Goal: Task Accomplishment & Management: Manage account settings

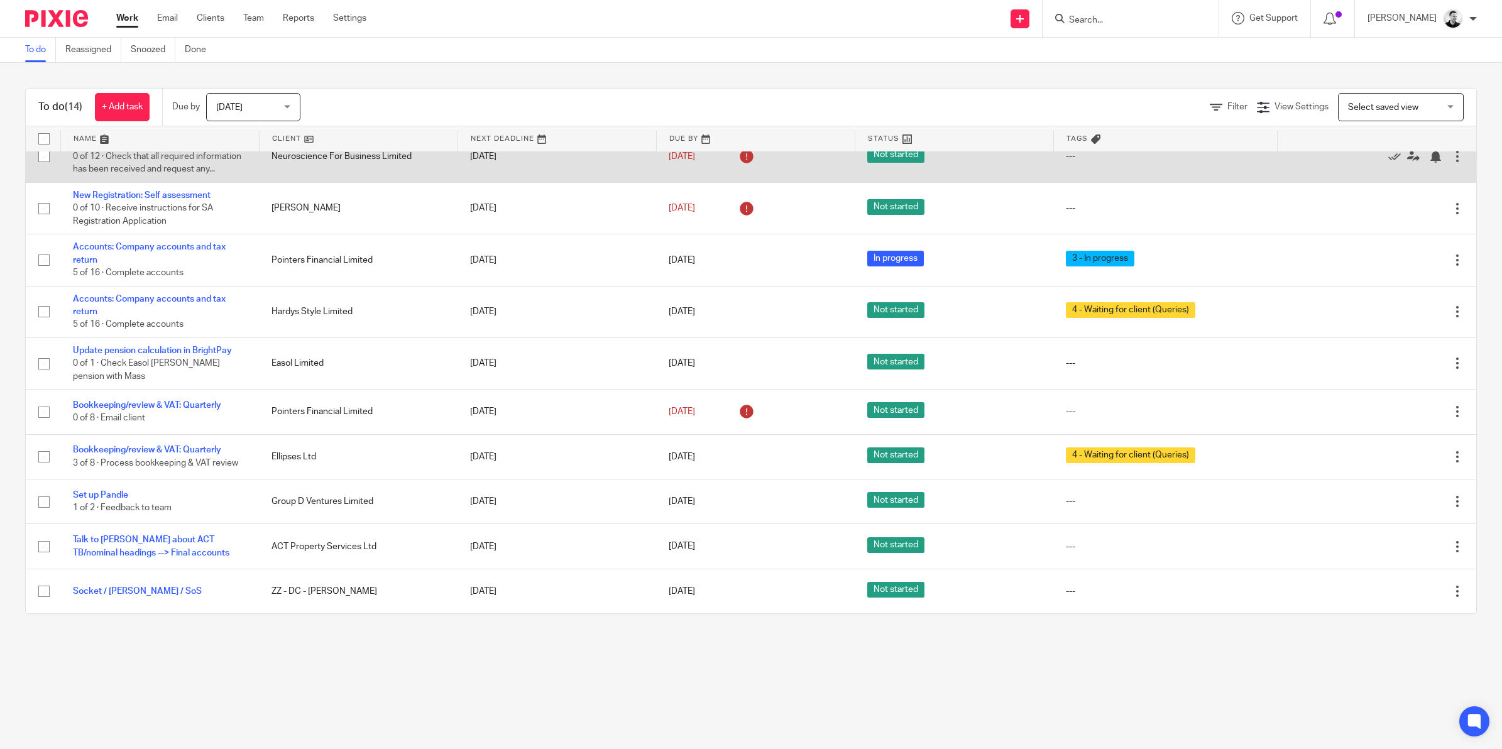
scroll to position [291, 0]
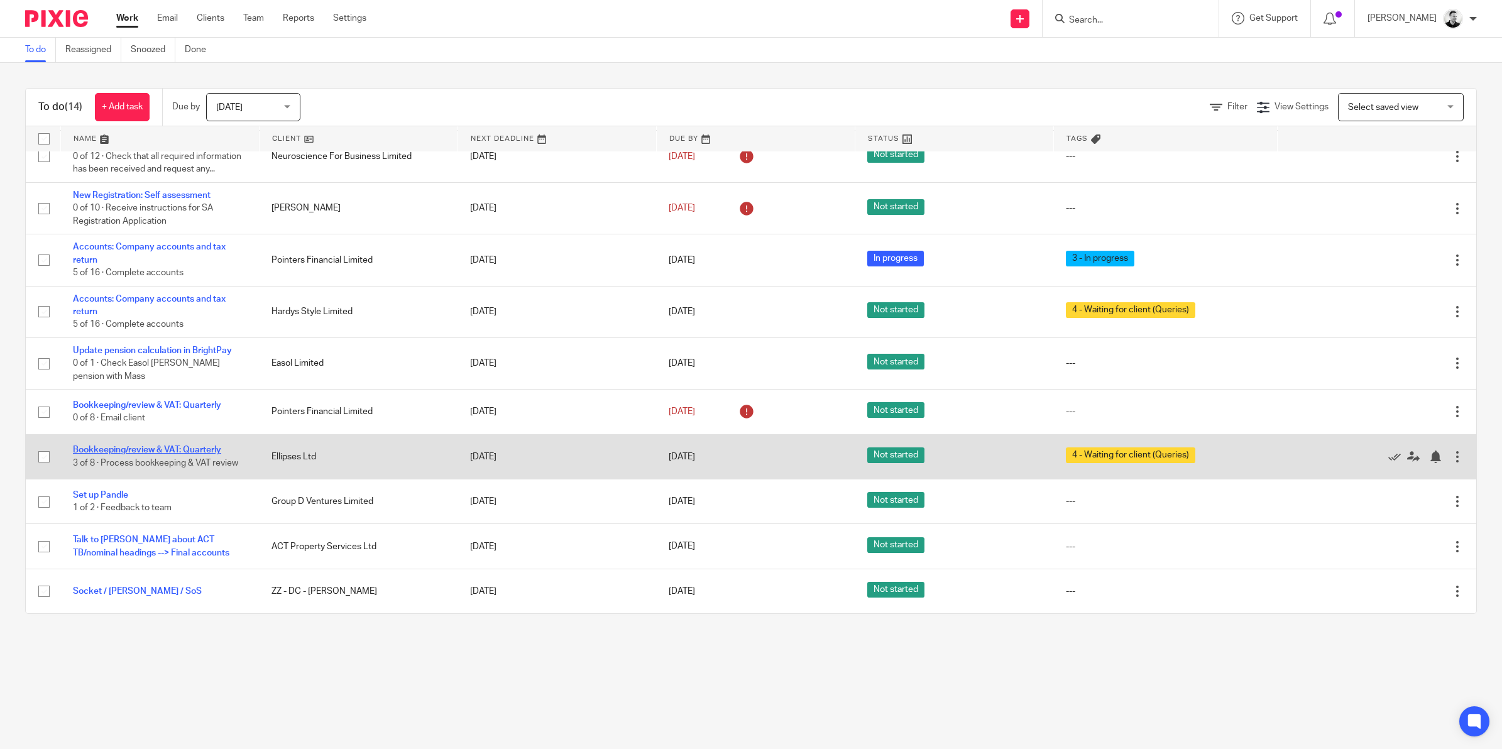
click at [180, 449] on link "Bookkeeping/review & VAT: Quarterly" at bounding box center [147, 449] width 148 height 9
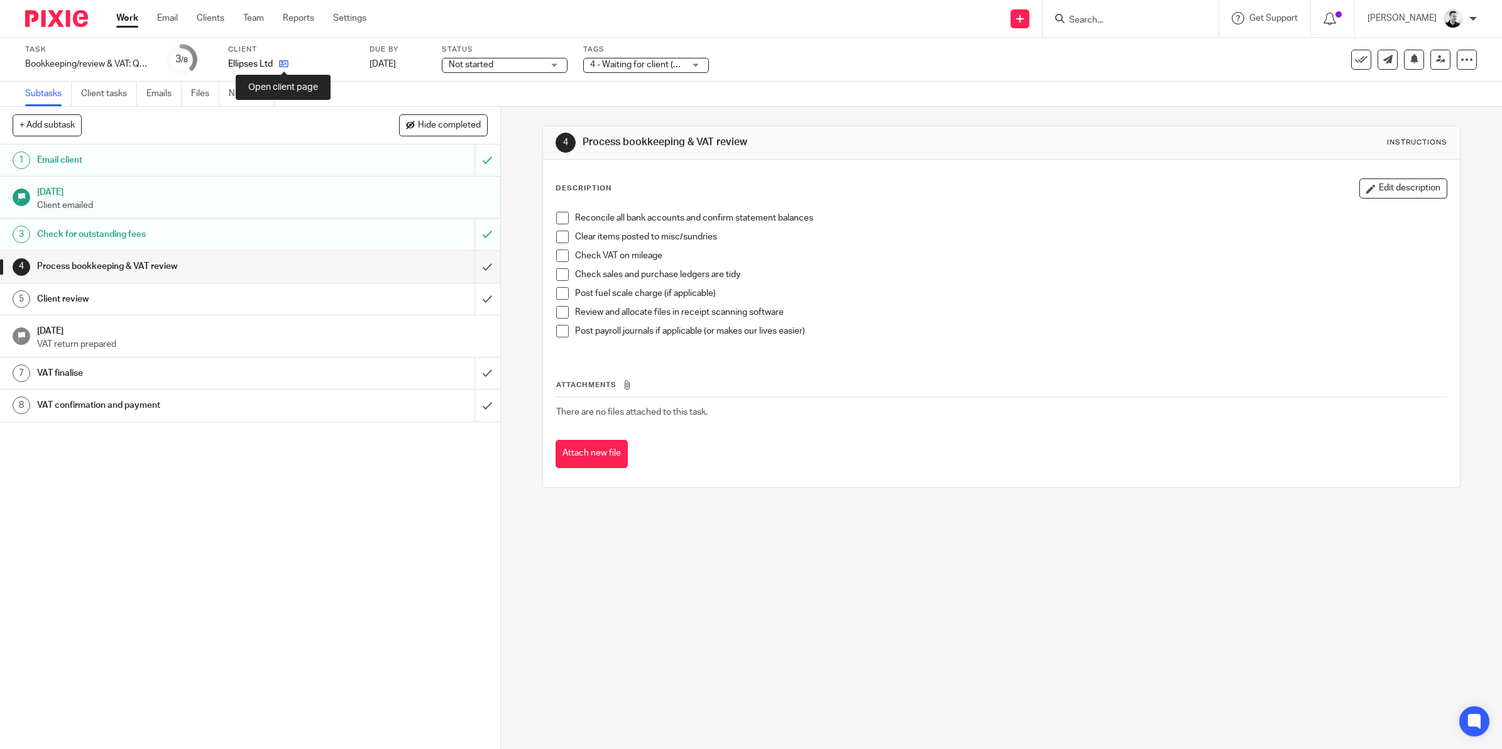
click at [286, 66] on icon at bounding box center [283, 63] width 9 height 9
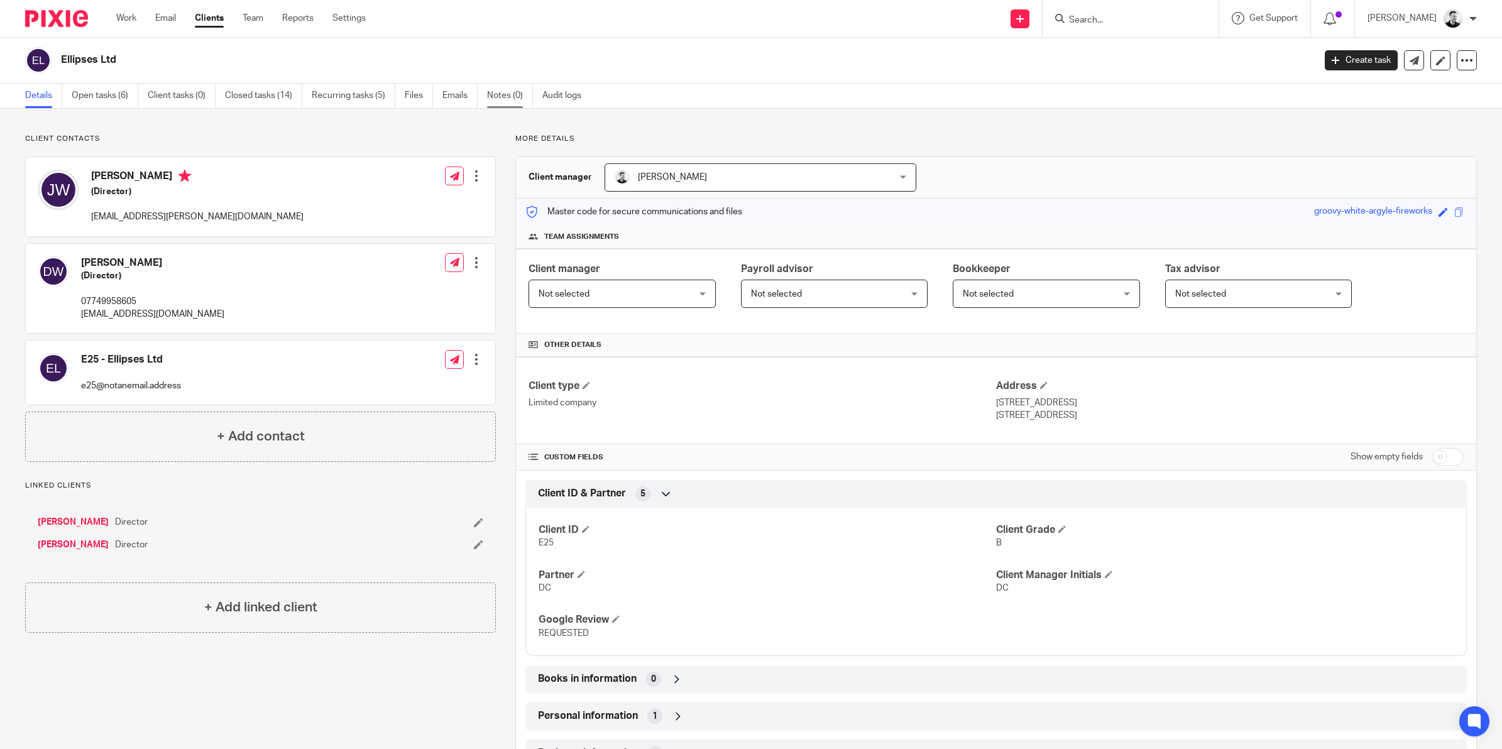
click at [508, 95] on link "Notes (0)" at bounding box center [510, 96] width 46 height 25
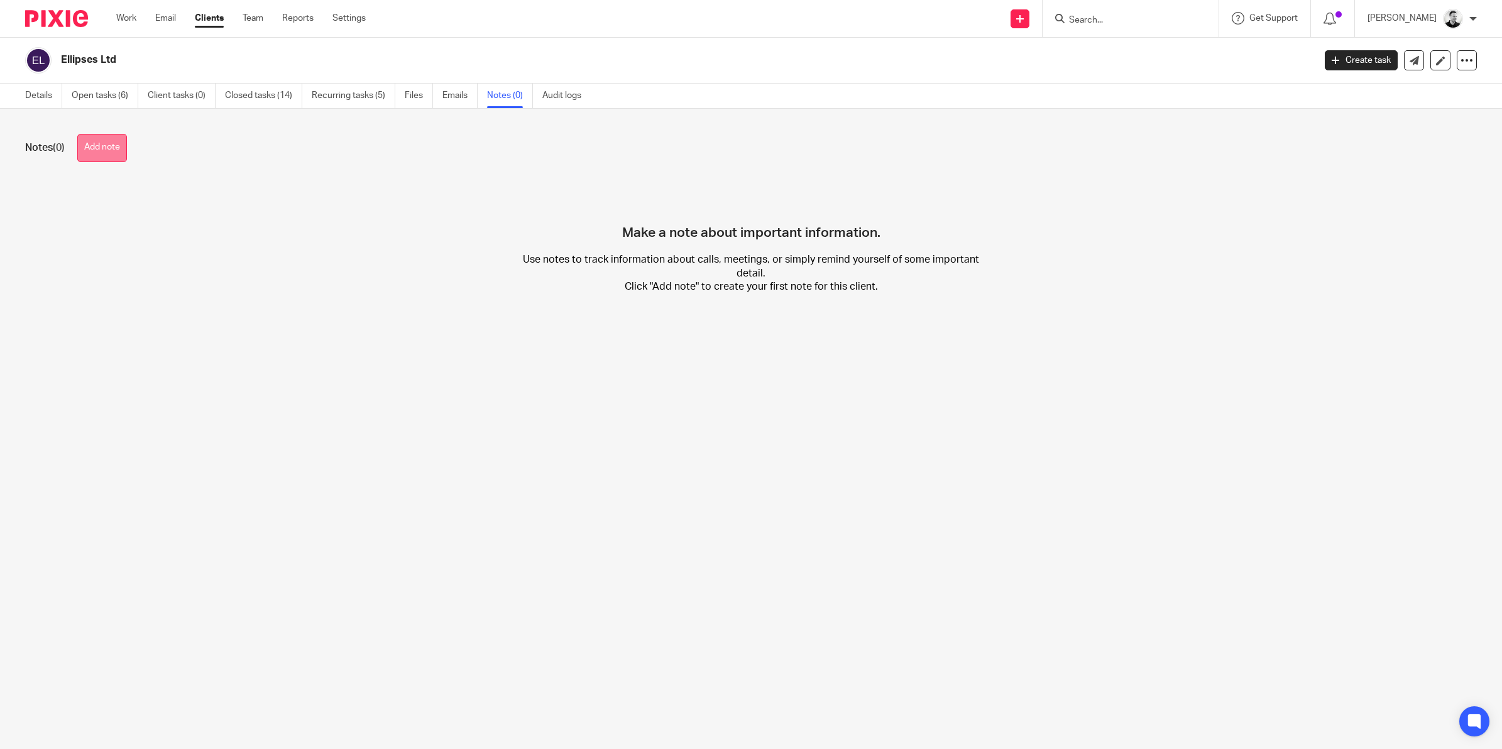
click at [92, 151] on button "Add note" at bounding box center [102, 148] width 50 height 28
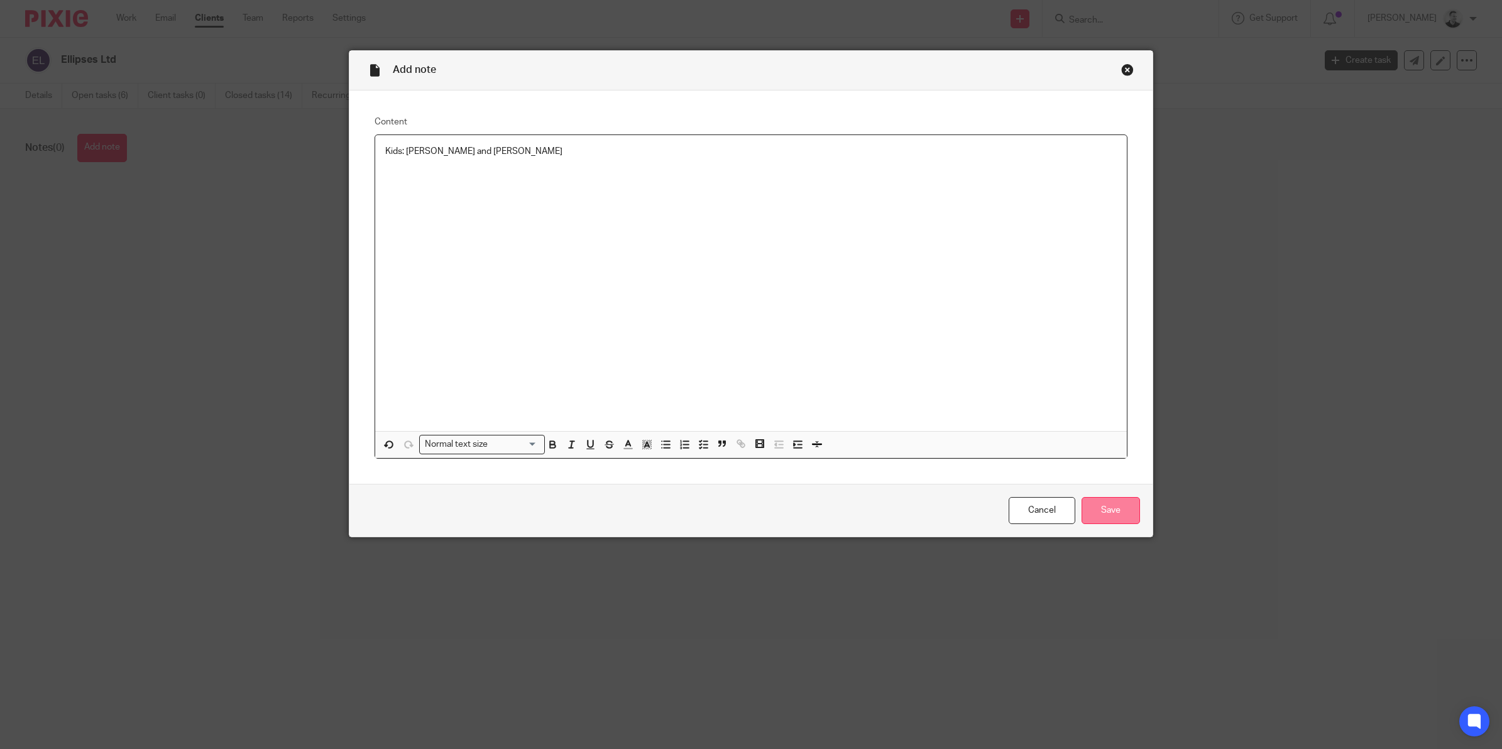
click at [1106, 514] on input "Save" at bounding box center [1110, 510] width 58 height 27
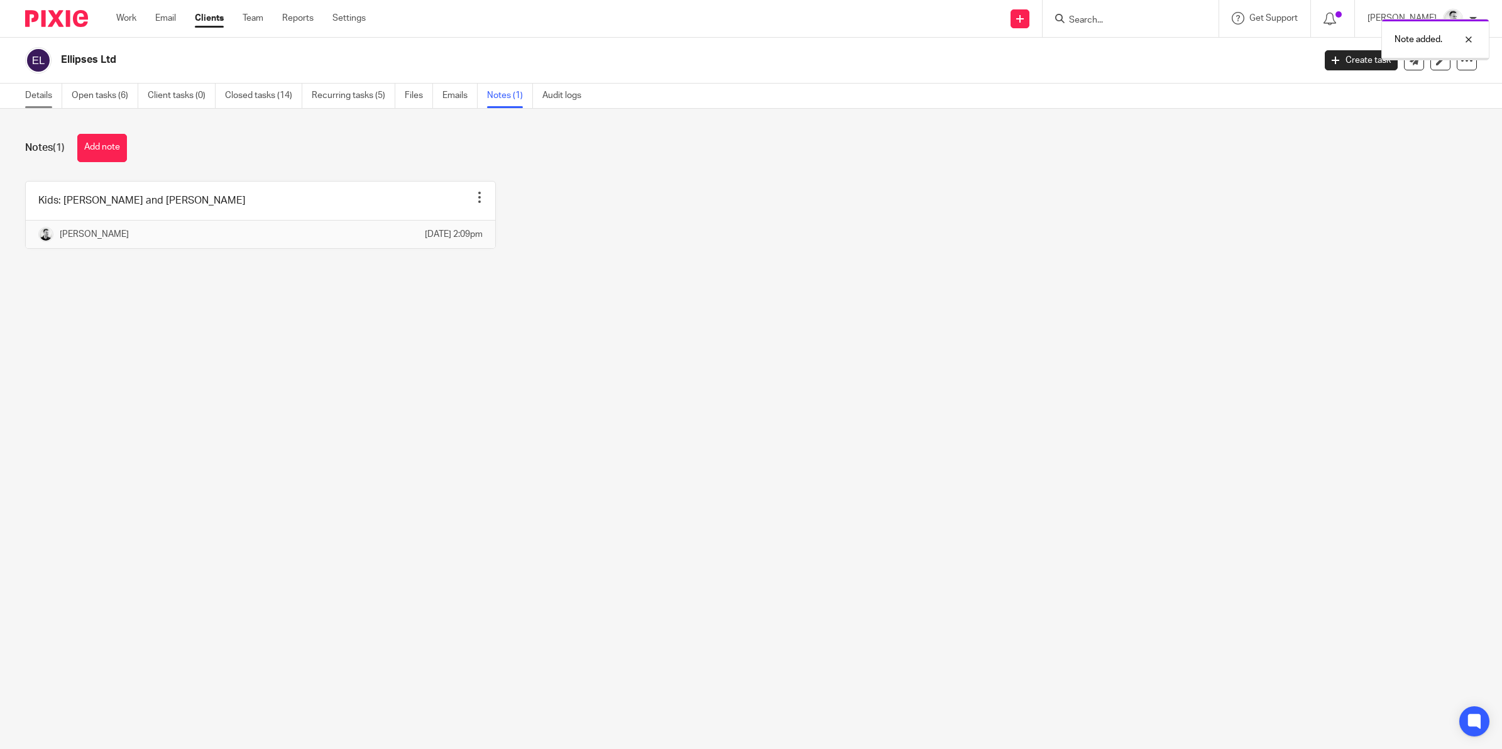
drag, startPoint x: 0, startPoint y: 0, endPoint x: 25, endPoint y: 92, distance: 95.7
click at [25, 92] on link "Details" at bounding box center [43, 96] width 37 height 25
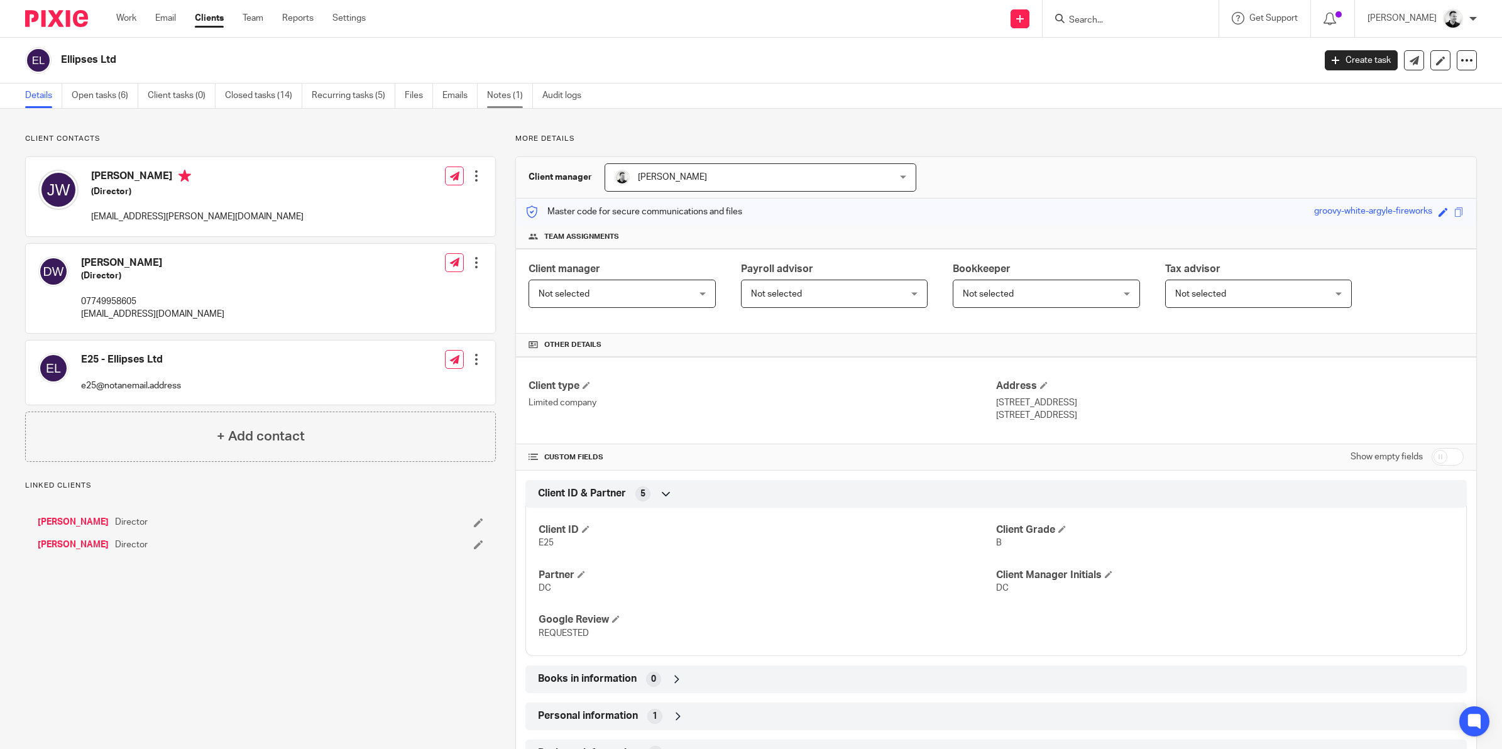
click at [506, 88] on link "Notes (1)" at bounding box center [510, 96] width 46 height 25
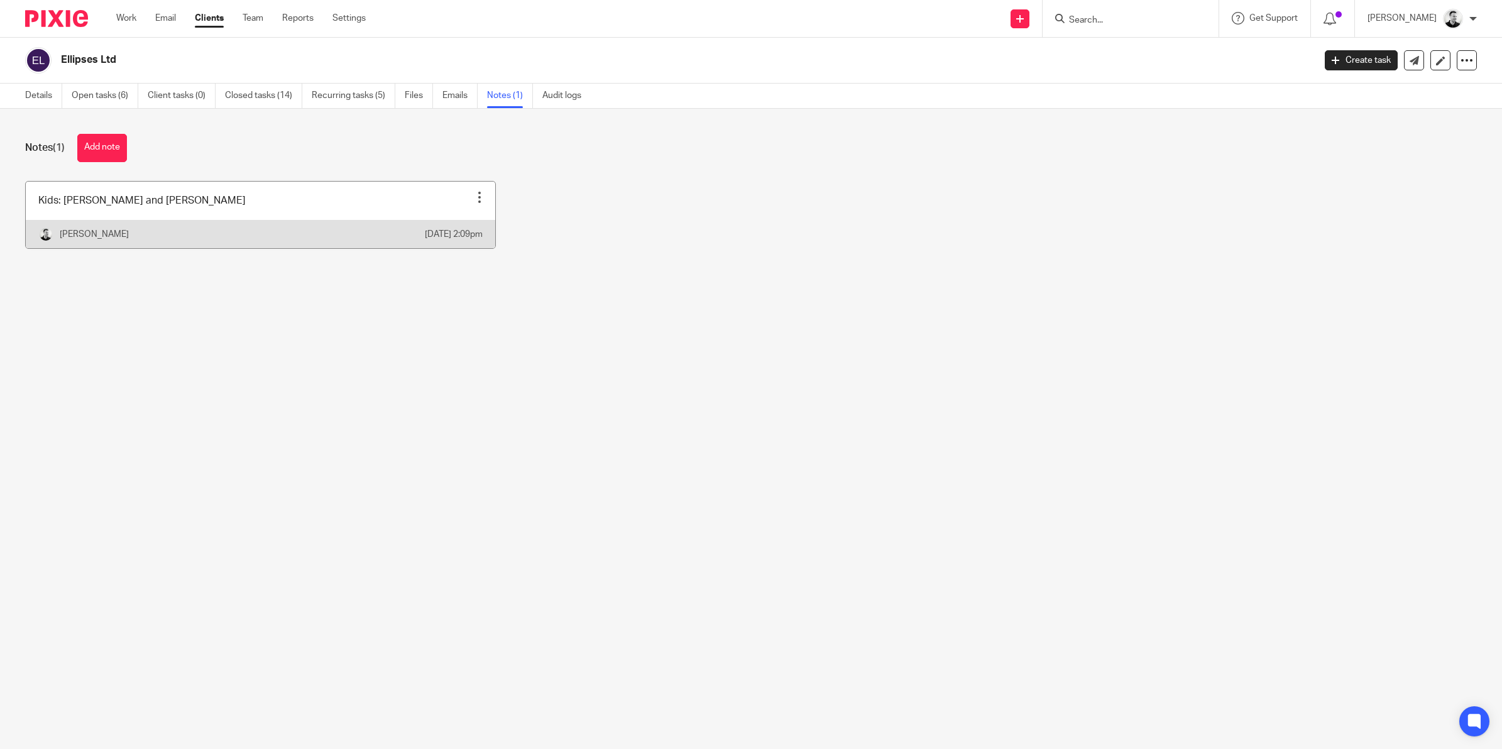
click at [473, 195] on div at bounding box center [479, 197] width 13 height 13
click at [447, 224] on span "Pin note" at bounding box center [444, 228] width 33 height 9
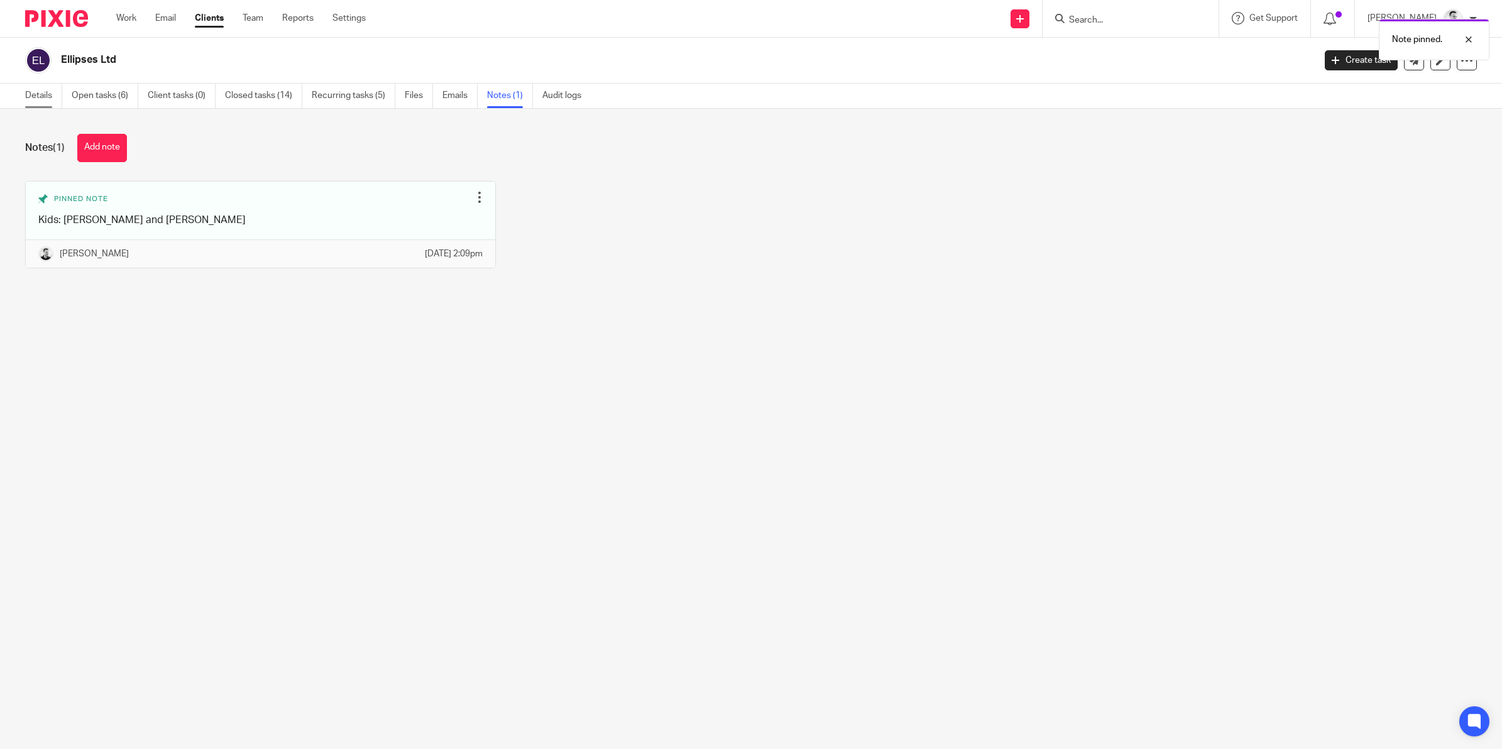
click at [35, 99] on link "Details" at bounding box center [43, 96] width 37 height 25
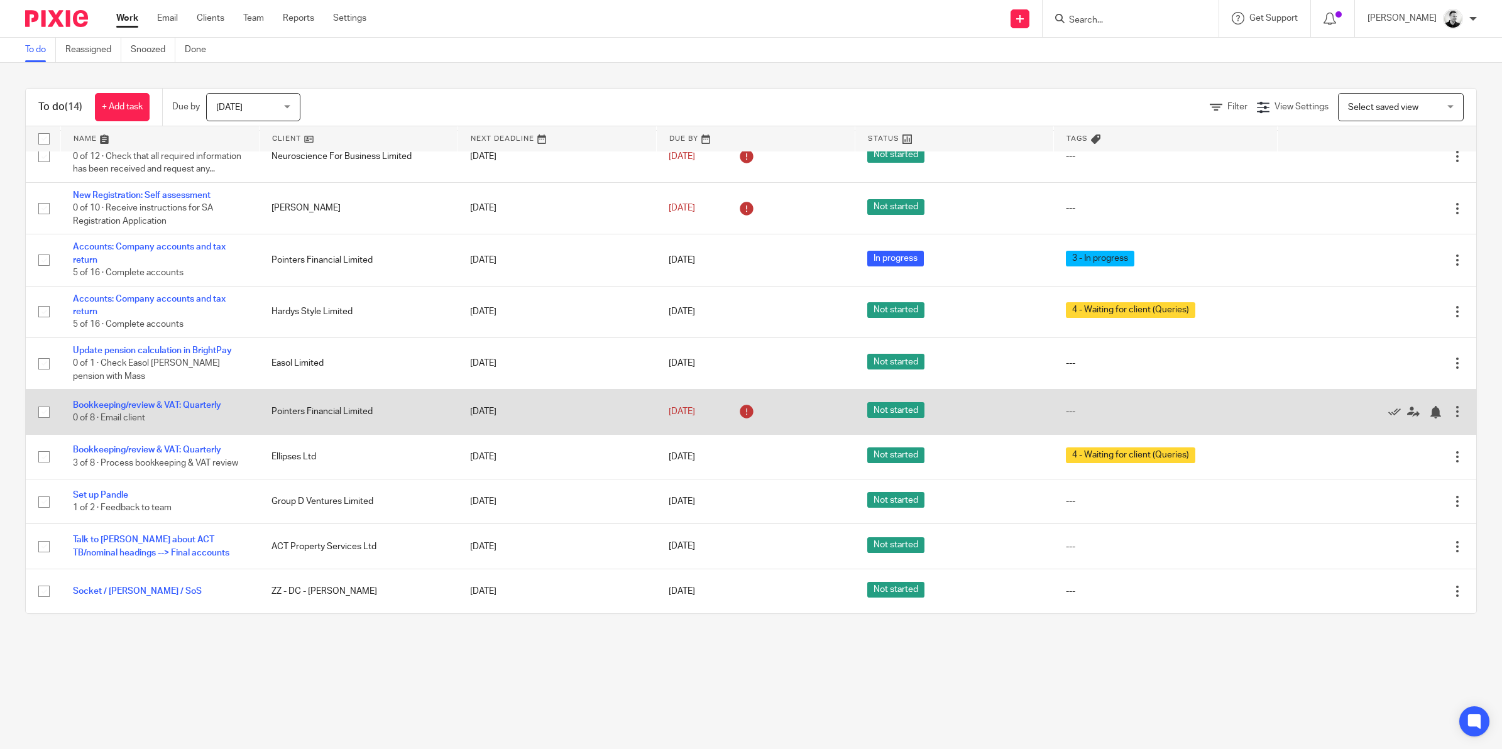
scroll to position [291, 0]
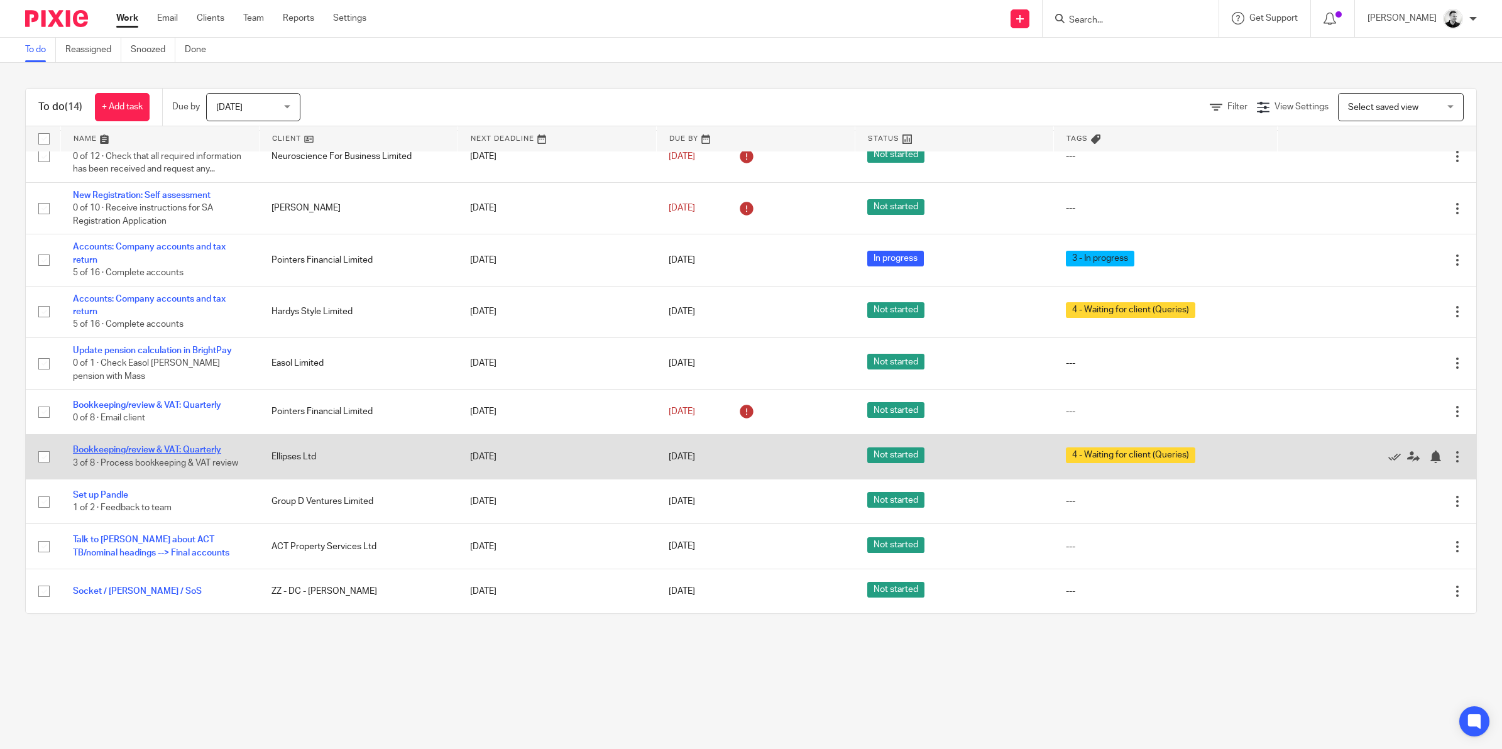
click at [181, 447] on link "Bookkeeping/review & VAT: Quarterly" at bounding box center [147, 449] width 148 height 9
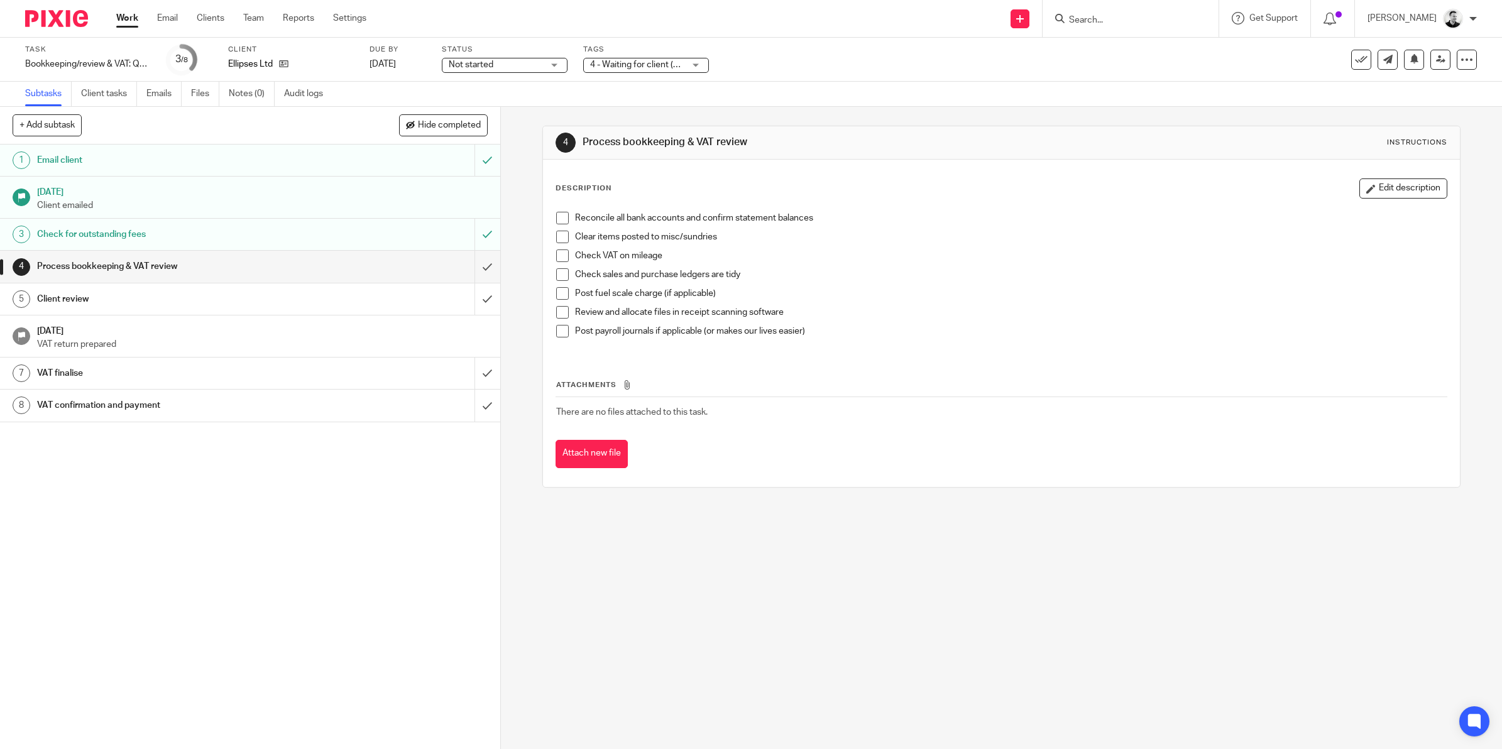
click at [639, 67] on span "4 - Waiting for client (Queries)" at bounding box center [648, 64] width 117 height 9
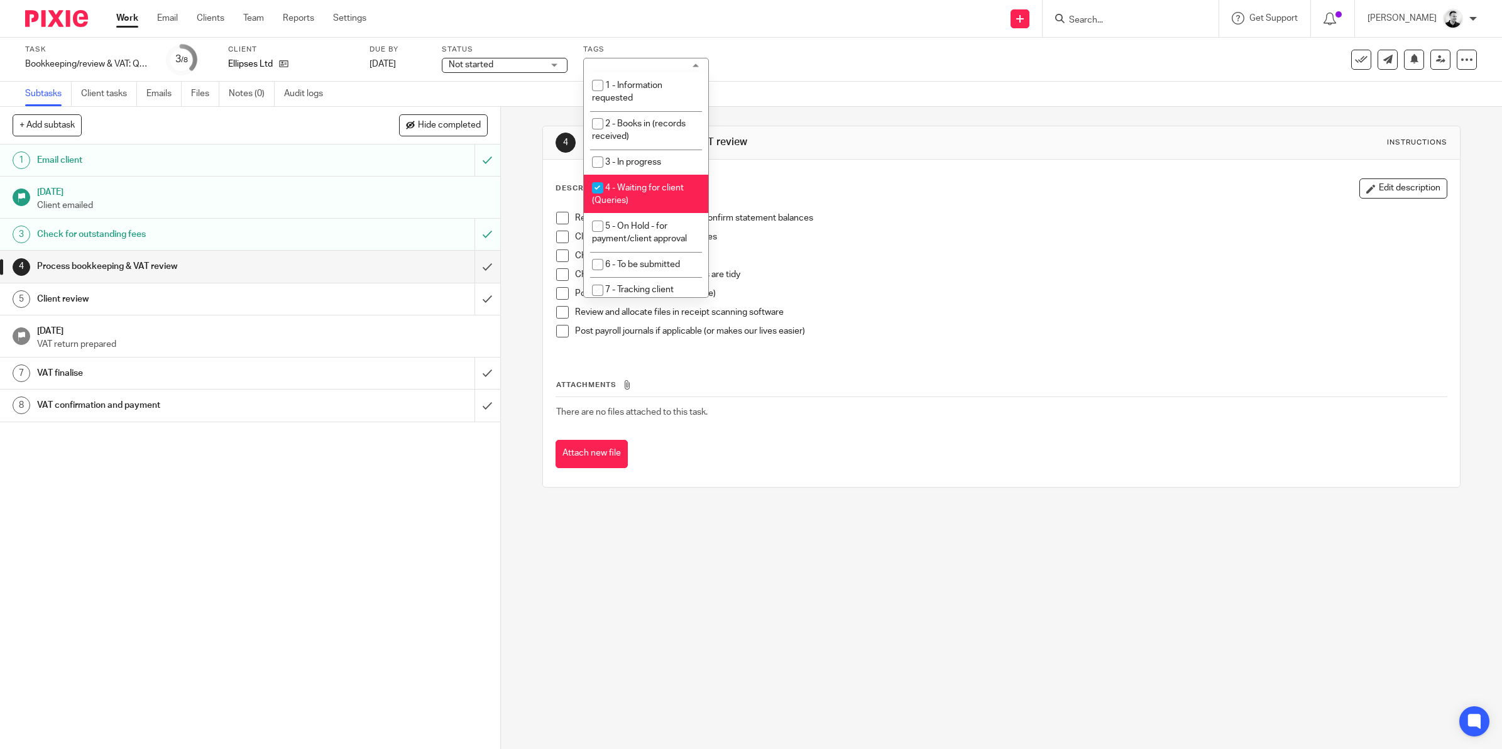
click at [645, 190] on li "4 - Waiting for client (Queries)" at bounding box center [646, 194] width 124 height 38
checkbox input "false"
click at [641, 164] on span "3 - In progress" at bounding box center [633, 162] width 56 height 9
checkbox input "true"
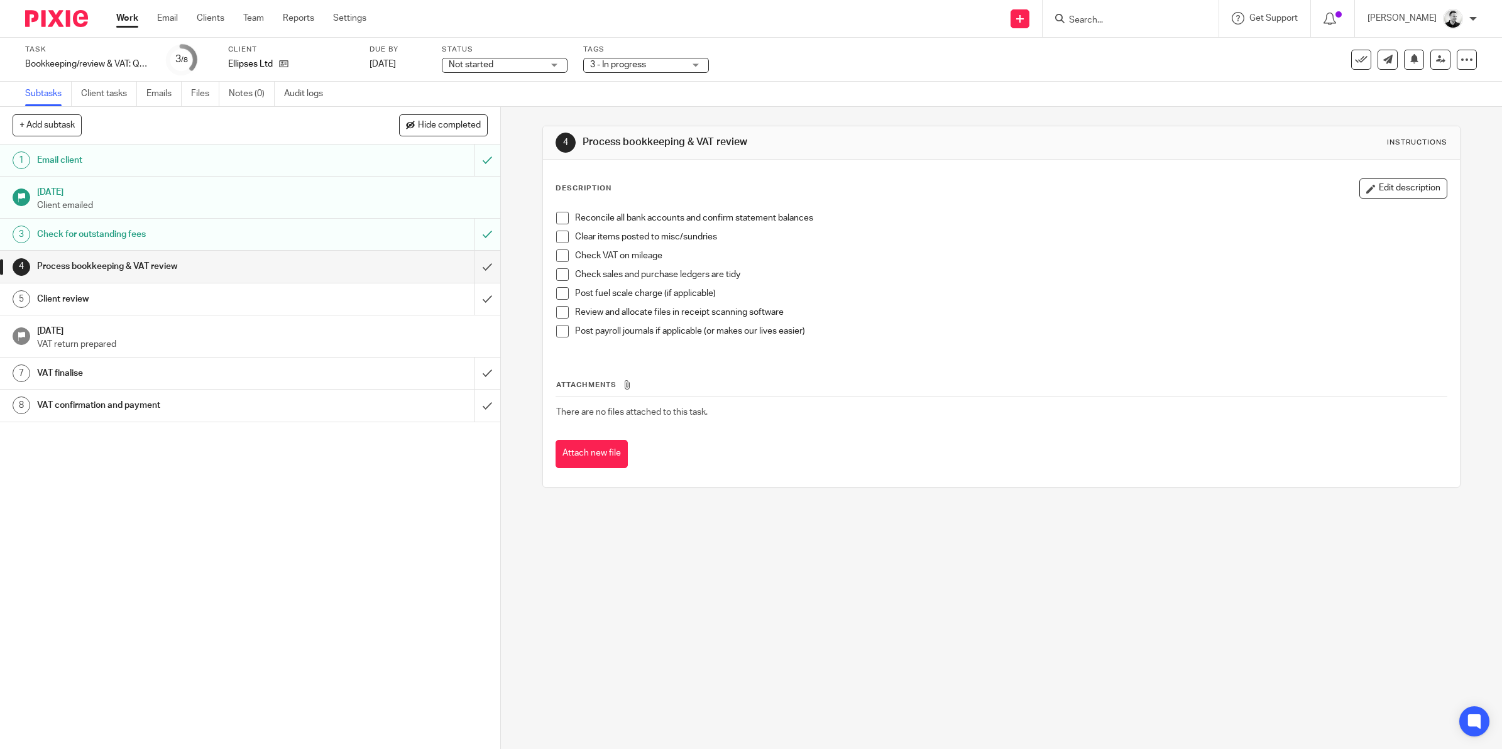
click at [809, 89] on div "Subtasks Client tasks Emails Files Notes (0) Audit logs" at bounding box center [751, 94] width 1502 height 25
click at [393, 63] on link "[DATE]" at bounding box center [397, 64] width 57 height 13
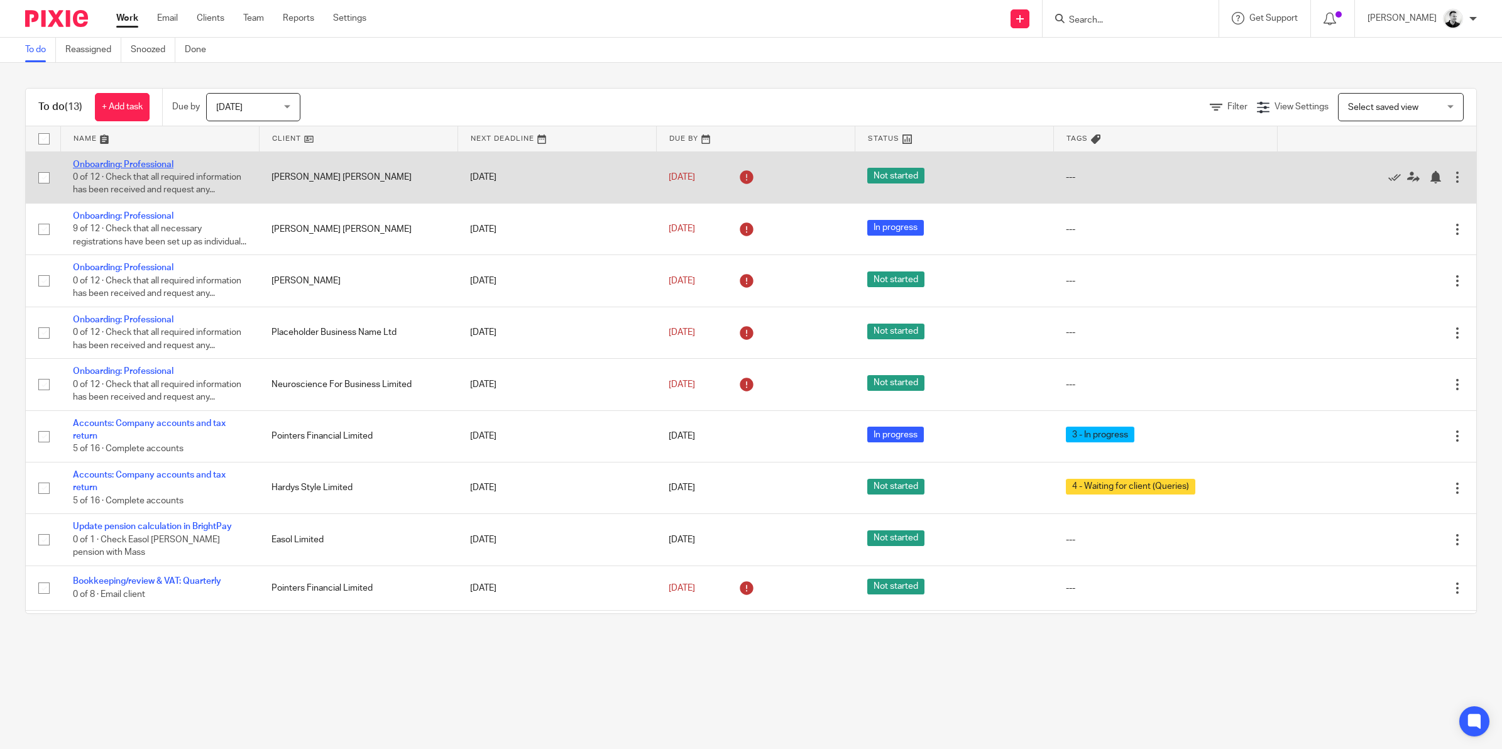
click at [161, 160] on link "Onboarding: Professional" at bounding box center [123, 164] width 101 height 9
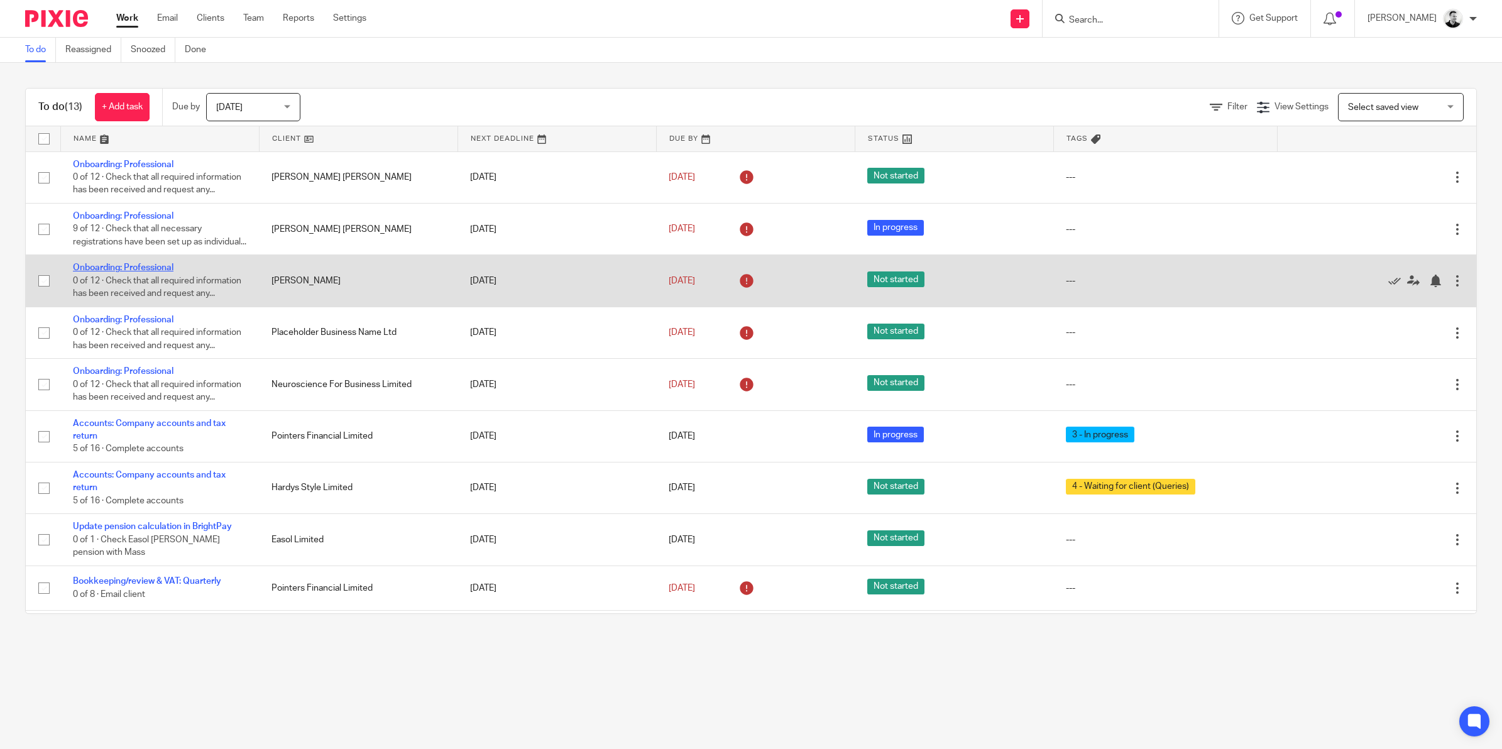
click at [156, 272] on link "Onboarding: Professional" at bounding box center [123, 267] width 101 height 9
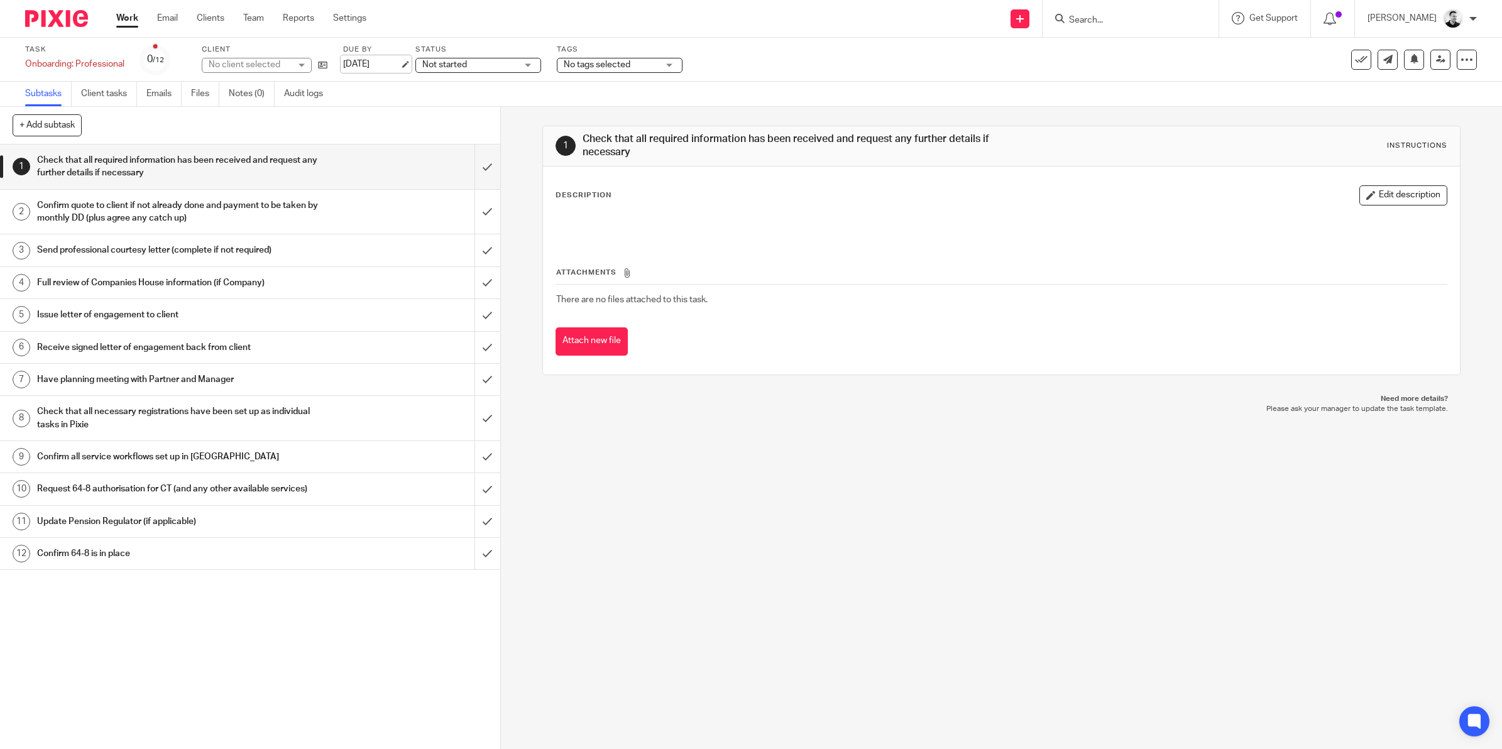
click at [376, 63] on link "[DATE]" at bounding box center [371, 64] width 57 height 13
click at [1460, 61] on icon at bounding box center [1466, 59] width 13 height 13
click at [1388, 110] on link "Advanced task editor" at bounding box center [1415, 109] width 83 height 9
click at [1460, 63] on icon at bounding box center [1466, 59] width 13 height 13
click at [1414, 105] on link "Advanced task editor" at bounding box center [1415, 109] width 83 height 9
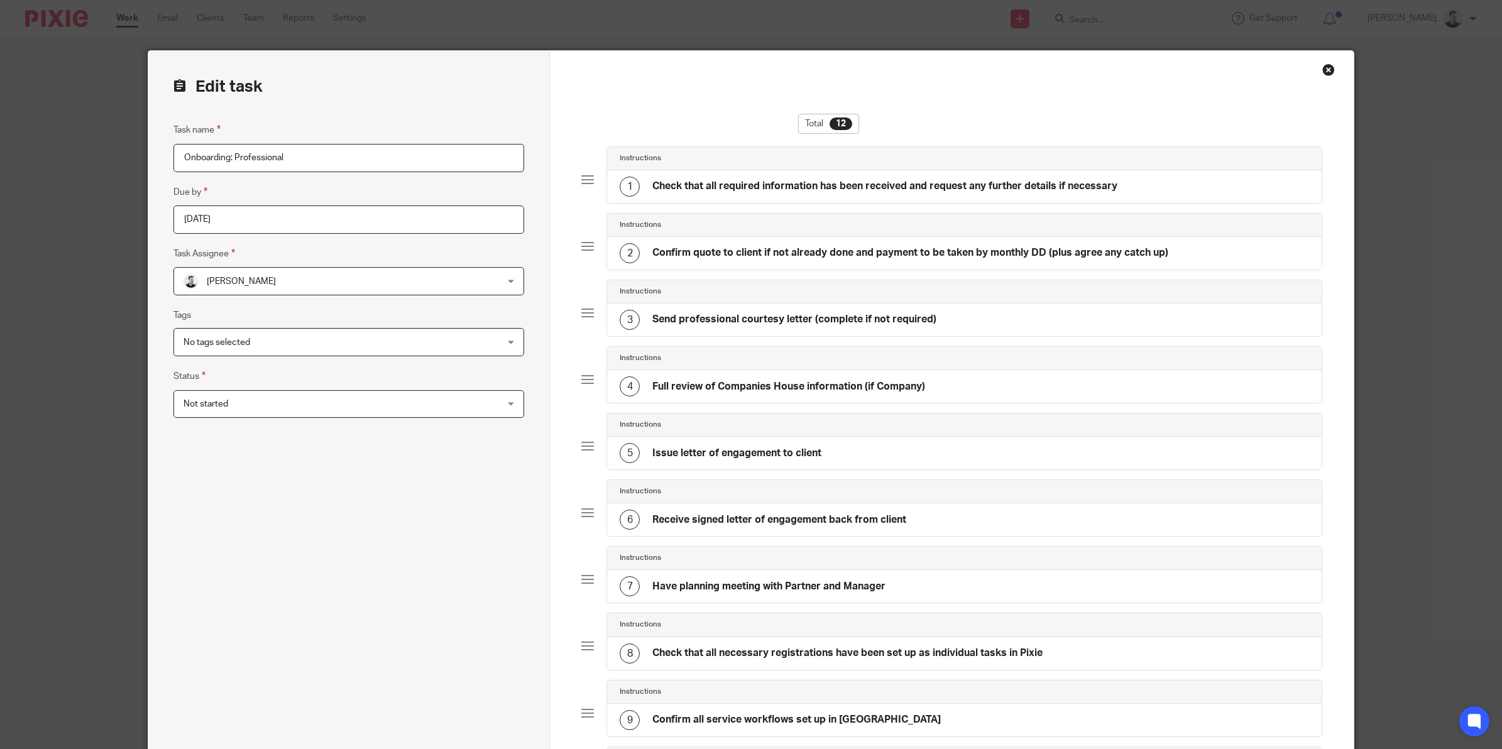
scroll to position [393, 0]
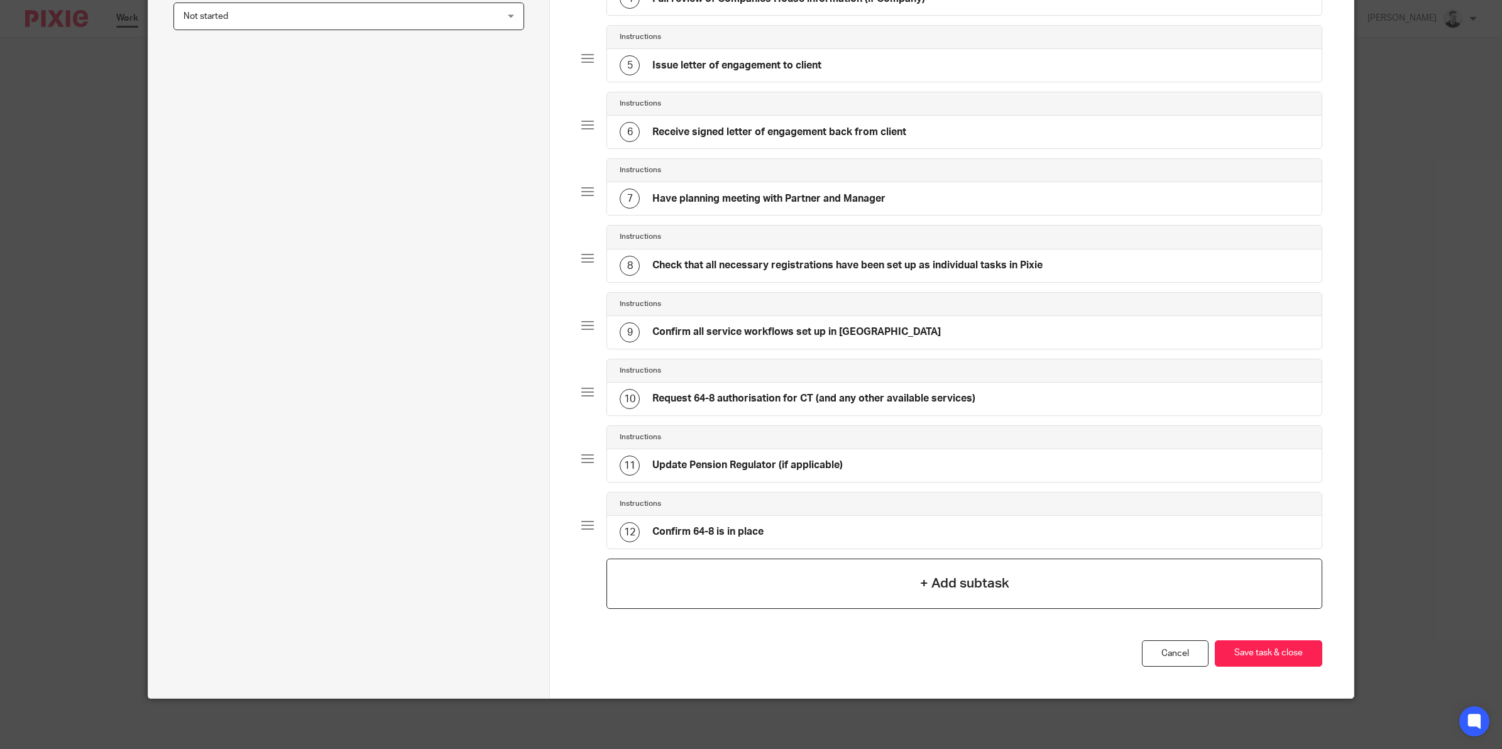
click at [935, 583] on h4 "+ Add subtask" at bounding box center [964, 583] width 89 height 19
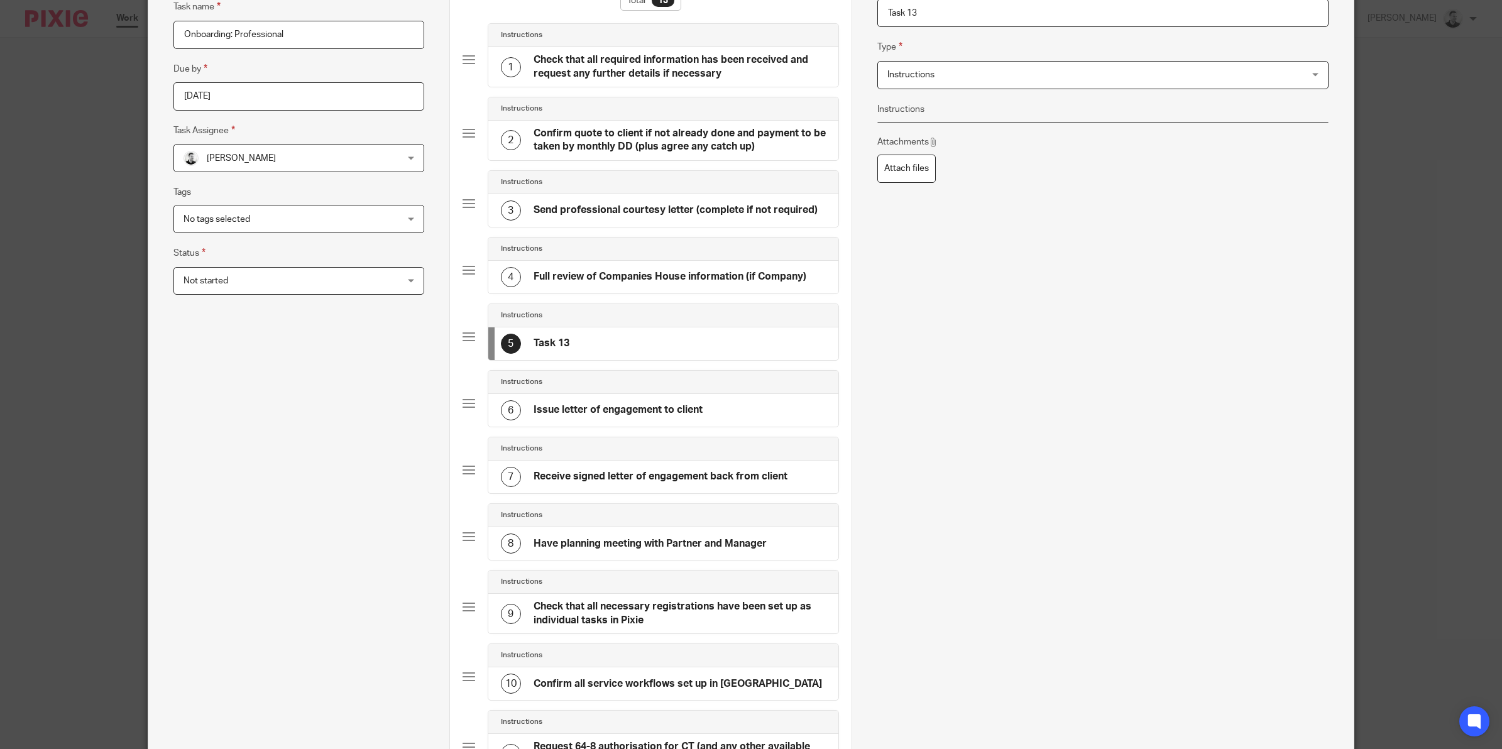
scroll to position [0, 0]
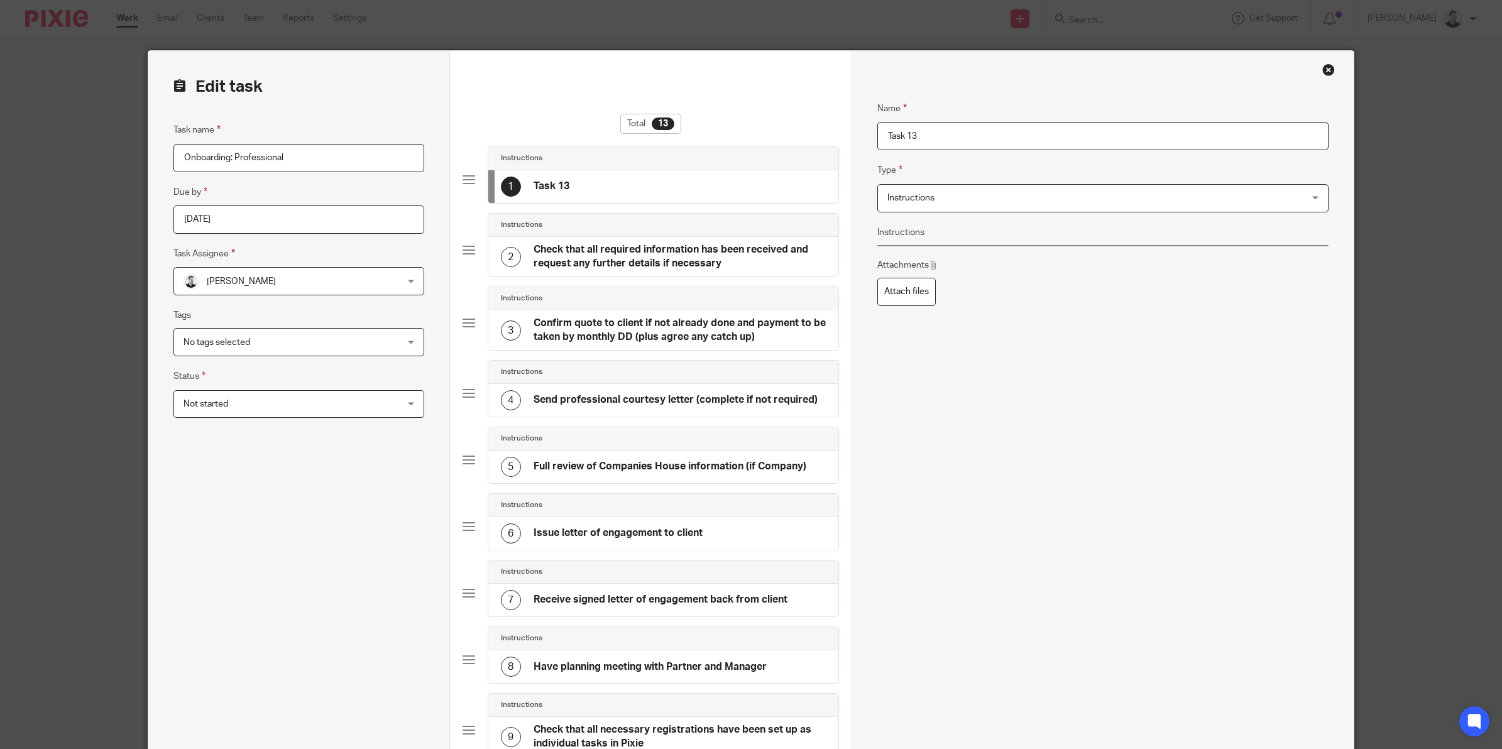
drag, startPoint x: 944, startPoint y: 139, endPoint x: 837, endPoint y: 140, distance: 107.4
click at [841, 140] on form "Edit task Task name Onboarding: Professional Due by 2025-08-13 Task Assignee Da…" at bounding box center [750, 635] width 1205 height 1169
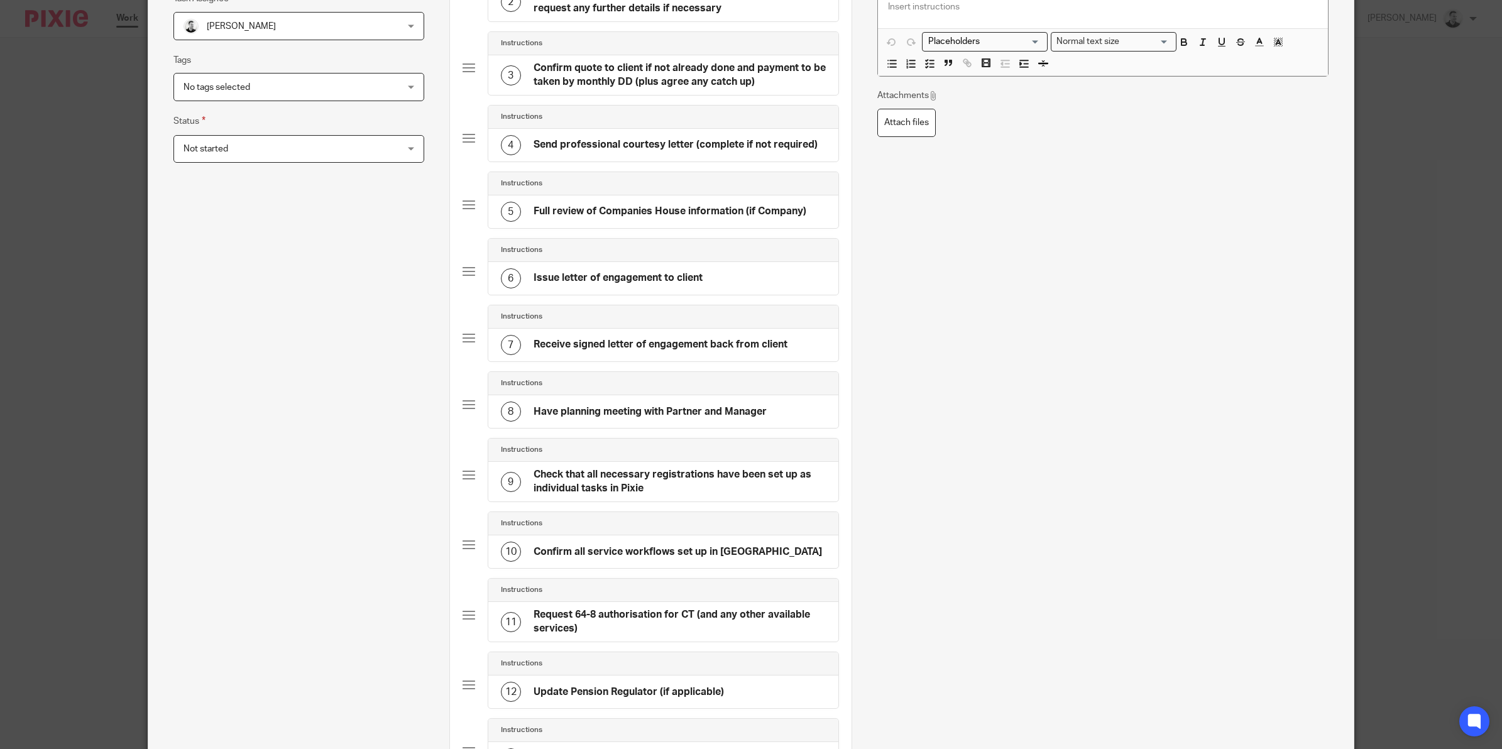
scroll to position [528, 0]
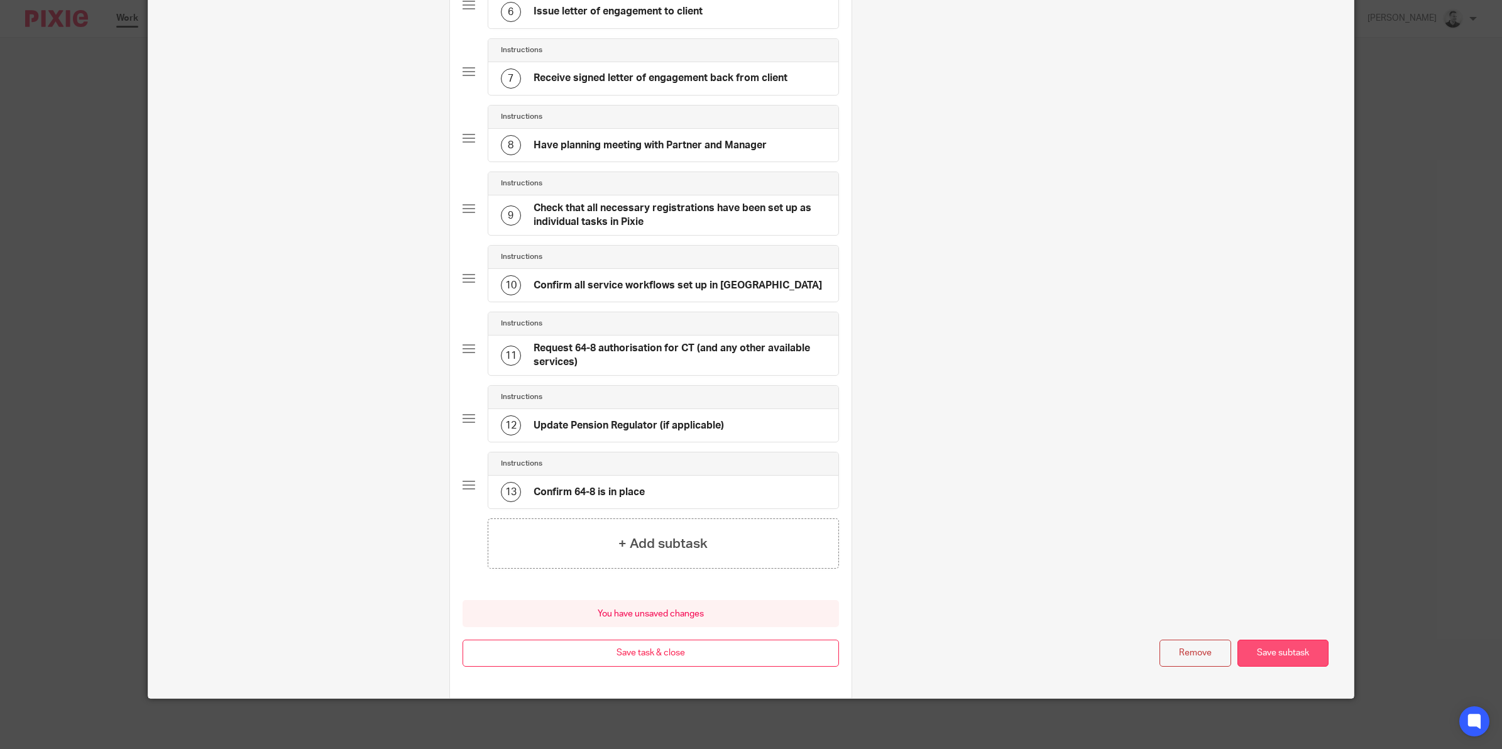
type input "Re-visit if becoming a client based on N4B"
click at [1293, 653] on button "Save subtask" at bounding box center [1282, 653] width 91 height 27
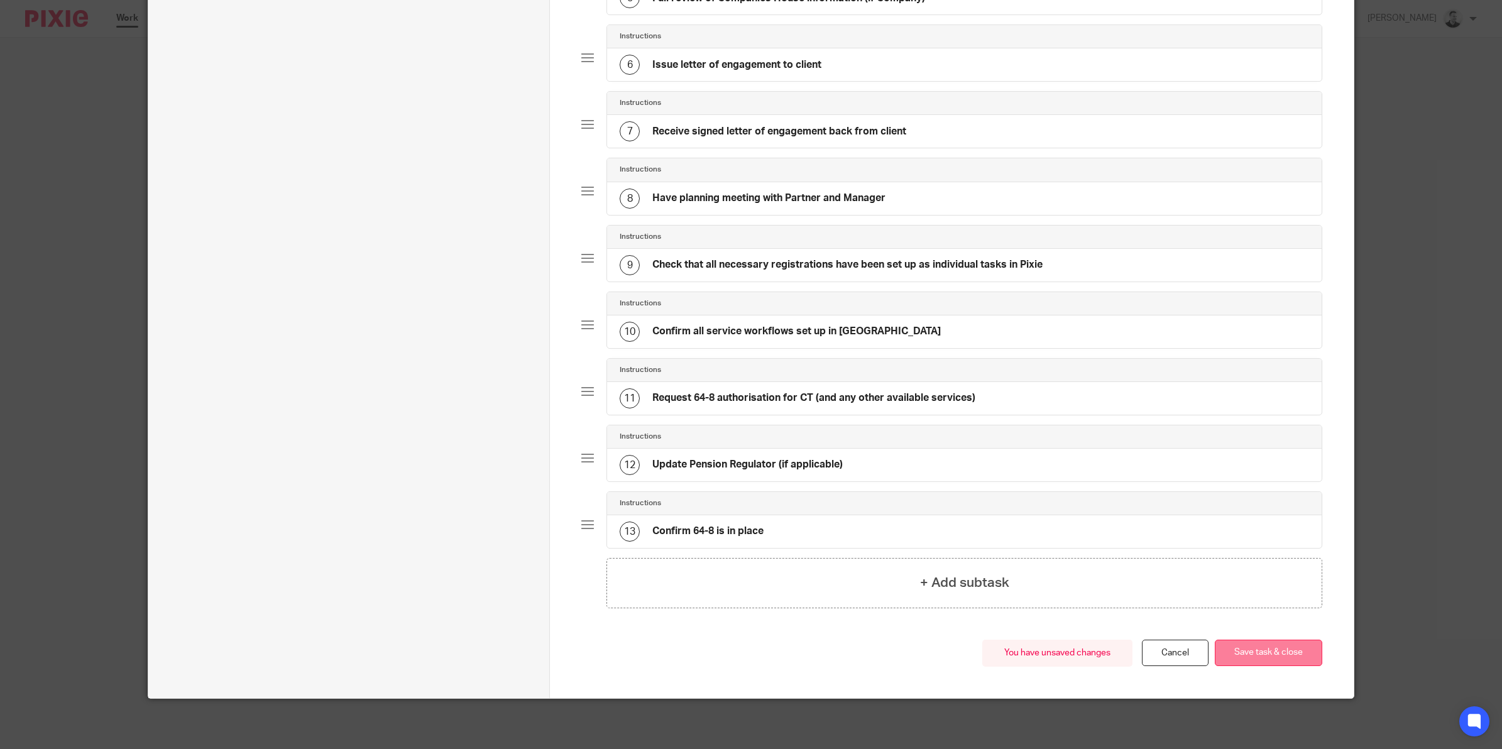
click at [1283, 652] on button "Save task & close" at bounding box center [1267, 653] width 107 height 27
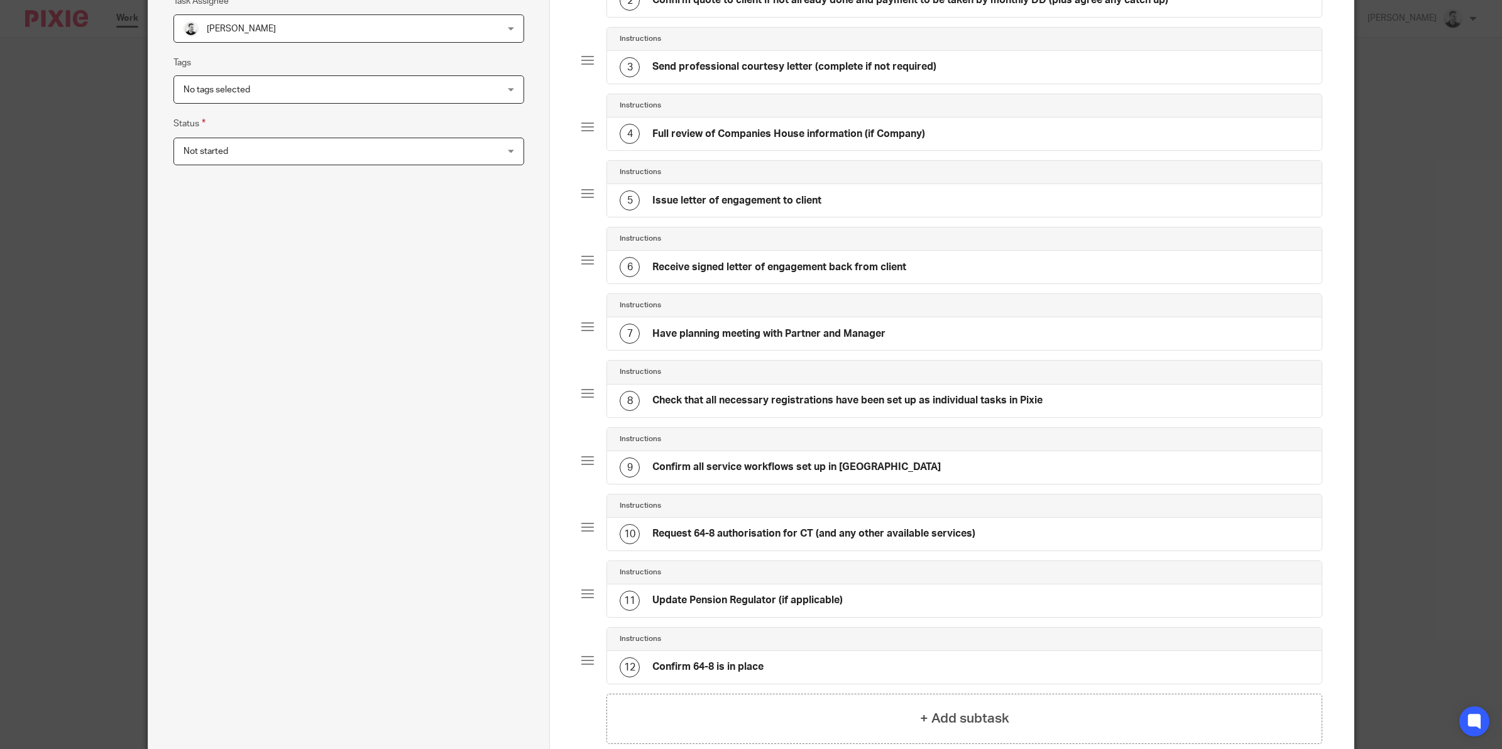
scroll to position [393, 0]
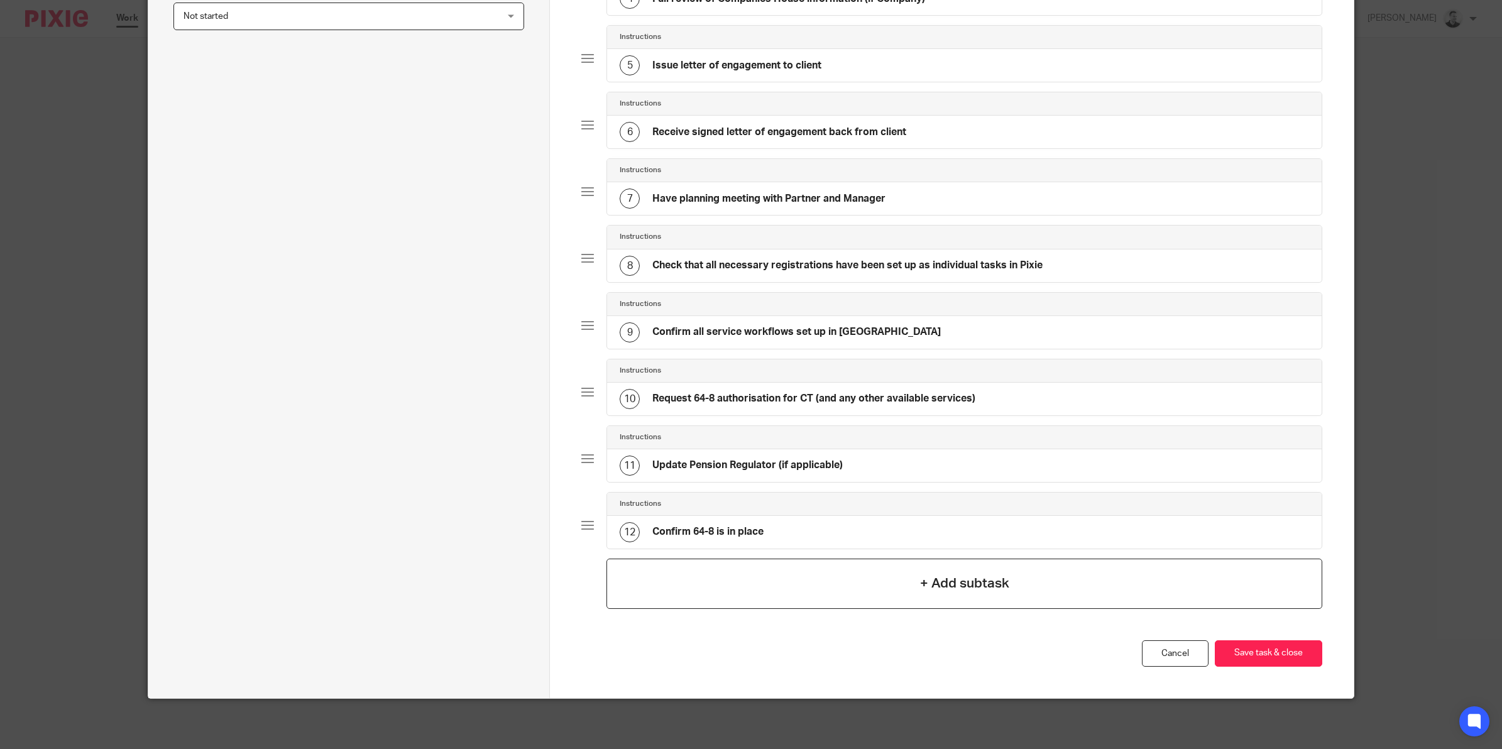
click at [865, 594] on div "+ Add subtask" at bounding box center [964, 584] width 716 height 50
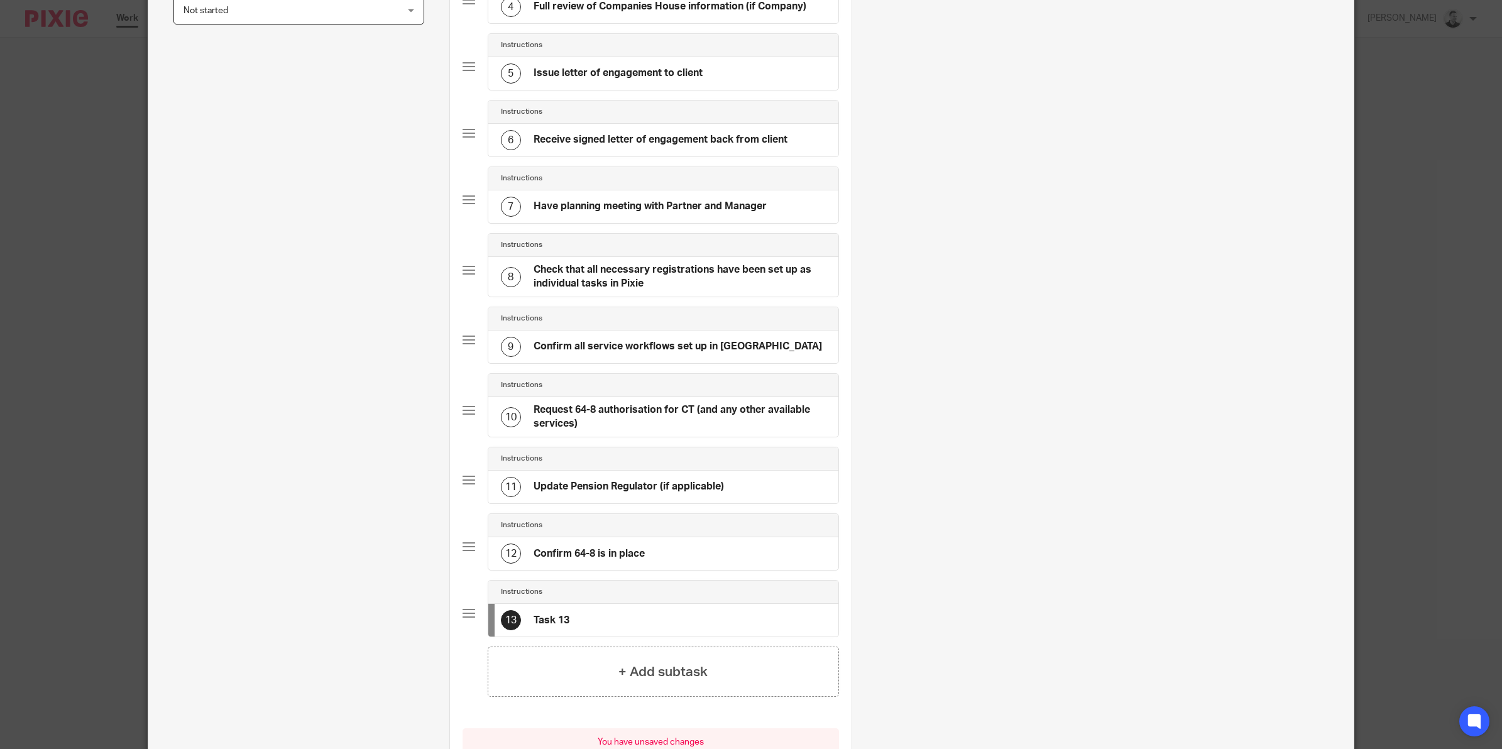
scroll to position [0, 0]
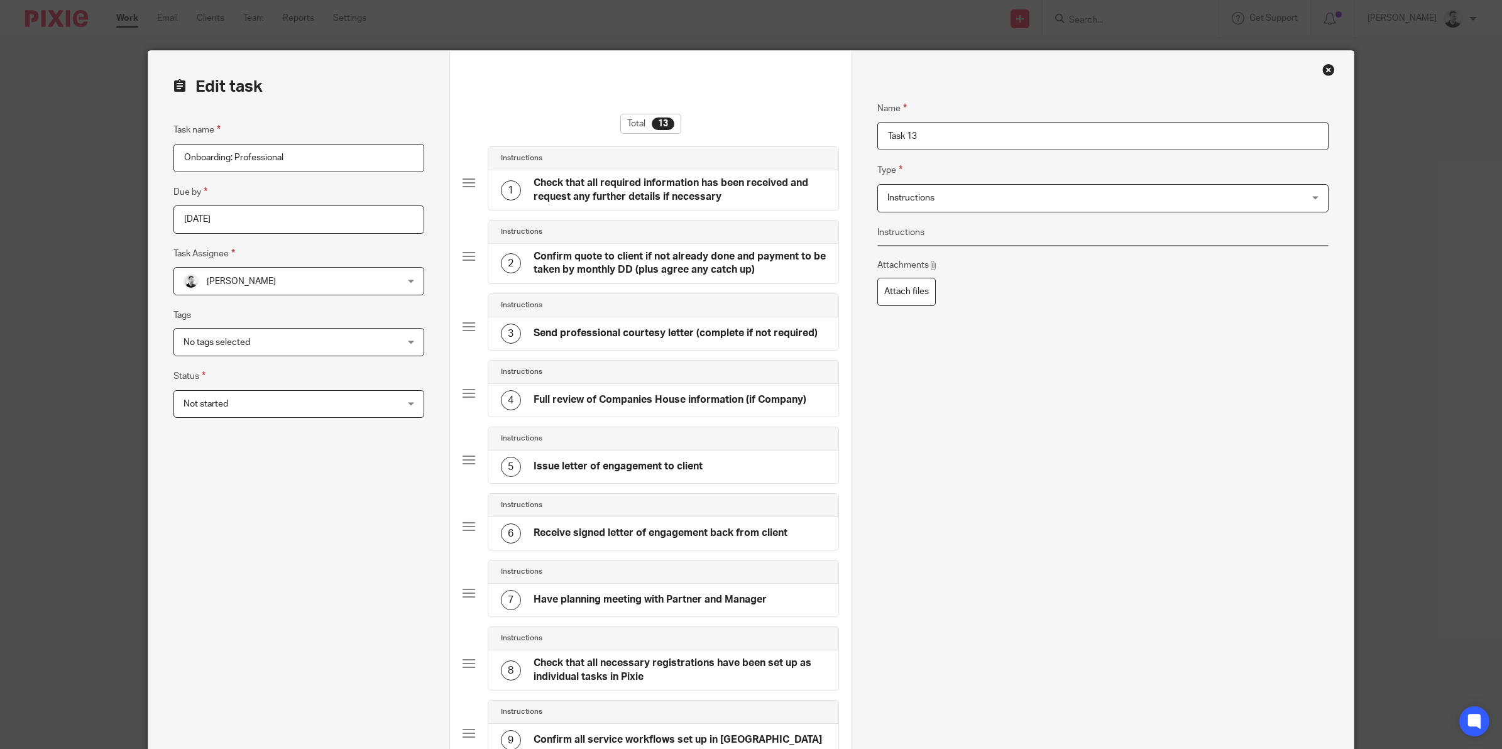
drag, startPoint x: 949, startPoint y: 136, endPoint x: 824, endPoint y: 135, distance: 124.4
click at [824, 135] on form "Edit task Task name Onboarding: Professional Due by 2025-08-13 Task Assignee Da…" at bounding box center [750, 635] width 1205 height 1169
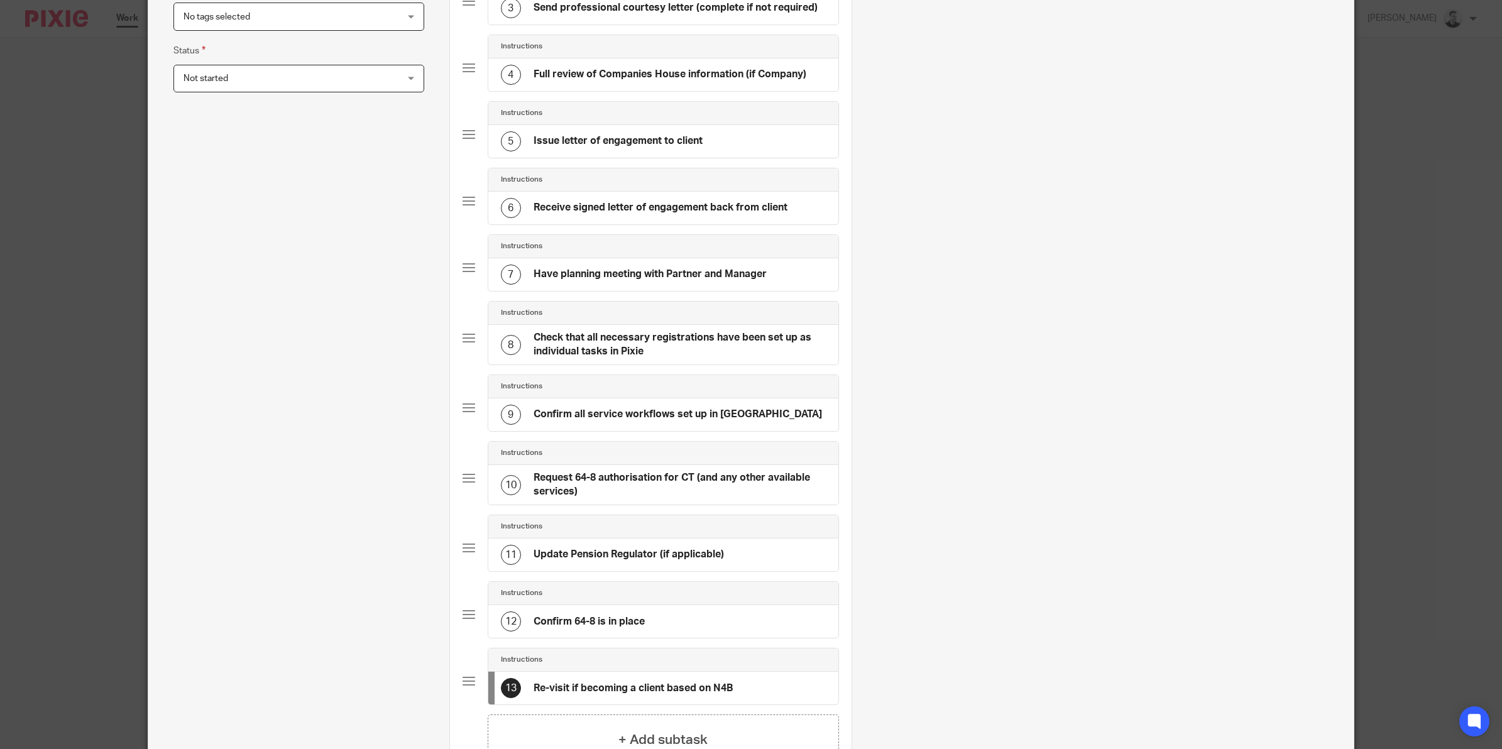
scroll to position [471, 0]
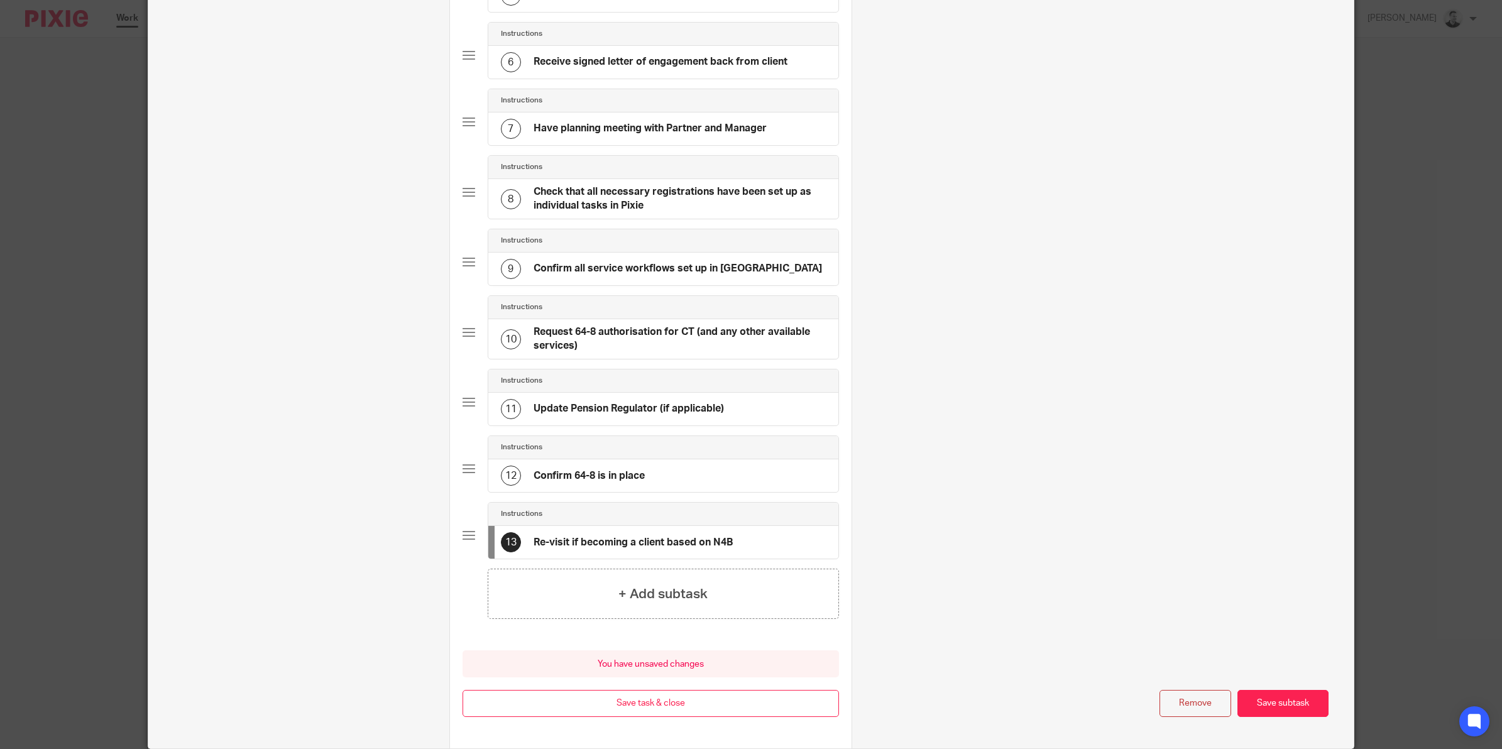
type input "Re-visit if becoming a client based on N4B"
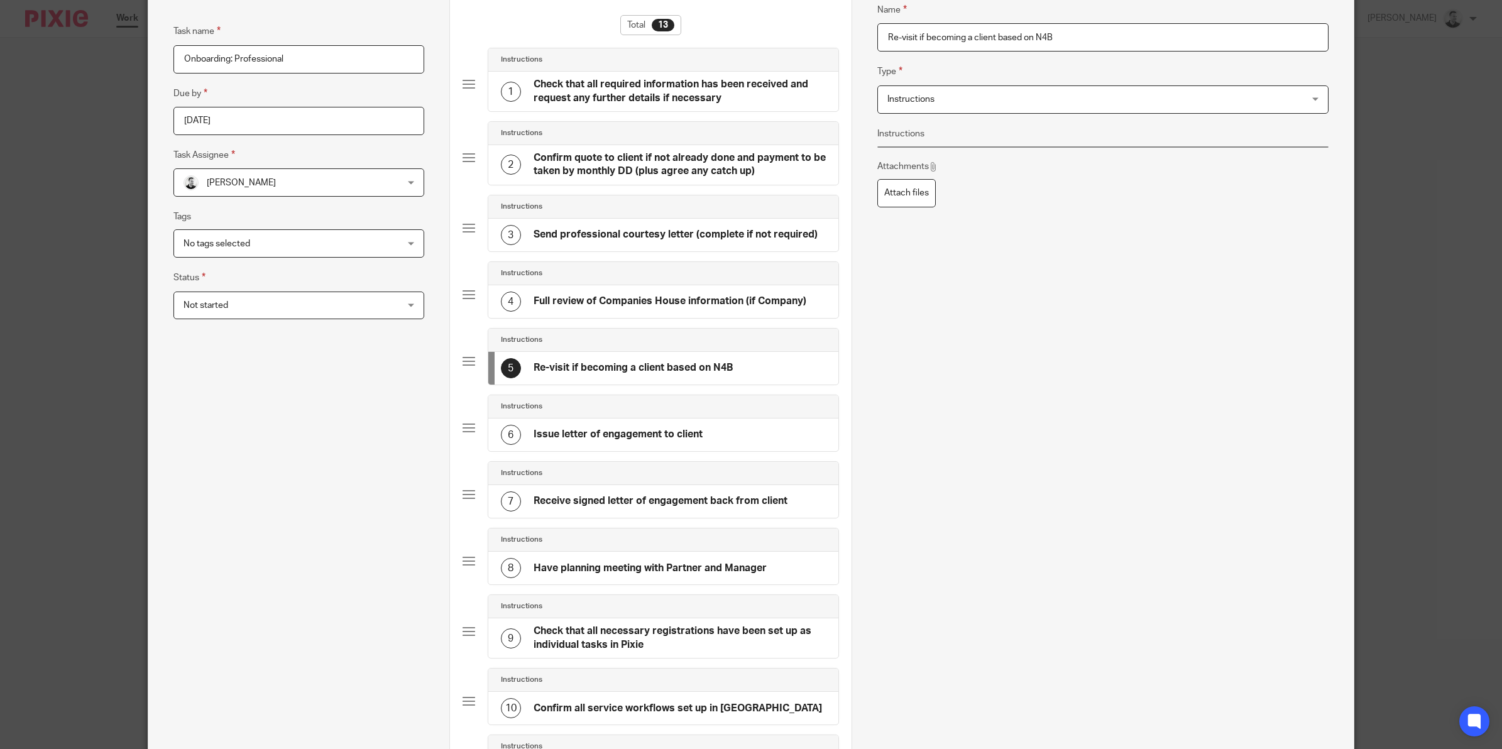
scroll to position [79, 0]
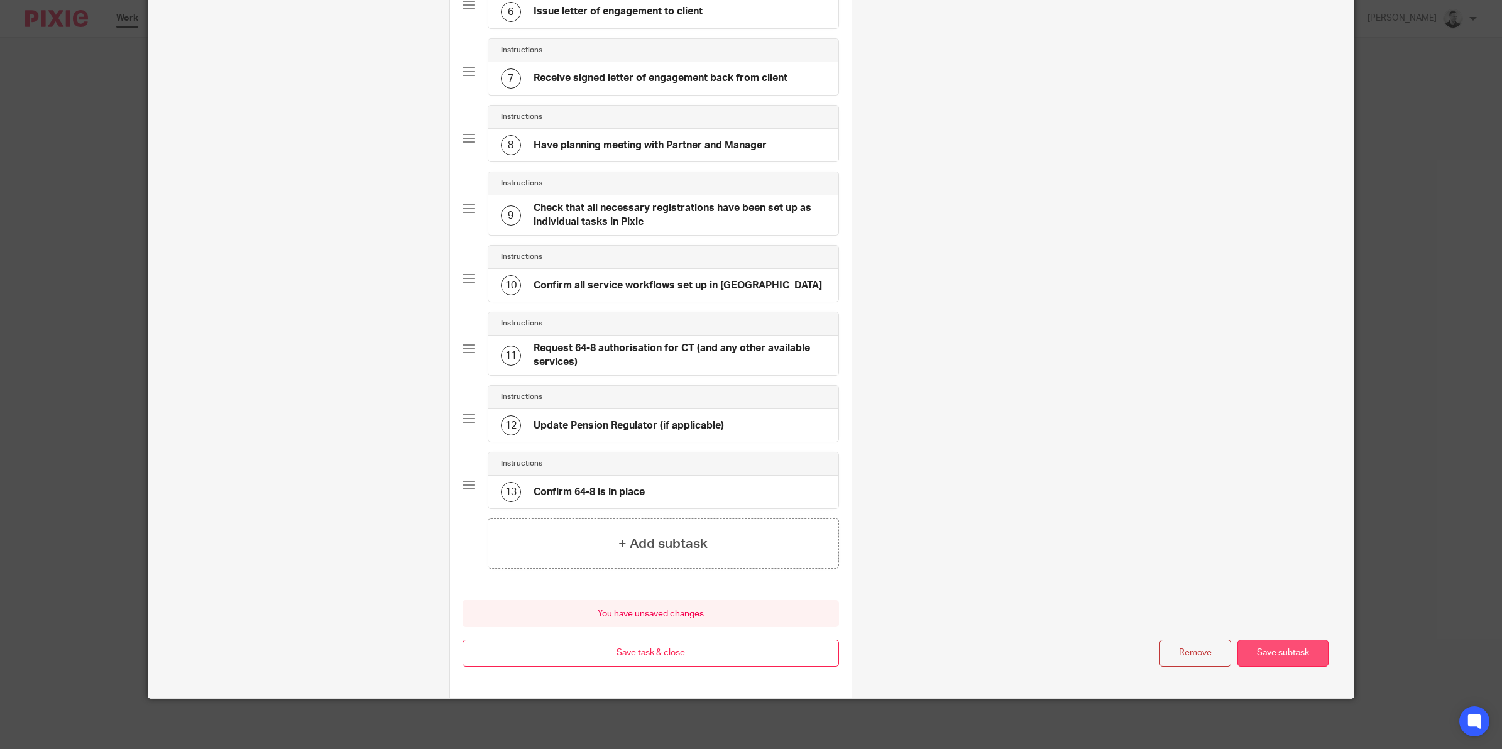
click at [1262, 655] on button "Save subtask" at bounding box center [1282, 653] width 91 height 27
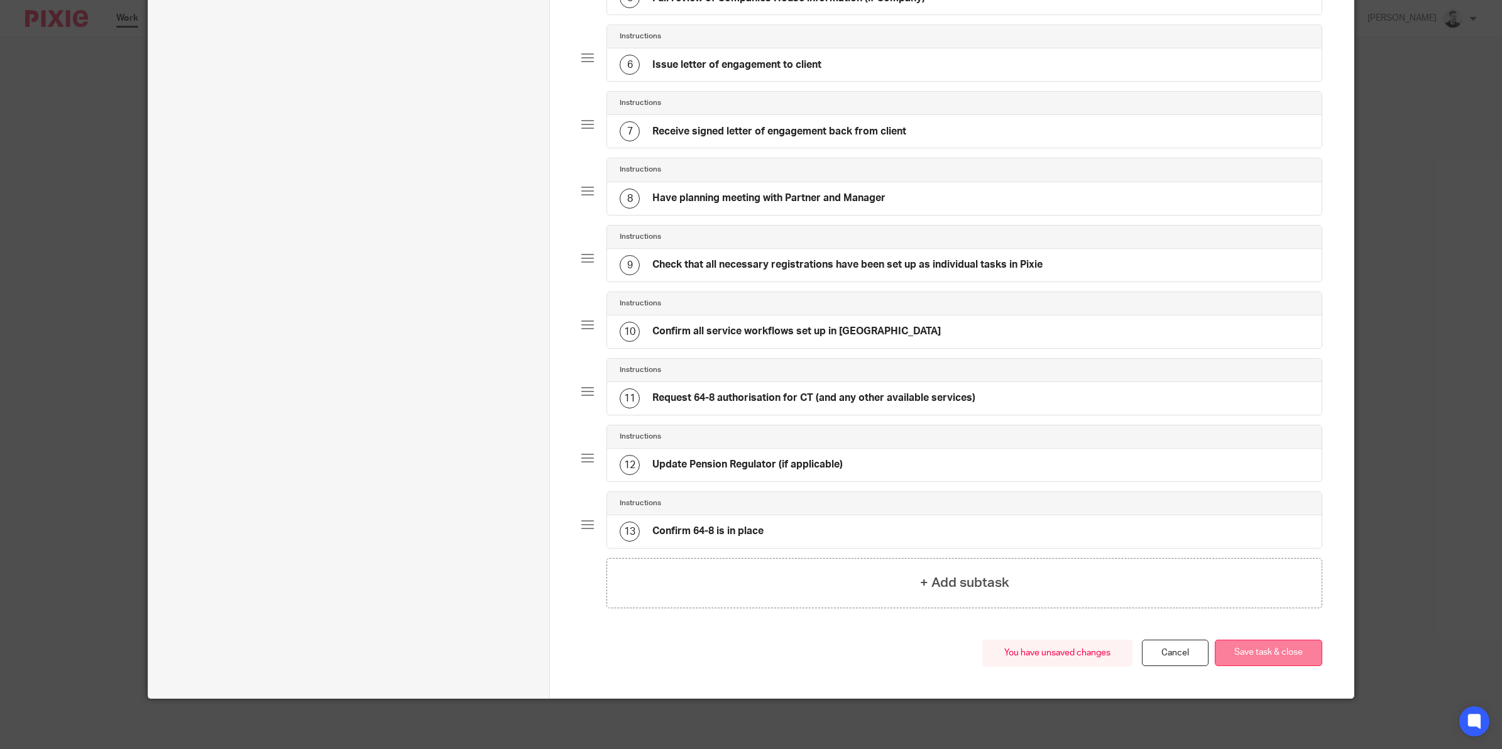
click at [1264, 658] on button "Save task & close" at bounding box center [1267, 653] width 107 height 27
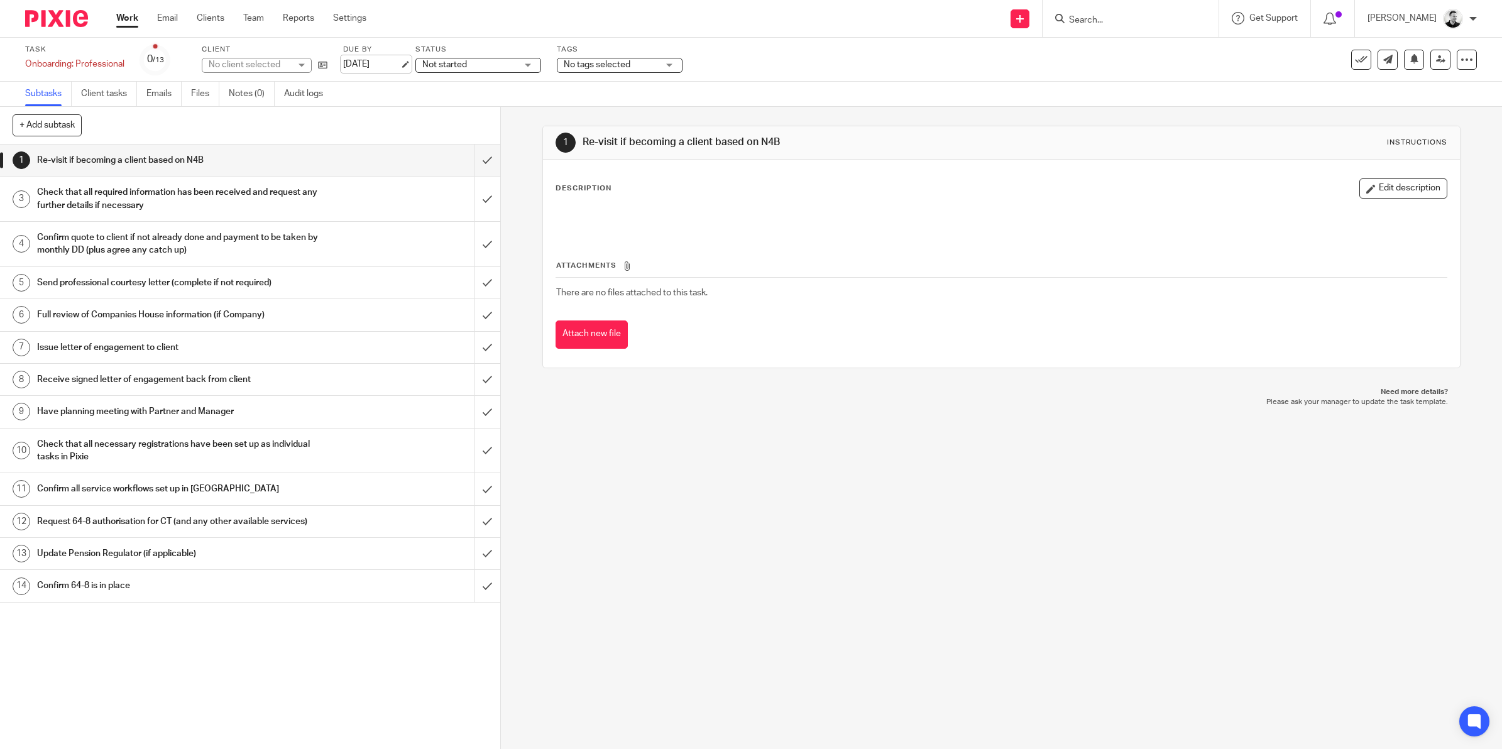
click at [387, 65] on link "13 Aug 2025" at bounding box center [371, 64] width 57 height 13
click at [390, 67] on link "[DATE]" at bounding box center [371, 64] width 57 height 13
drag, startPoint x: 394, startPoint y: 275, endPoint x: 387, endPoint y: 267, distance: 10.7
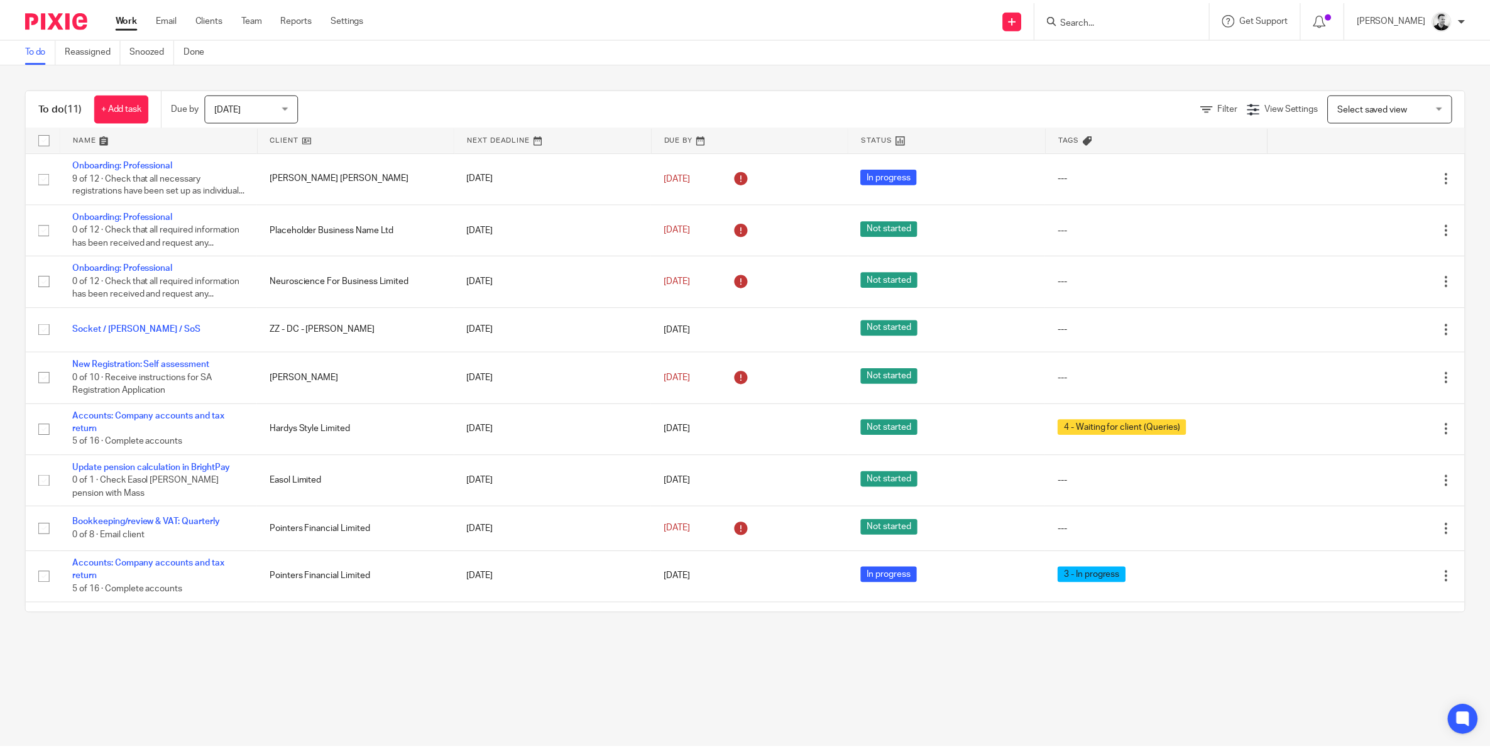
scroll to position [117, 0]
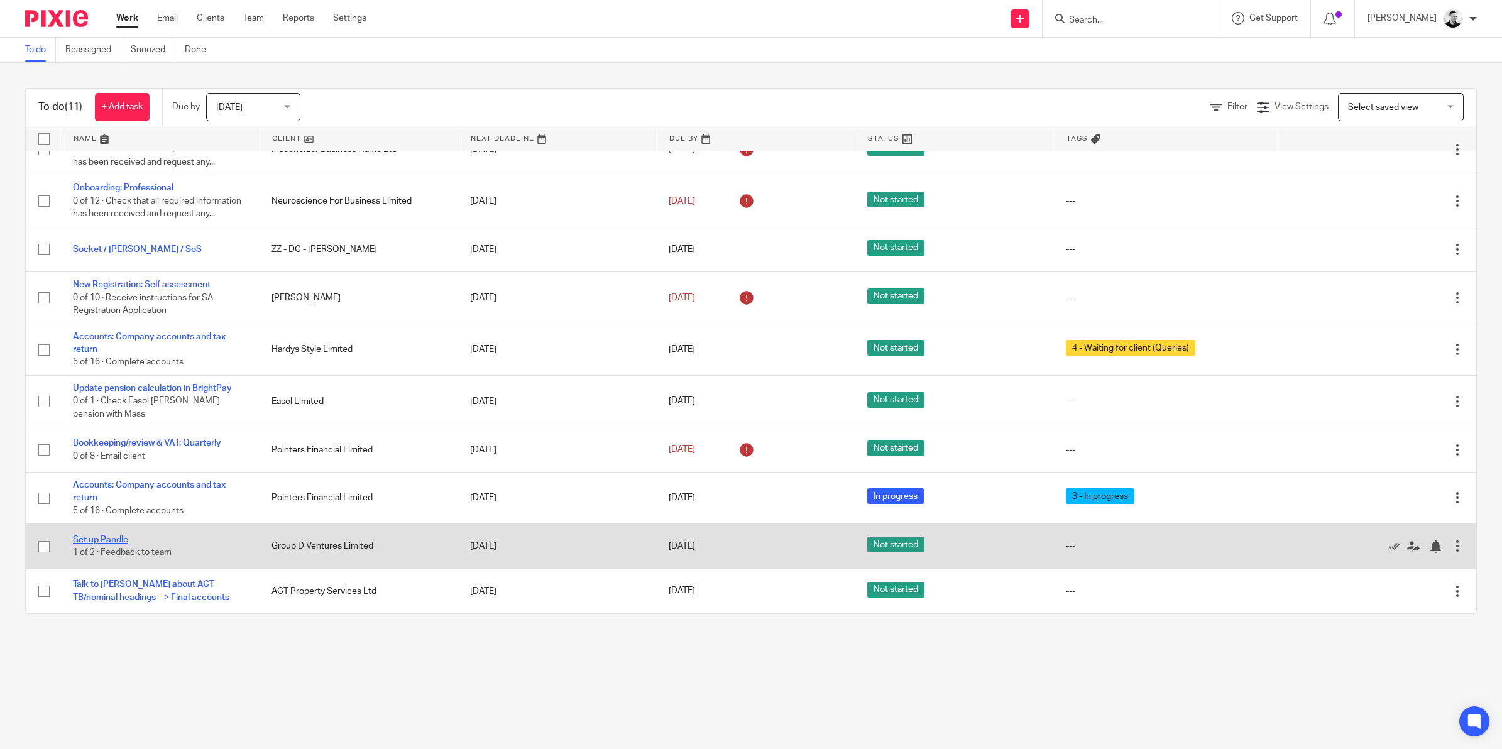
click at [120, 541] on link "Set up Pandle" at bounding box center [100, 539] width 55 height 9
click at [699, 547] on link "[DATE]" at bounding box center [696, 546] width 57 height 13
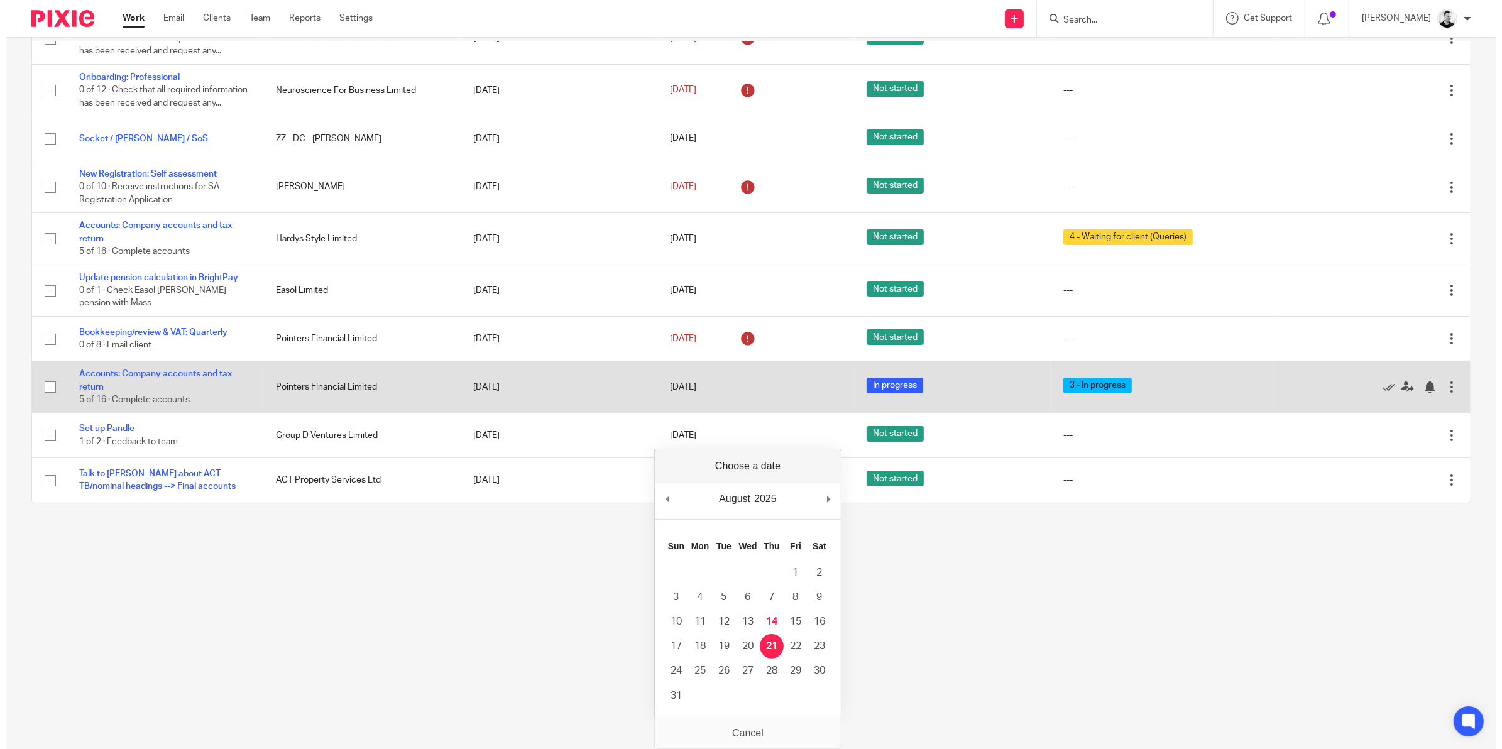
scroll to position [0, 0]
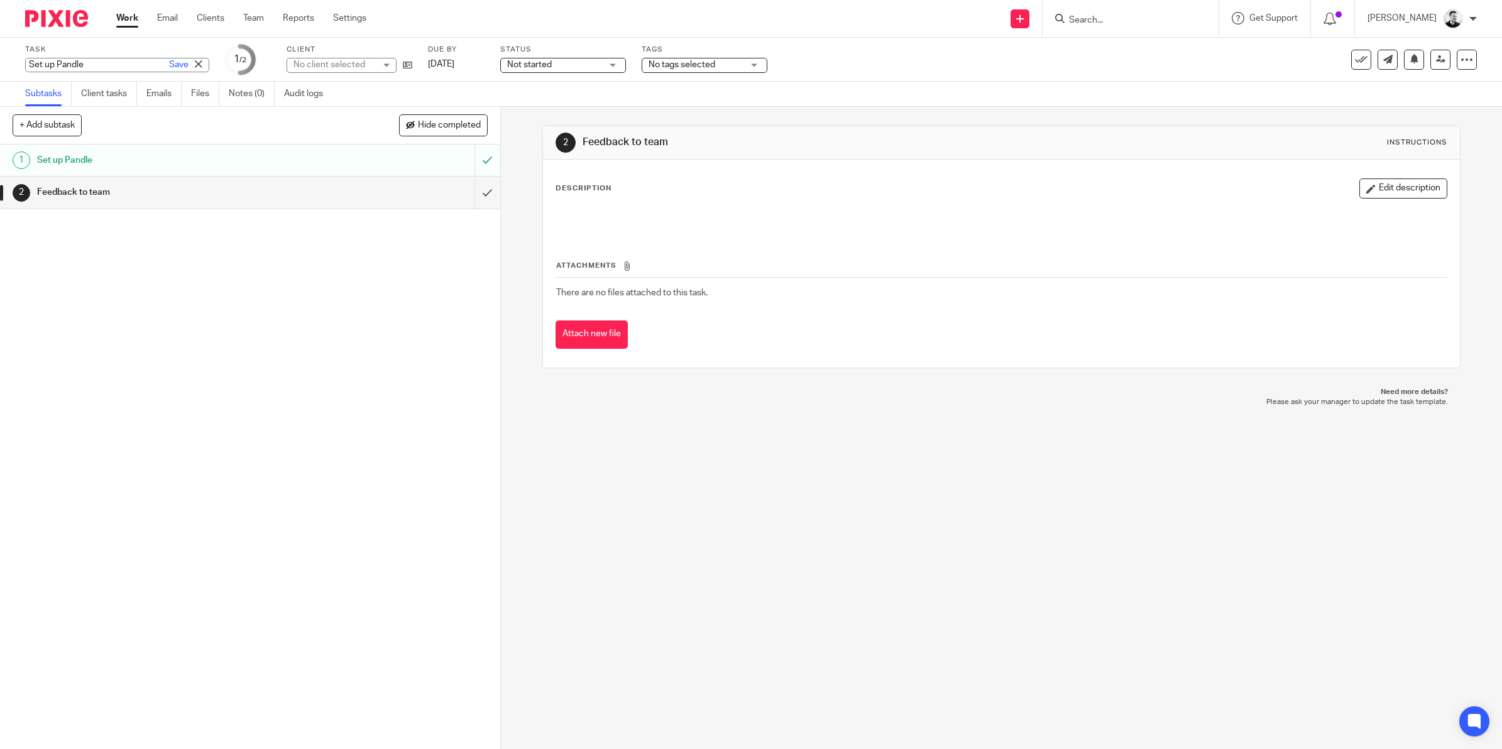
click at [66, 61] on div "Set up Pandle Save Set up Pandle" at bounding box center [117, 65] width 184 height 14
click at [117, 65] on input "Set up Pandle" at bounding box center [117, 65] width 184 height 14
type input "Set up Pandle/QB ledger £3 licence"
click at [169, 63] on link "Save" at bounding box center [178, 64] width 19 height 13
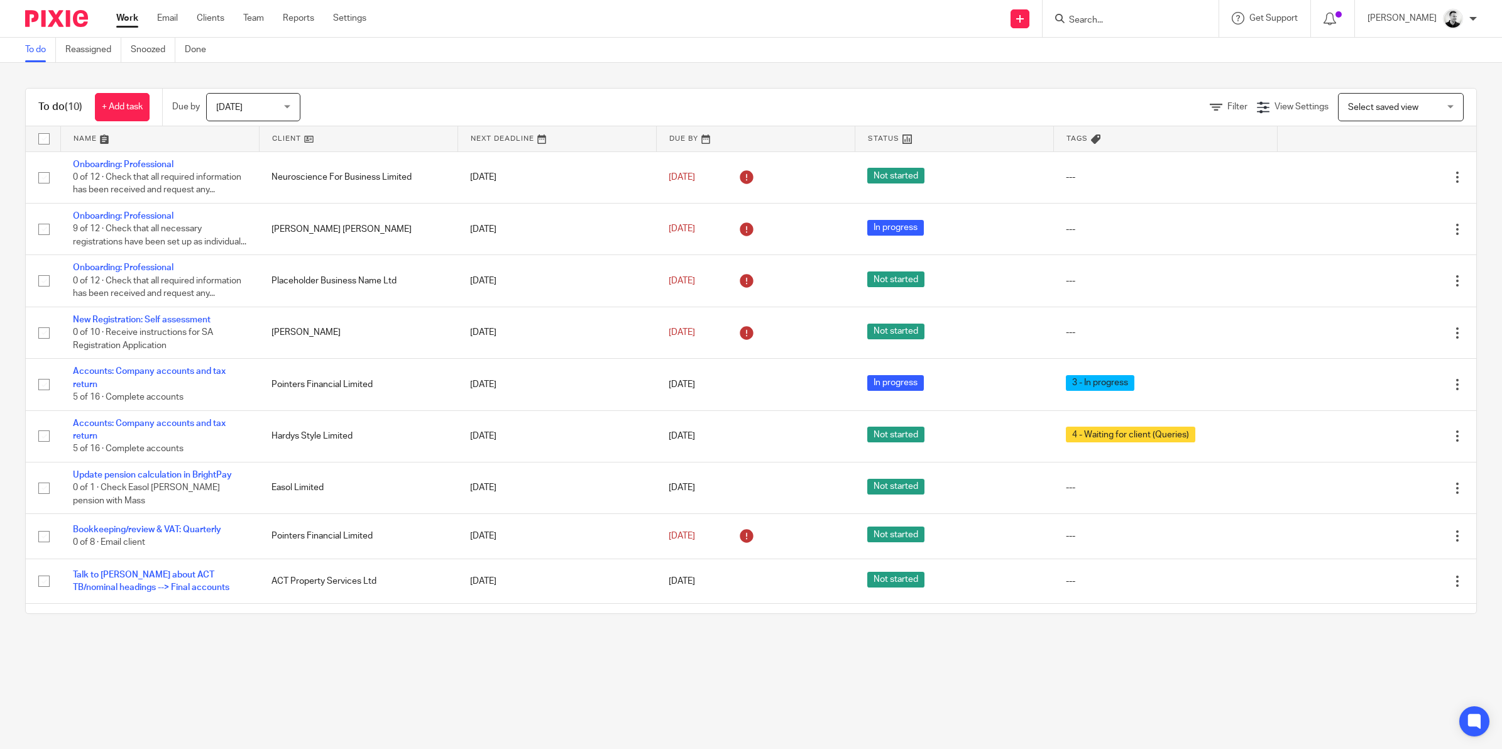
click at [1147, 23] on input "Search" at bounding box center [1123, 20] width 113 height 11
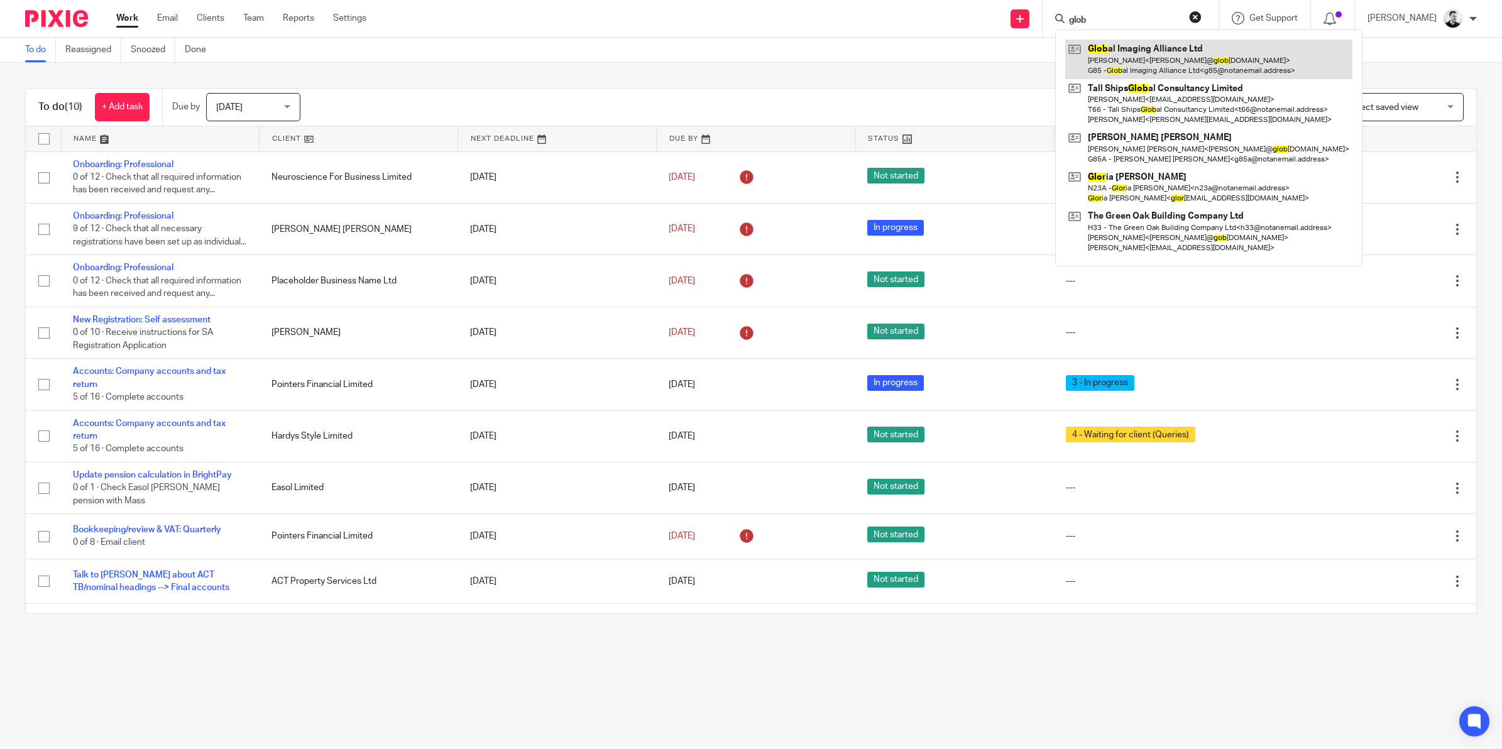
type input "glob"
click at [1150, 64] on link at bounding box center [1208, 59] width 287 height 39
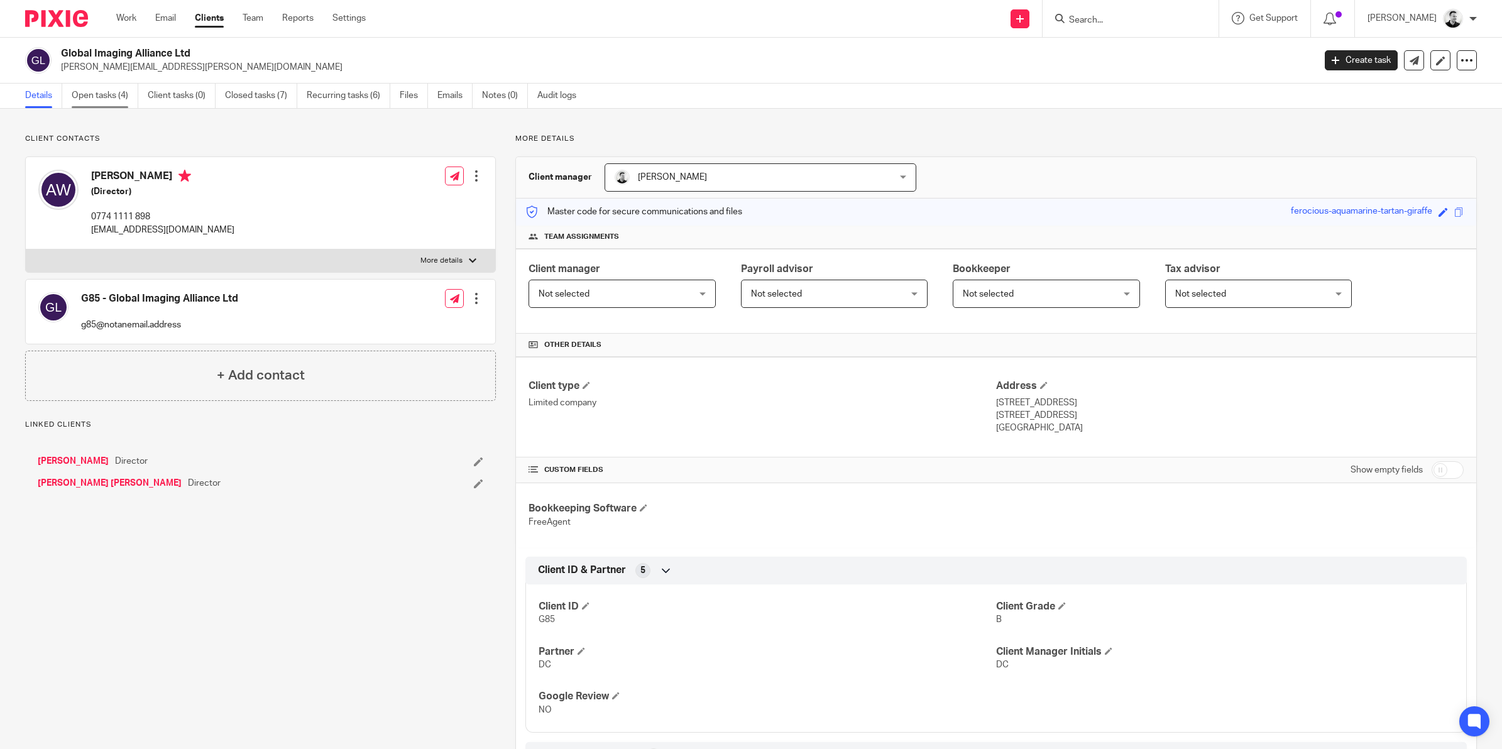
click at [95, 96] on link "Open tasks (4)" at bounding box center [105, 96] width 67 height 25
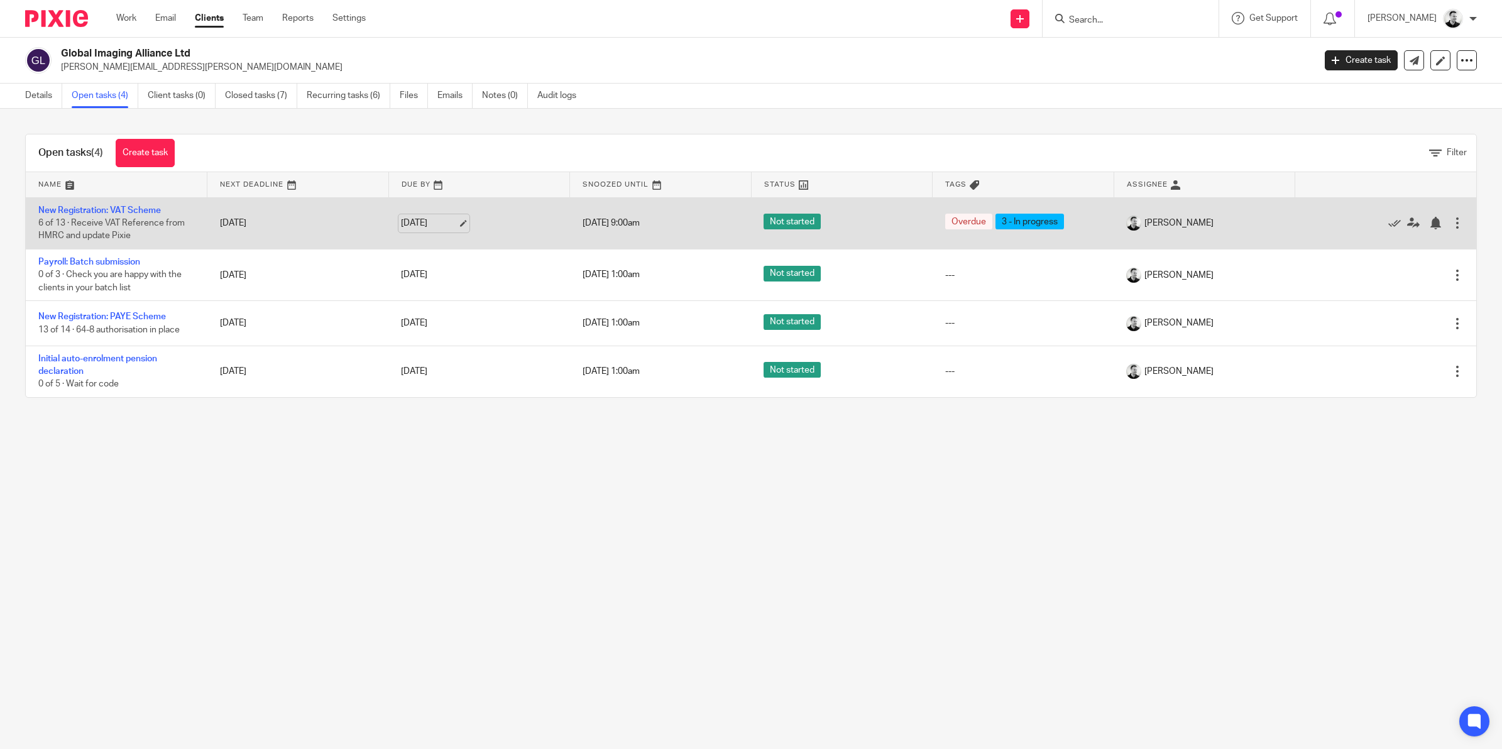
click at [420, 223] on link "18 Aug 2025" at bounding box center [429, 223] width 57 height 13
click at [417, 226] on link "27 Aug 2025" at bounding box center [429, 223] width 57 height 13
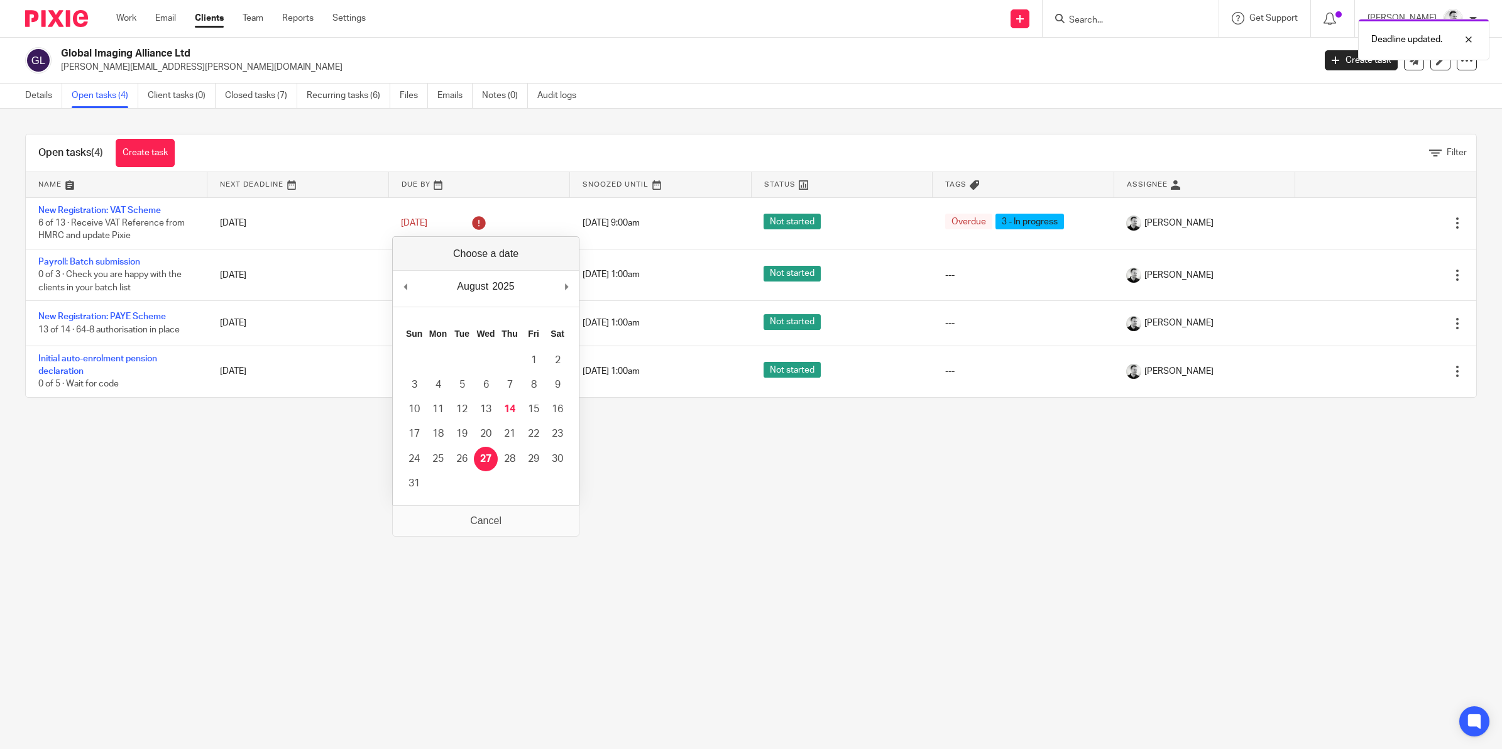
click at [294, 514] on main "Global Imaging Alliance Ltd wilks.andy@hotmail.com Create task Update from Comp…" at bounding box center [751, 374] width 1502 height 749
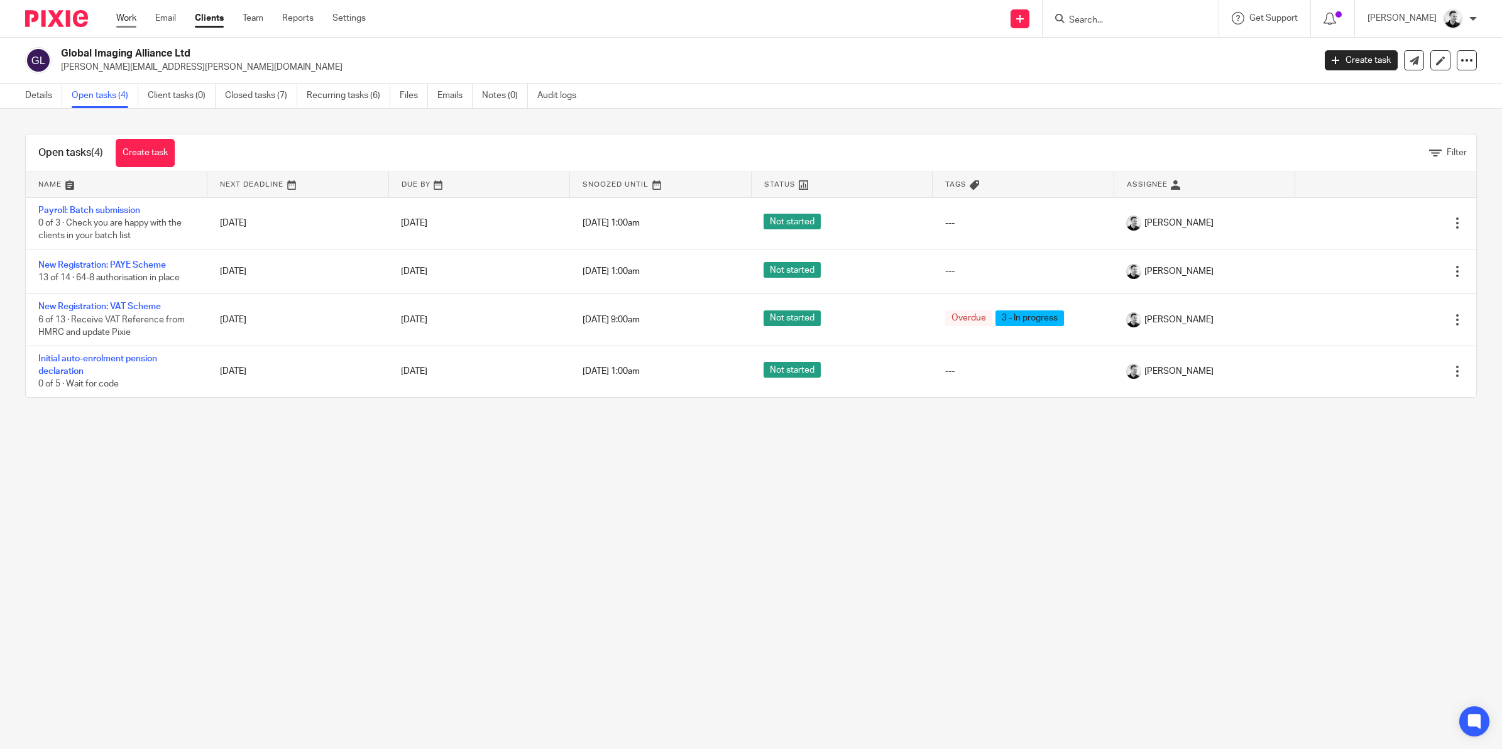
click at [124, 20] on link "Work" at bounding box center [126, 18] width 20 height 13
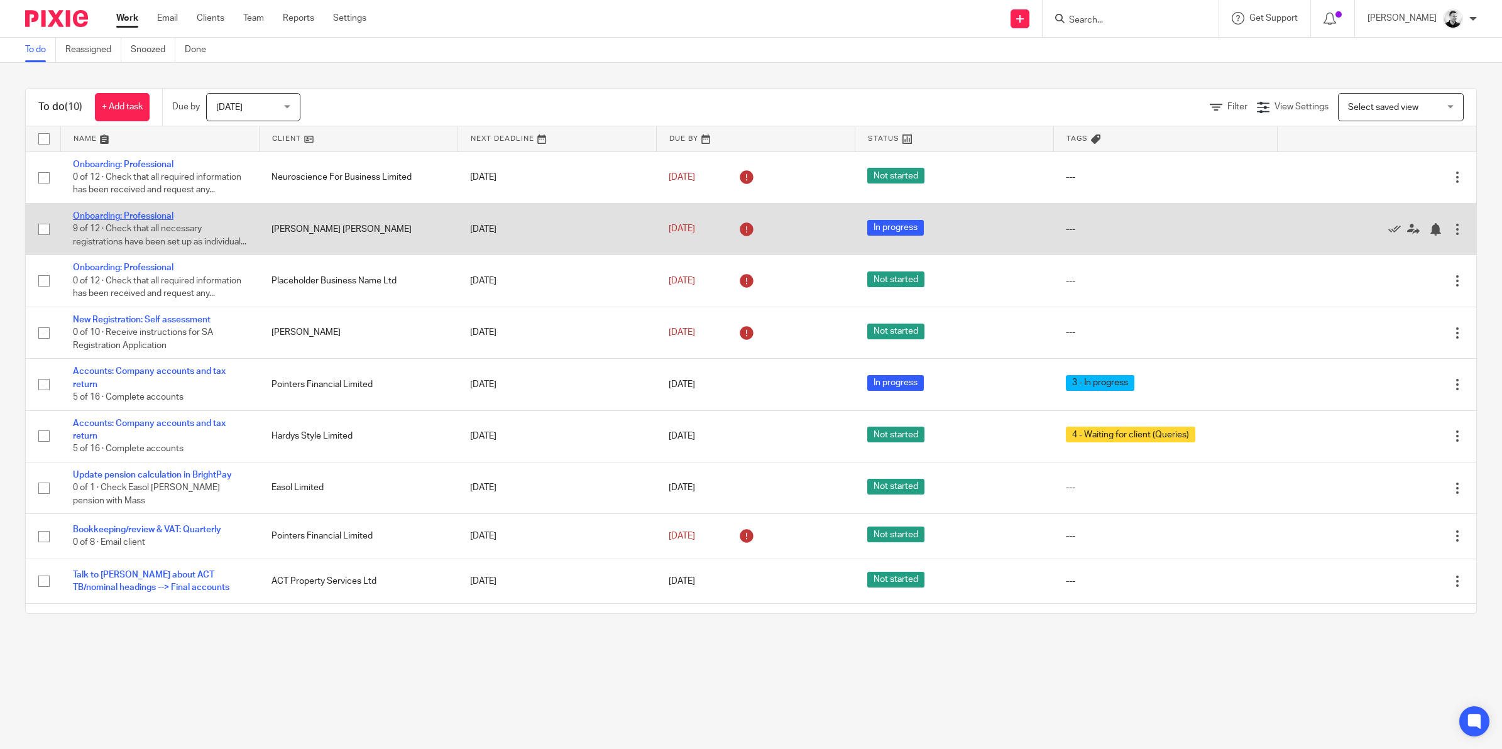
click at [111, 221] on link "Onboarding: Professional" at bounding box center [123, 216] width 101 height 9
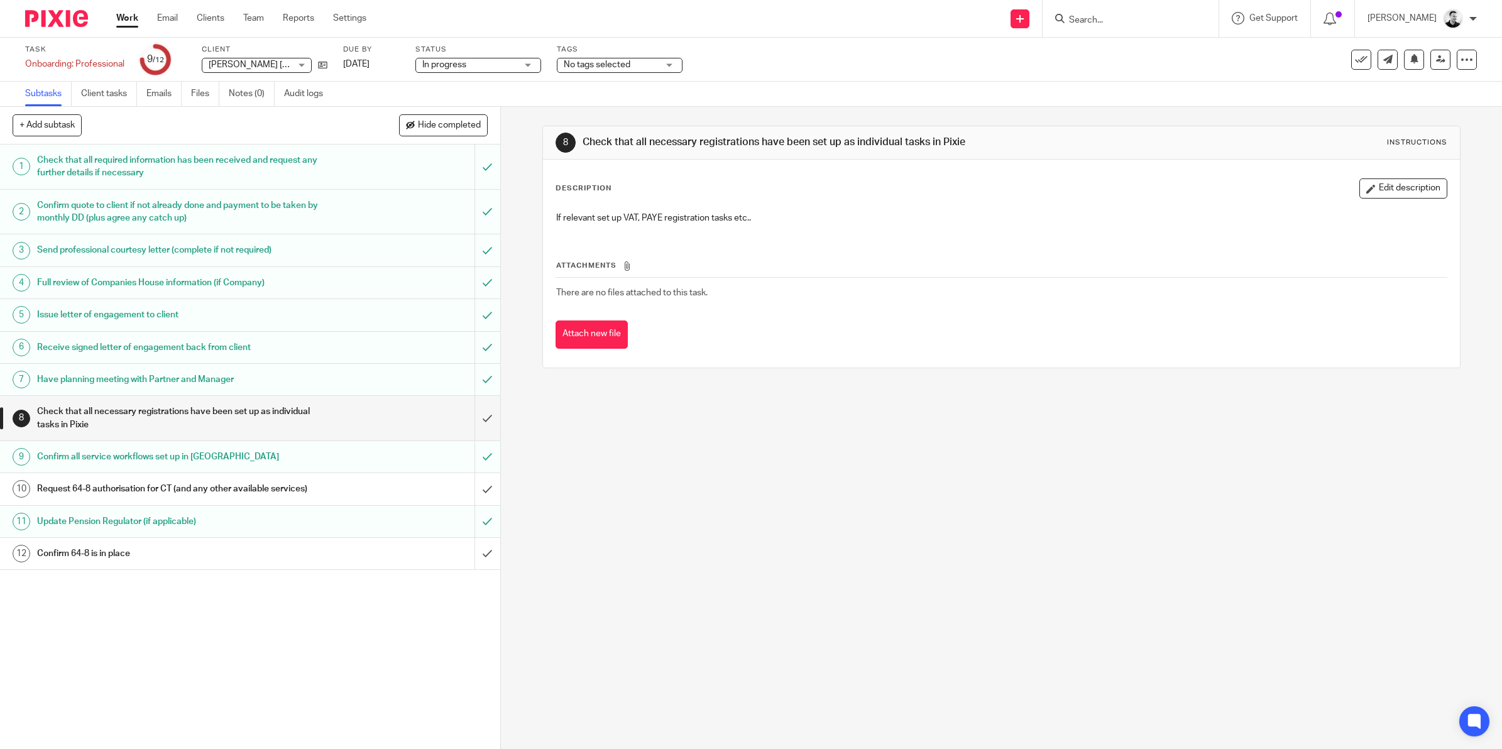
drag, startPoint x: 368, startPoint y: 58, endPoint x: 373, endPoint y: 48, distance: 11.2
click at [368, 60] on link "[DATE]" at bounding box center [371, 64] width 57 height 13
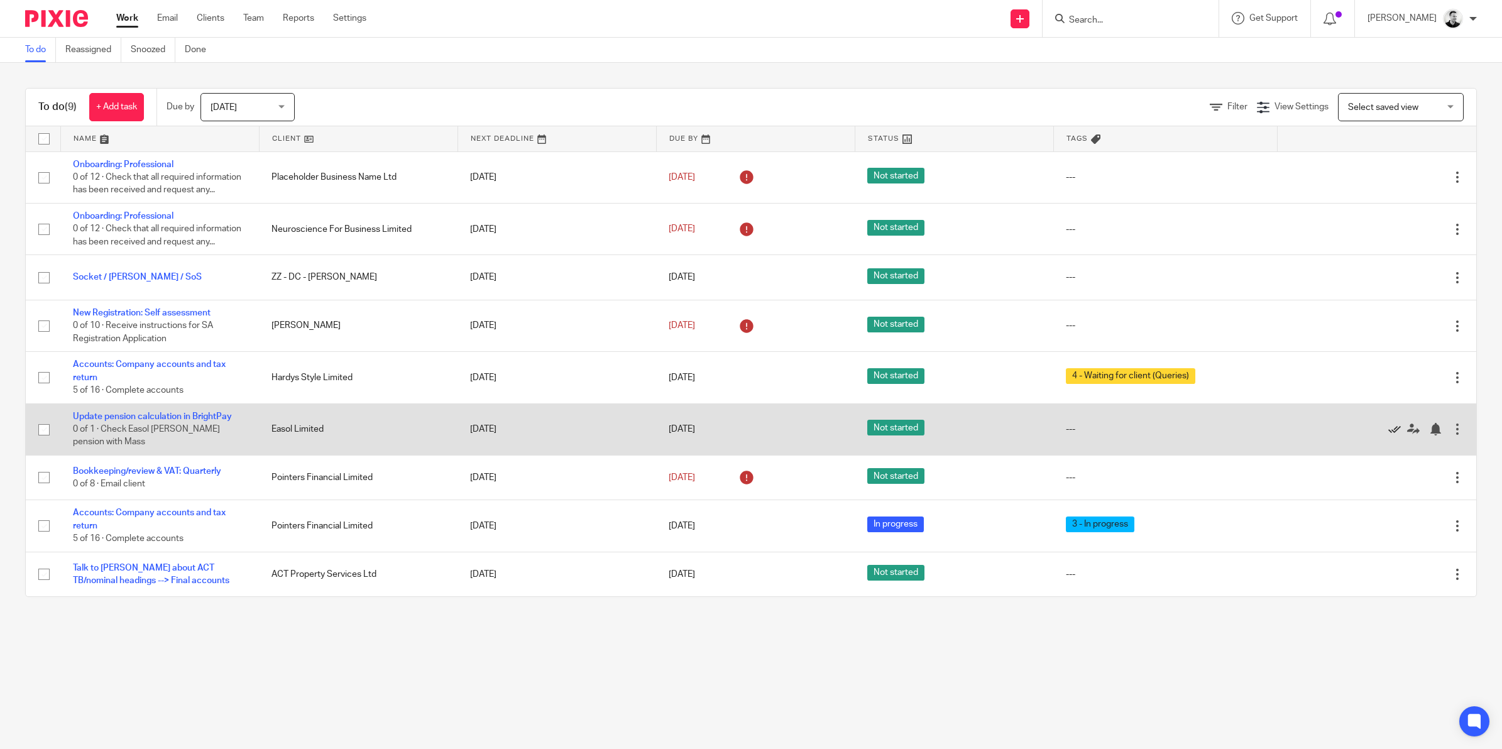
click at [1388, 428] on icon at bounding box center [1394, 429] width 13 height 13
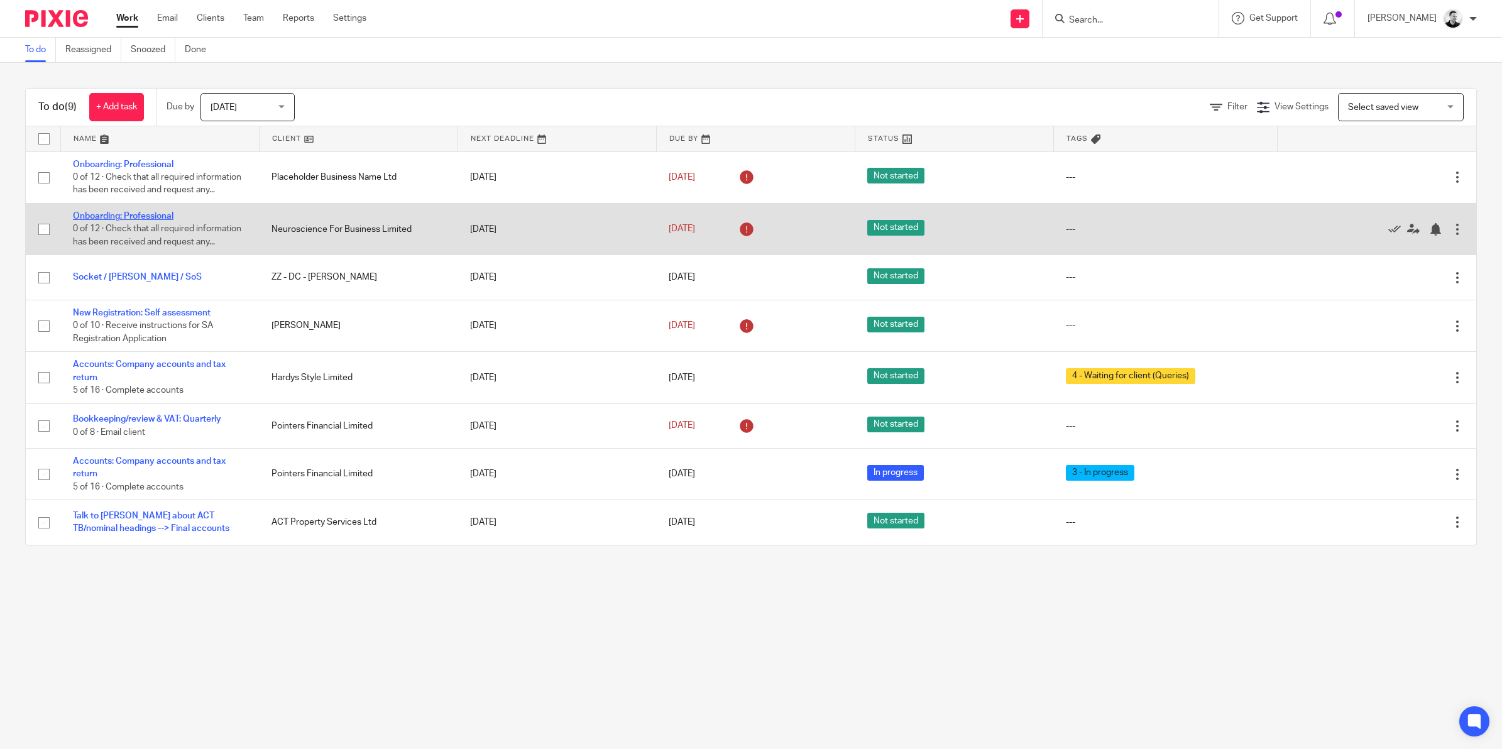
click at [102, 215] on link "Onboarding: Professional" at bounding box center [123, 216] width 101 height 9
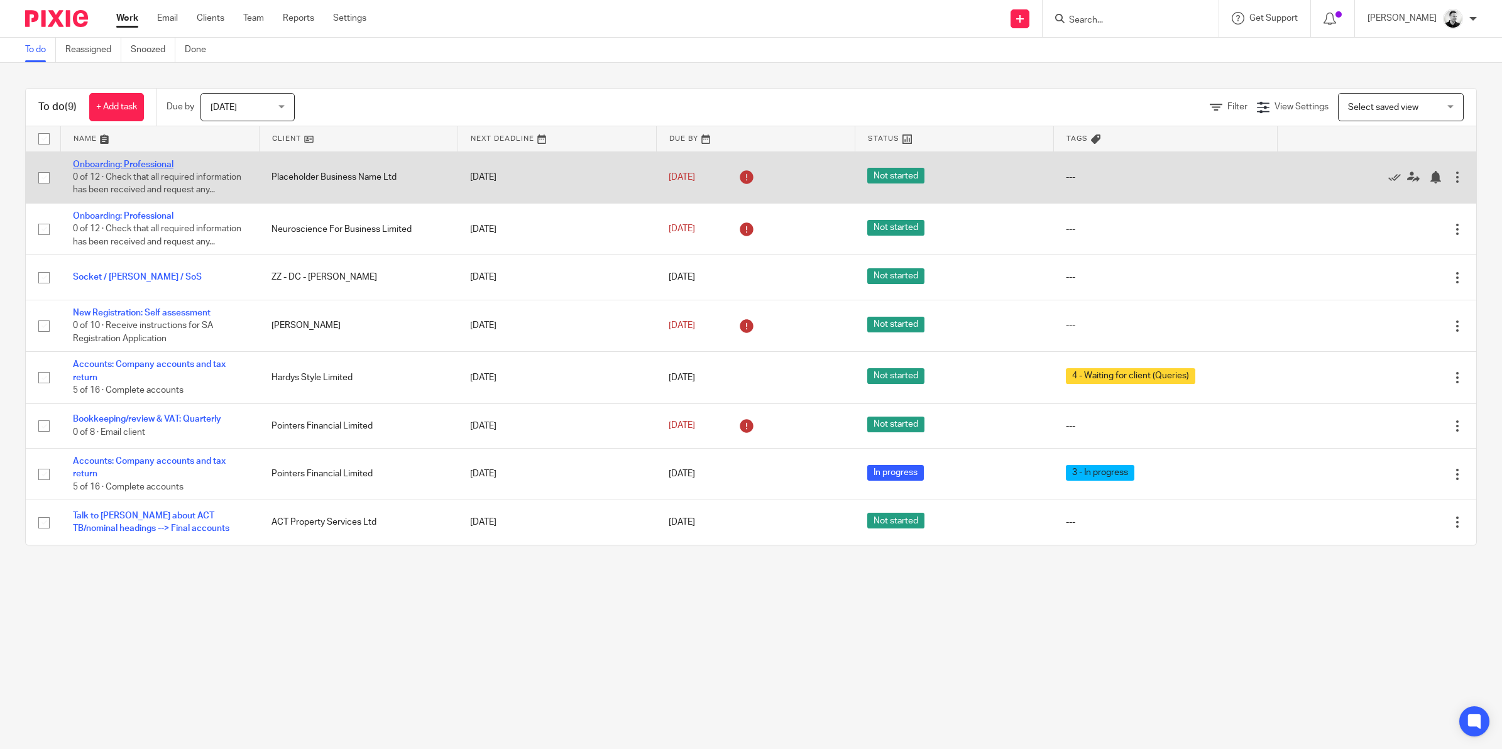
click at [145, 161] on link "Onboarding: Professional" at bounding box center [123, 164] width 101 height 9
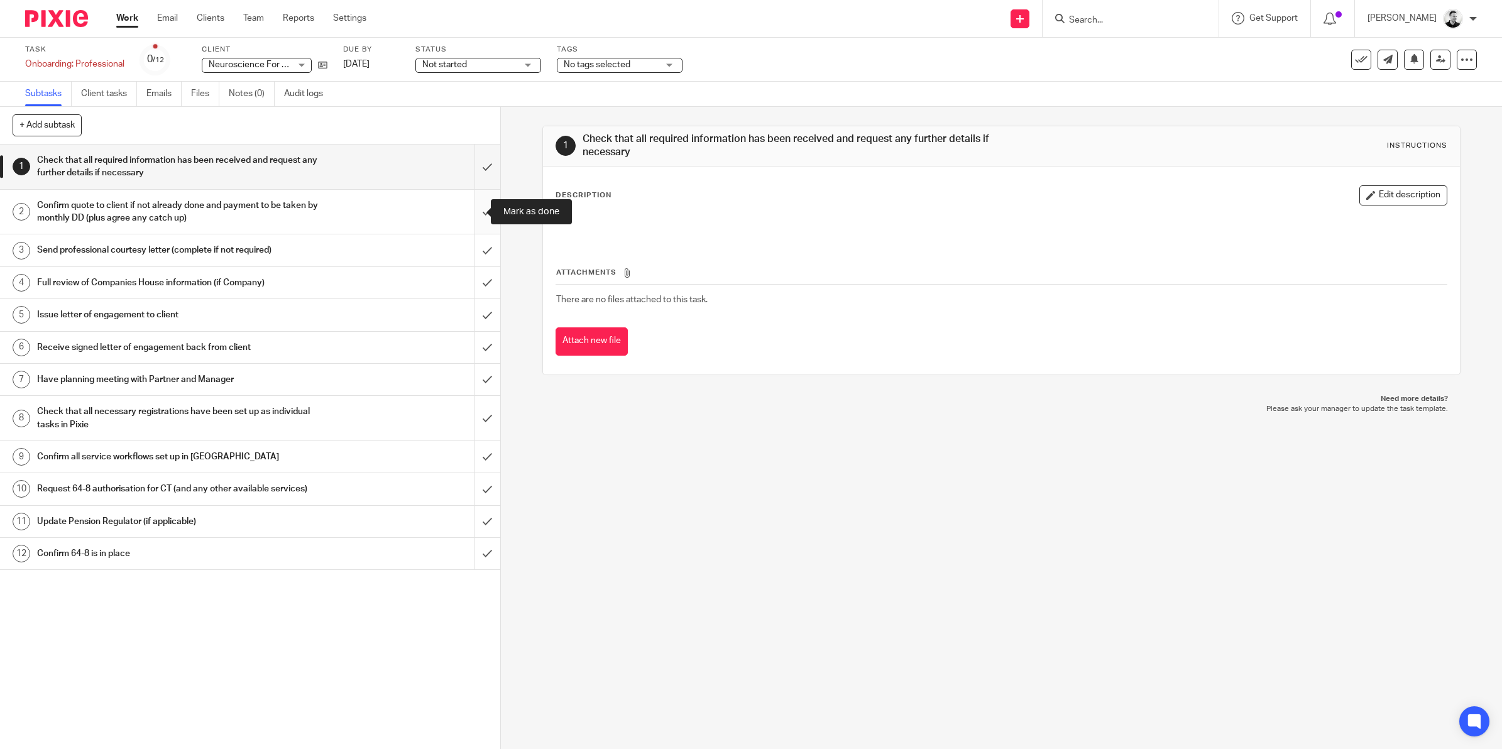
click at [474, 210] on input "submit" at bounding box center [250, 212] width 500 height 45
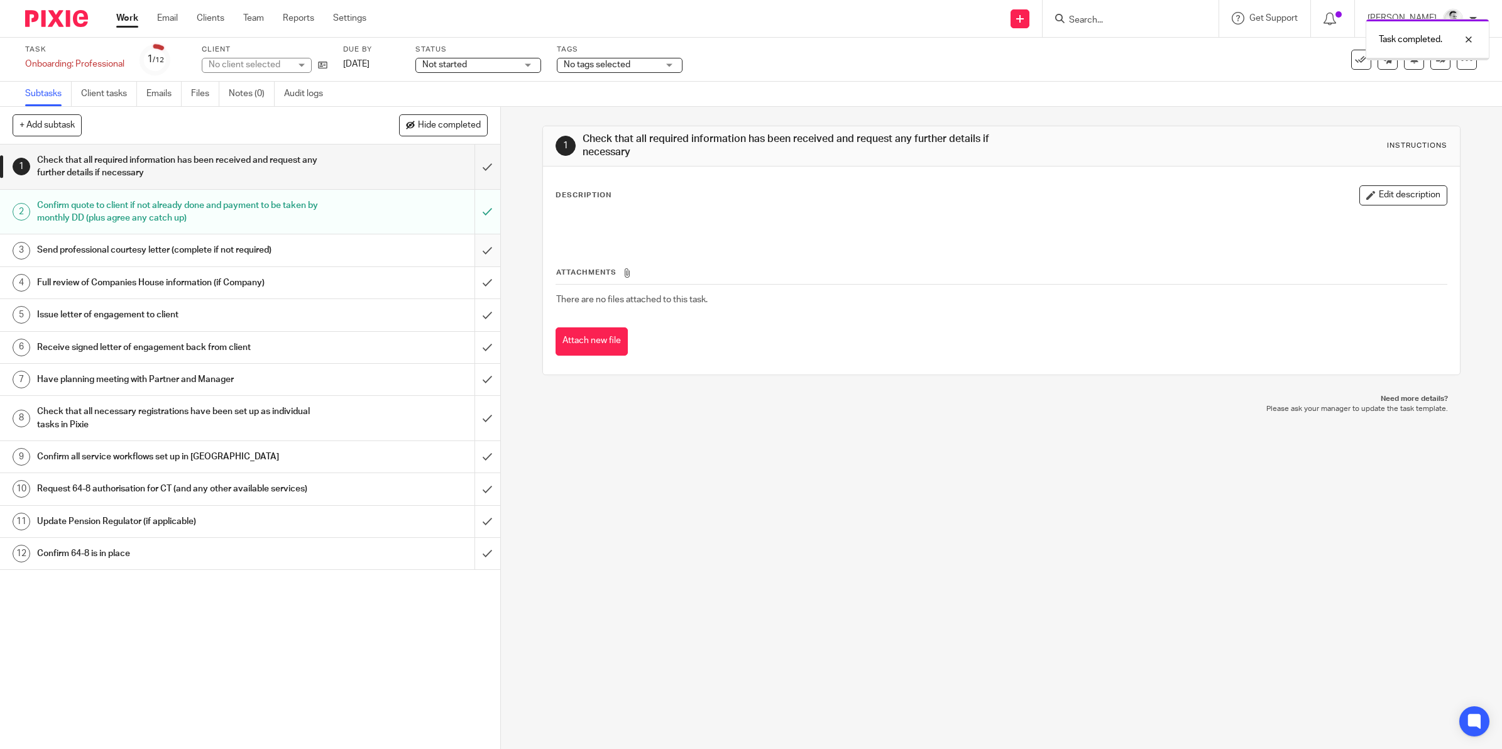
click at [468, 252] on input "submit" at bounding box center [250, 249] width 500 height 31
click at [466, 286] on input "submit" at bounding box center [250, 282] width 500 height 31
click at [470, 168] on input "submit" at bounding box center [250, 167] width 500 height 45
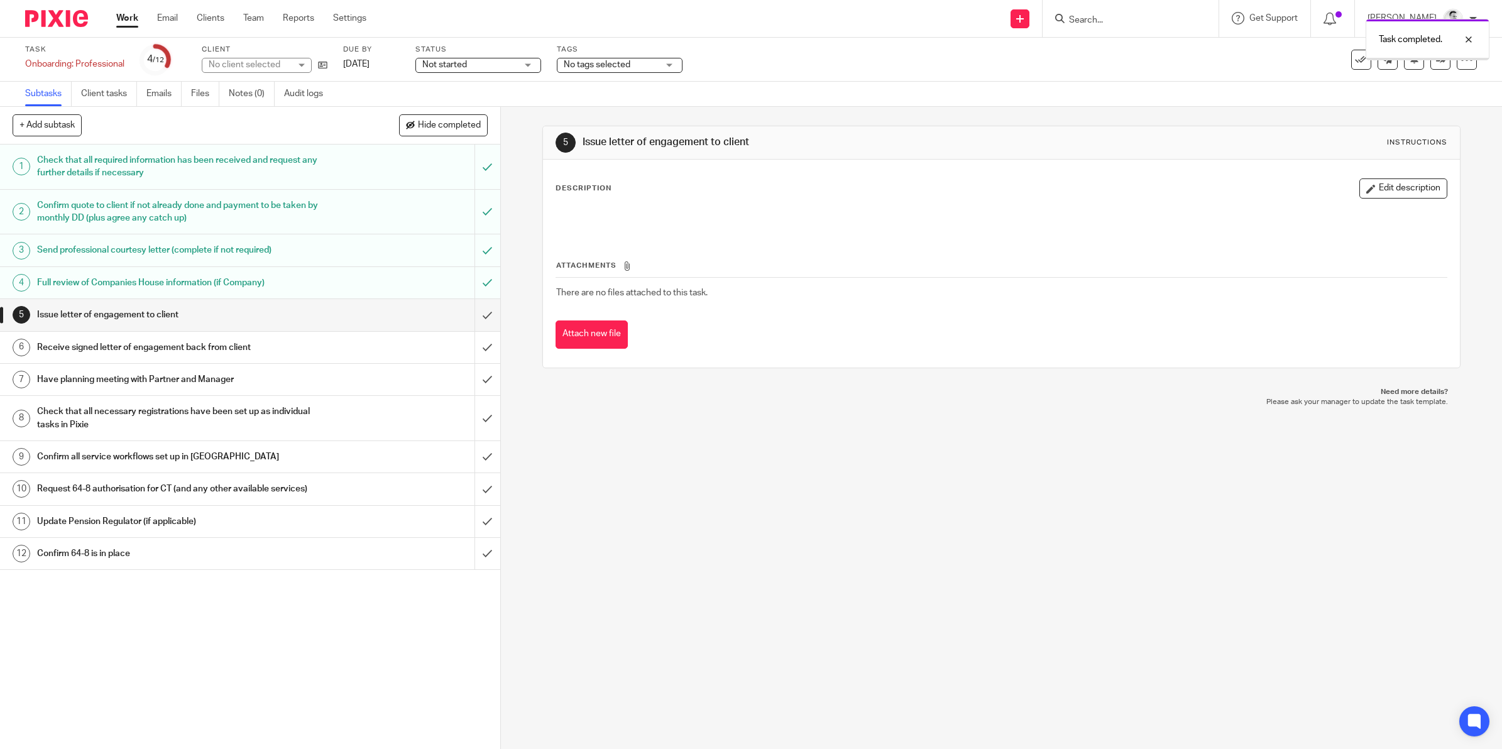
click at [360, 64] on link "[DATE]" at bounding box center [371, 64] width 57 height 13
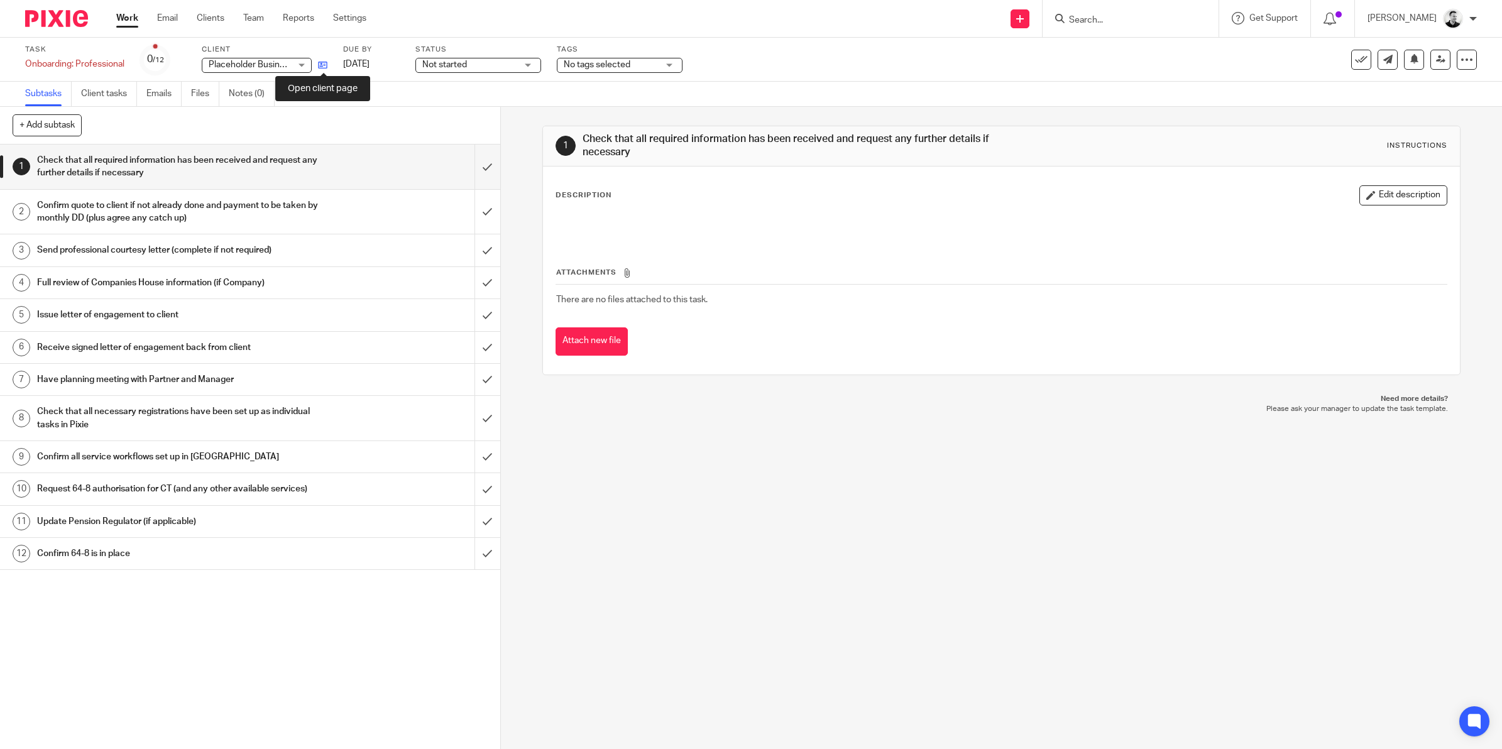
click at [321, 64] on icon at bounding box center [322, 64] width 9 height 9
click at [371, 63] on link "[DATE]" at bounding box center [371, 64] width 57 height 13
click at [1460, 64] on icon at bounding box center [1466, 59] width 13 height 13
click at [1394, 110] on link "Advanced task editor" at bounding box center [1415, 109] width 83 height 9
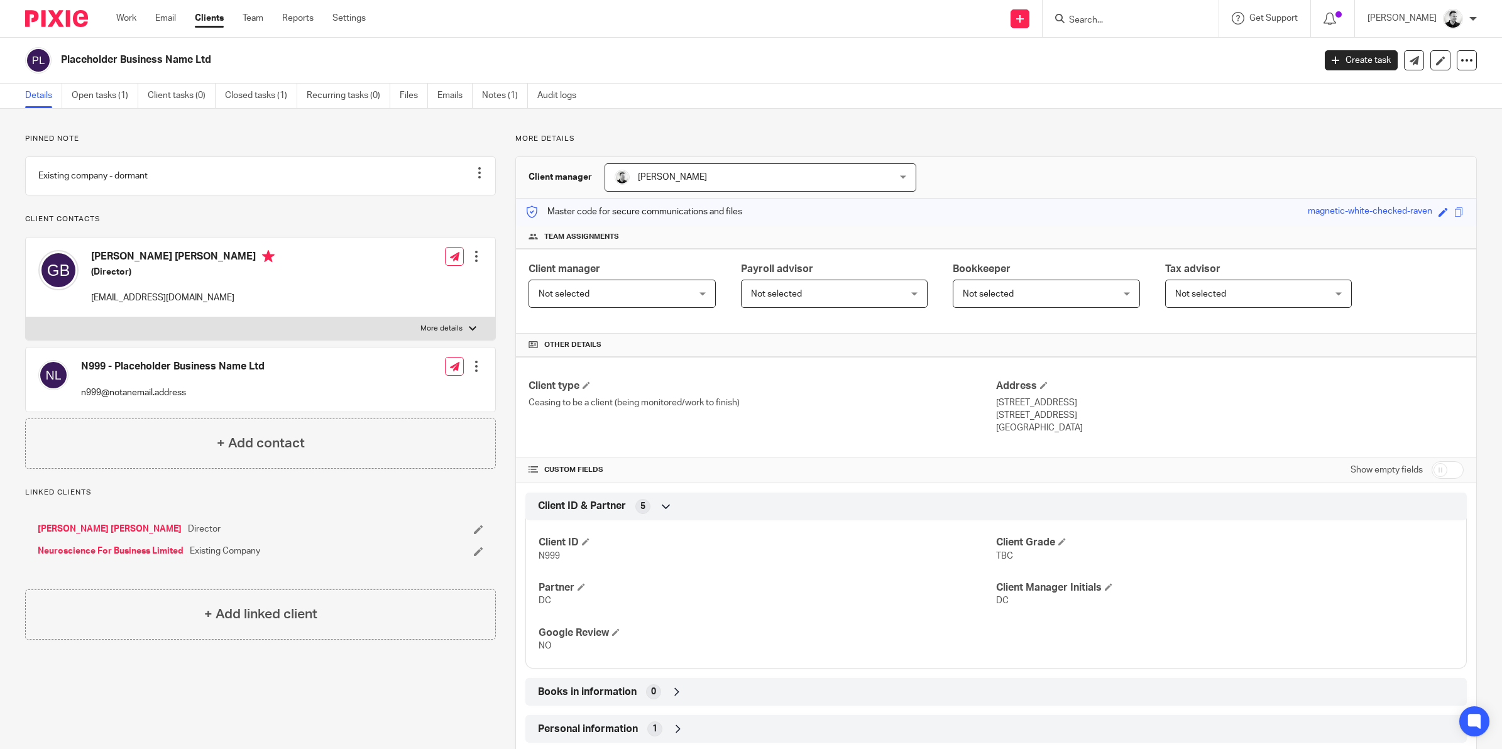
drag, startPoint x: 62, startPoint y: 58, endPoint x: 212, endPoint y: 61, distance: 150.2
click at [212, 61] on h2 "Placeholder Business Name Ltd" at bounding box center [559, 59] width 996 height 13
copy h2 "Placeholder Business Name Ltd"
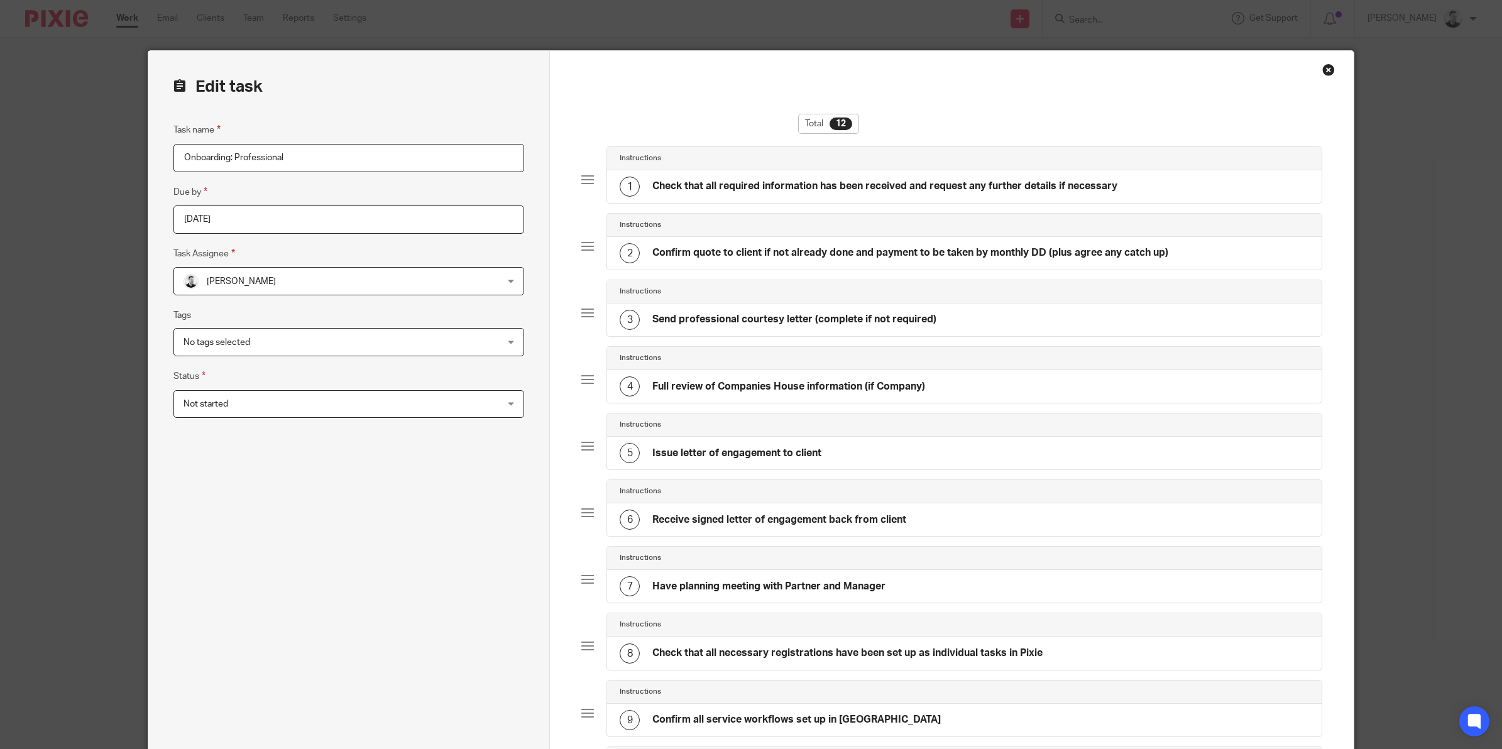
scroll to position [393, 0]
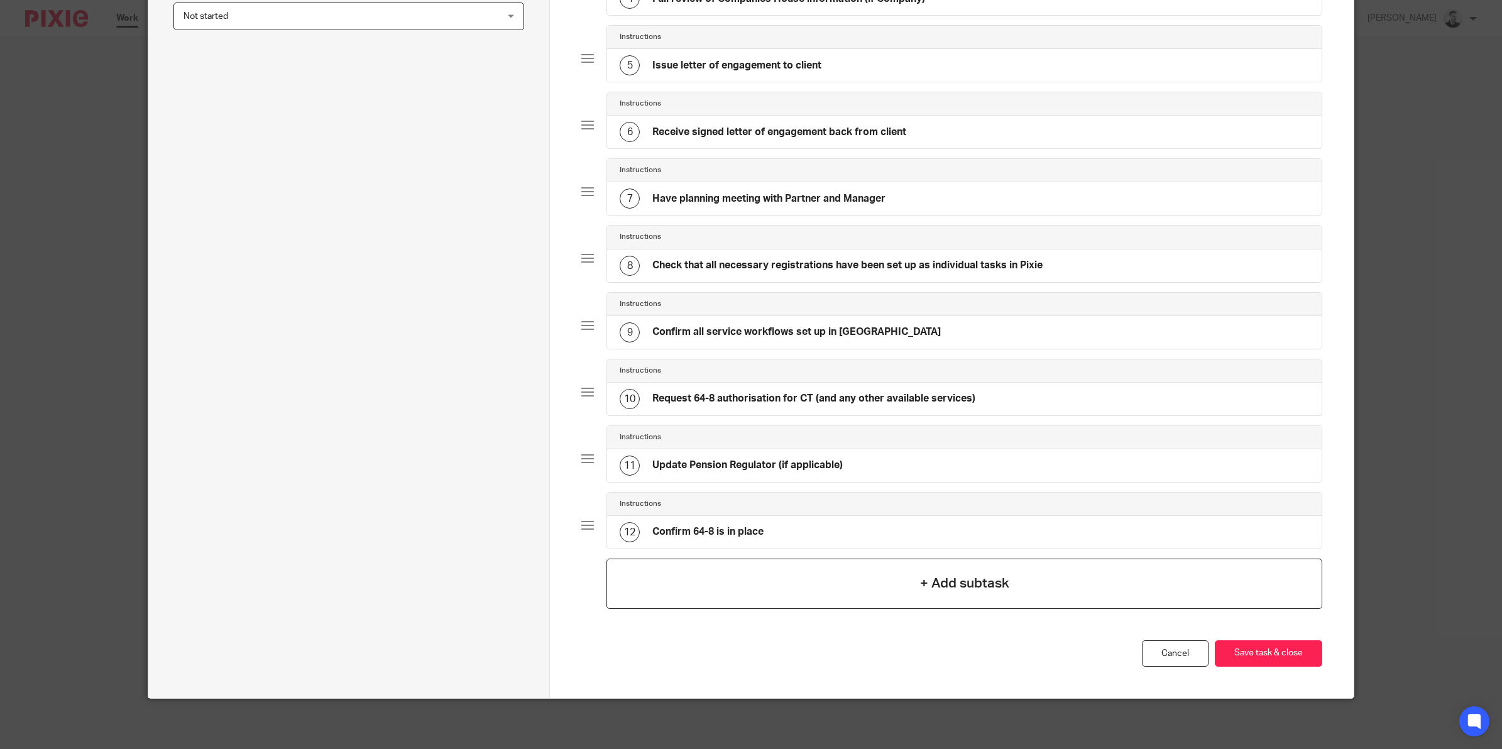
click at [692, 589] on div "+ Add subtask" at bounding box center [964, 584] width 716 height 50
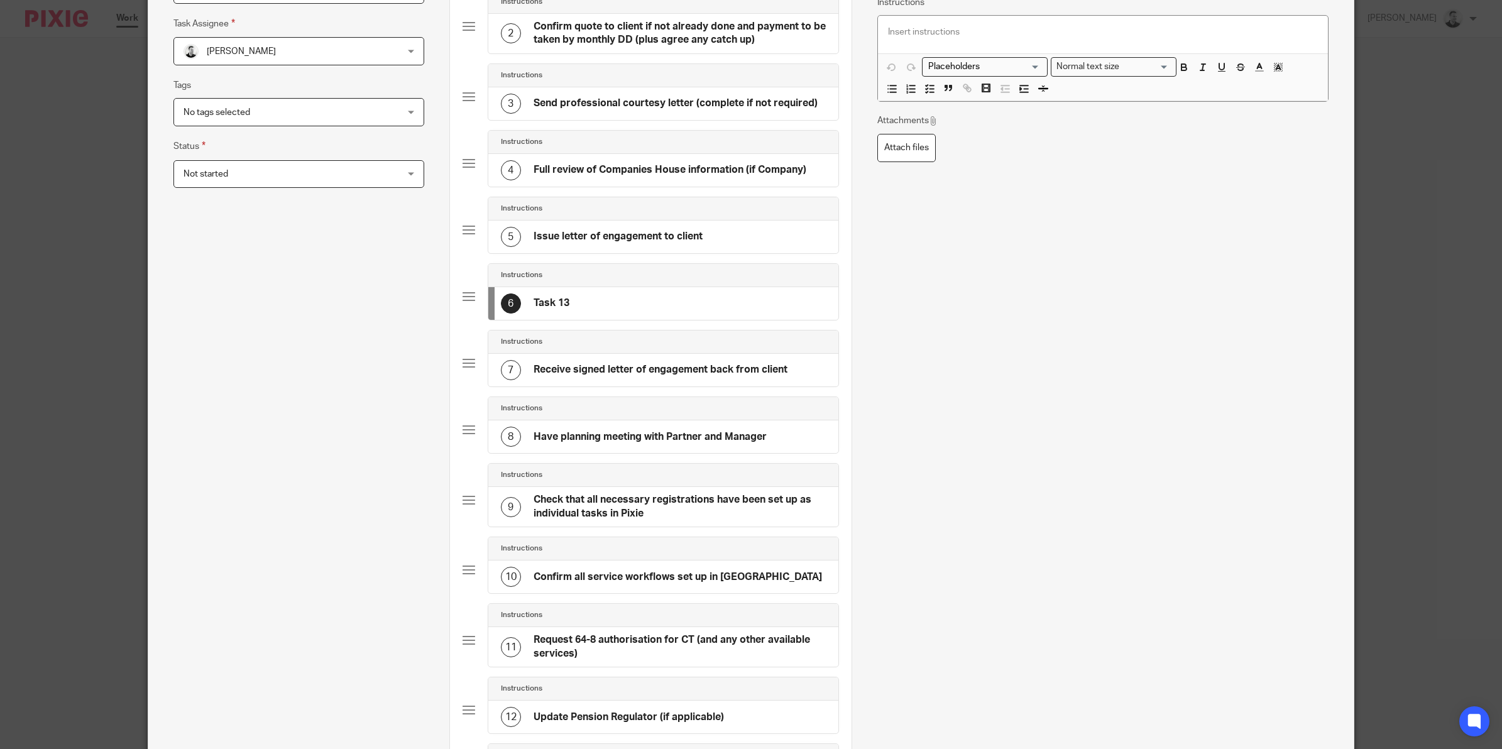
scroll to position [79, 0]
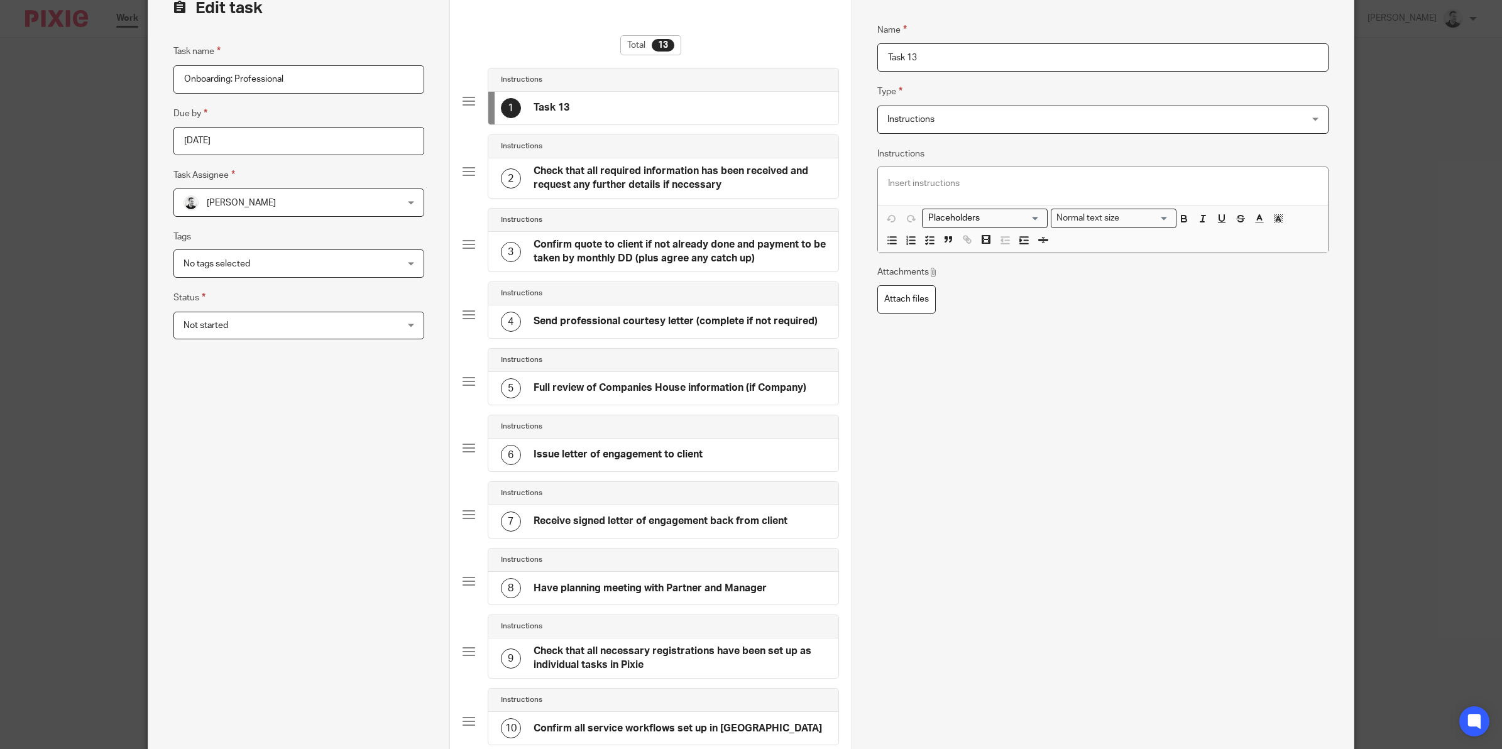
drag, startPoint x: 943, startPoint y: 60, endPoint x: 807, endPoint y: 58, distance: 135.7
click at [811, 61] on form "Edit task Task name Onboarding: Professional Due by 2025-09-15 Task Assignee Da…" at bounding box center [750, 556] width 1205 height 1169
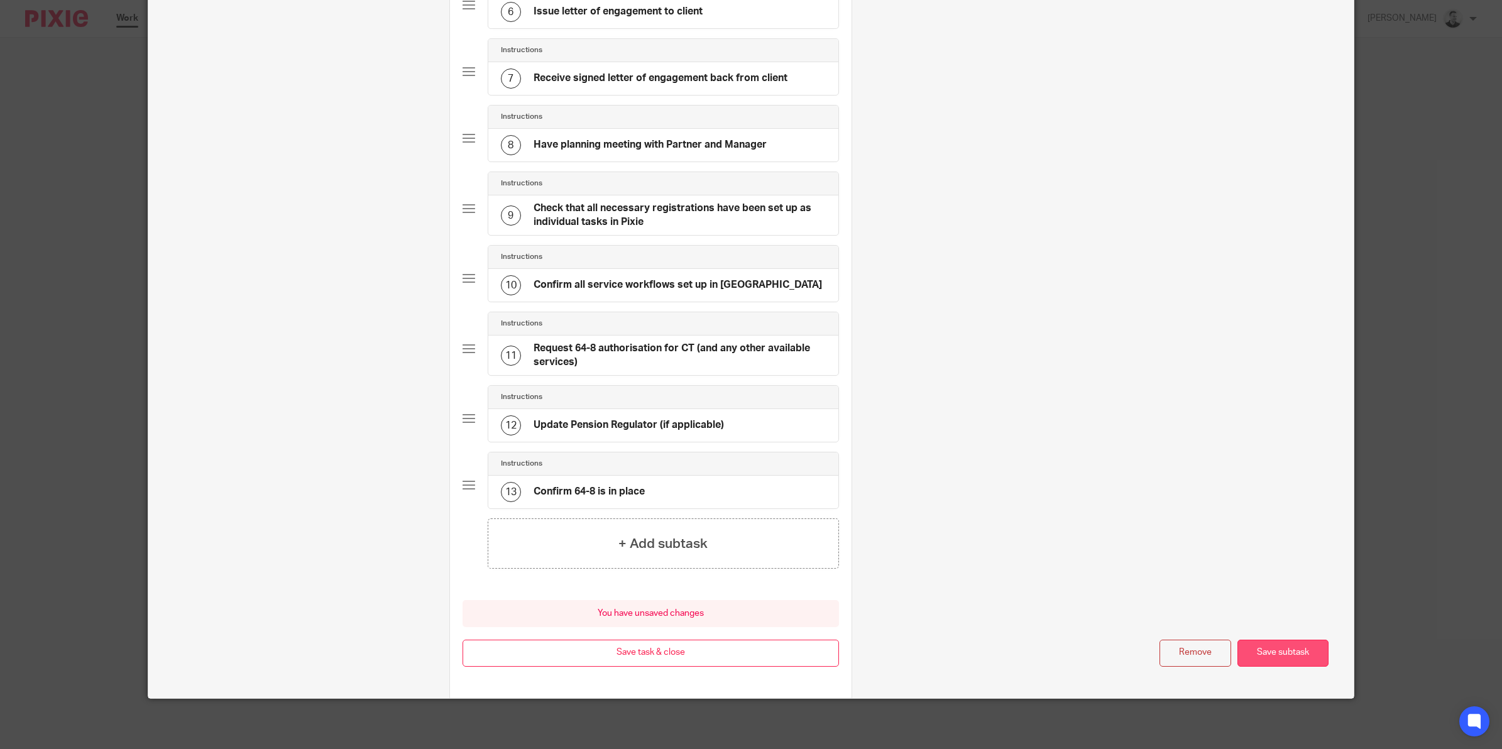
type input "Check in to ask if he wants our assistance closing the company"
click at [1276, 641] on button "Save subtask" at bounding box center [1282, 653] width 91 height 27
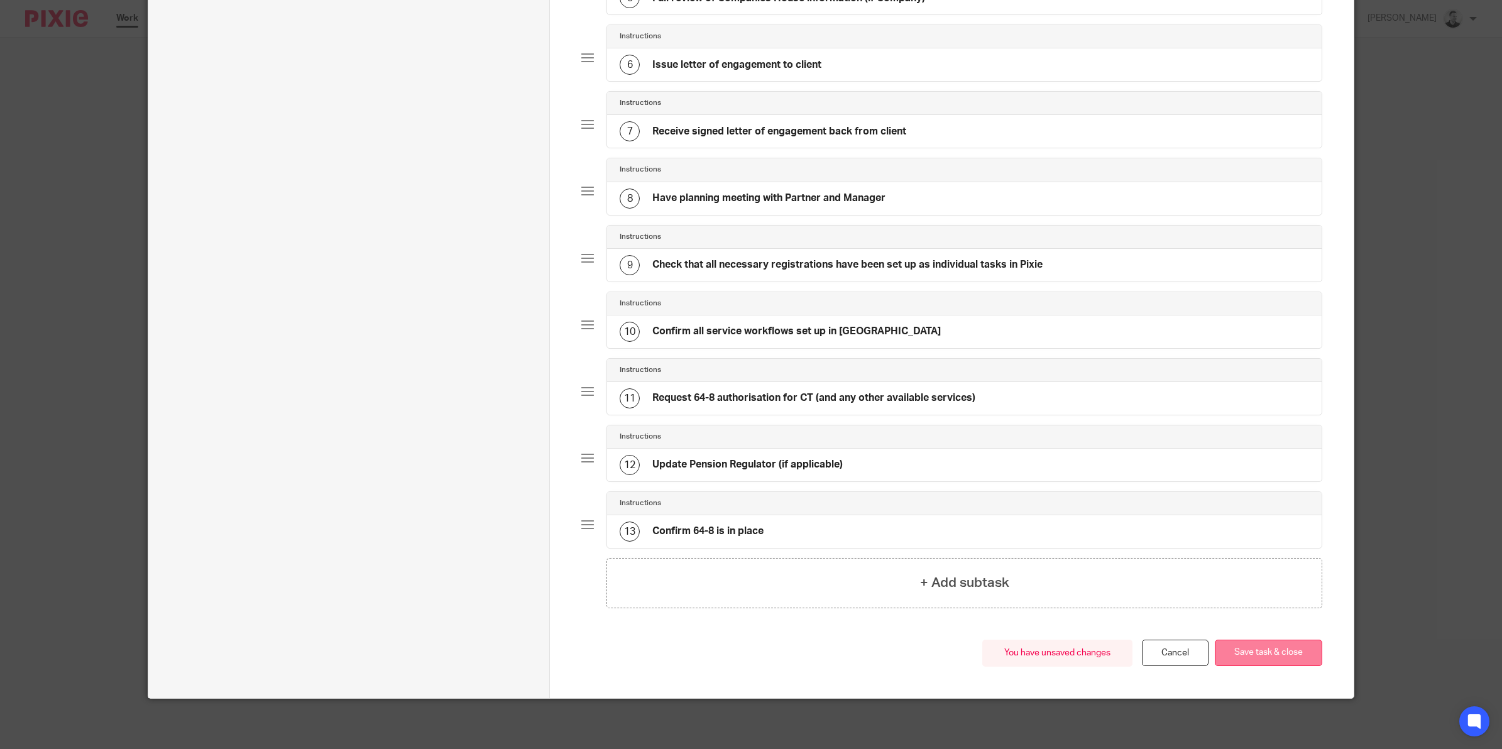
scroll to position [461, 0]
click at [1270, 649] on button "Save task & close" at bounding box center [1267, 653] width 107 height 27
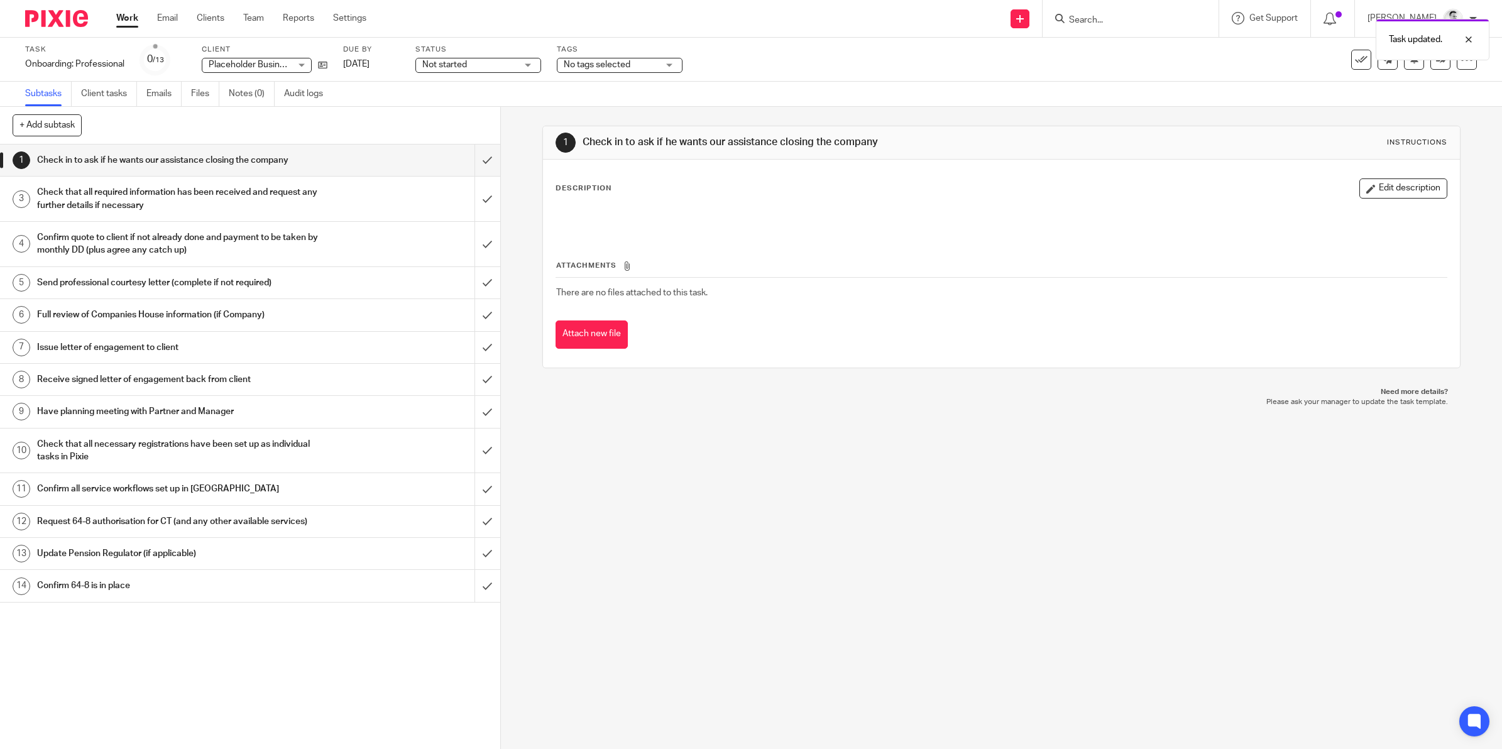
click at [328, 62] on div "Task Onboarding: Professional Save Onboarding: Professional 0 /13 Client Placeh…" at bounding box center [629, 60] width 1209 height 30
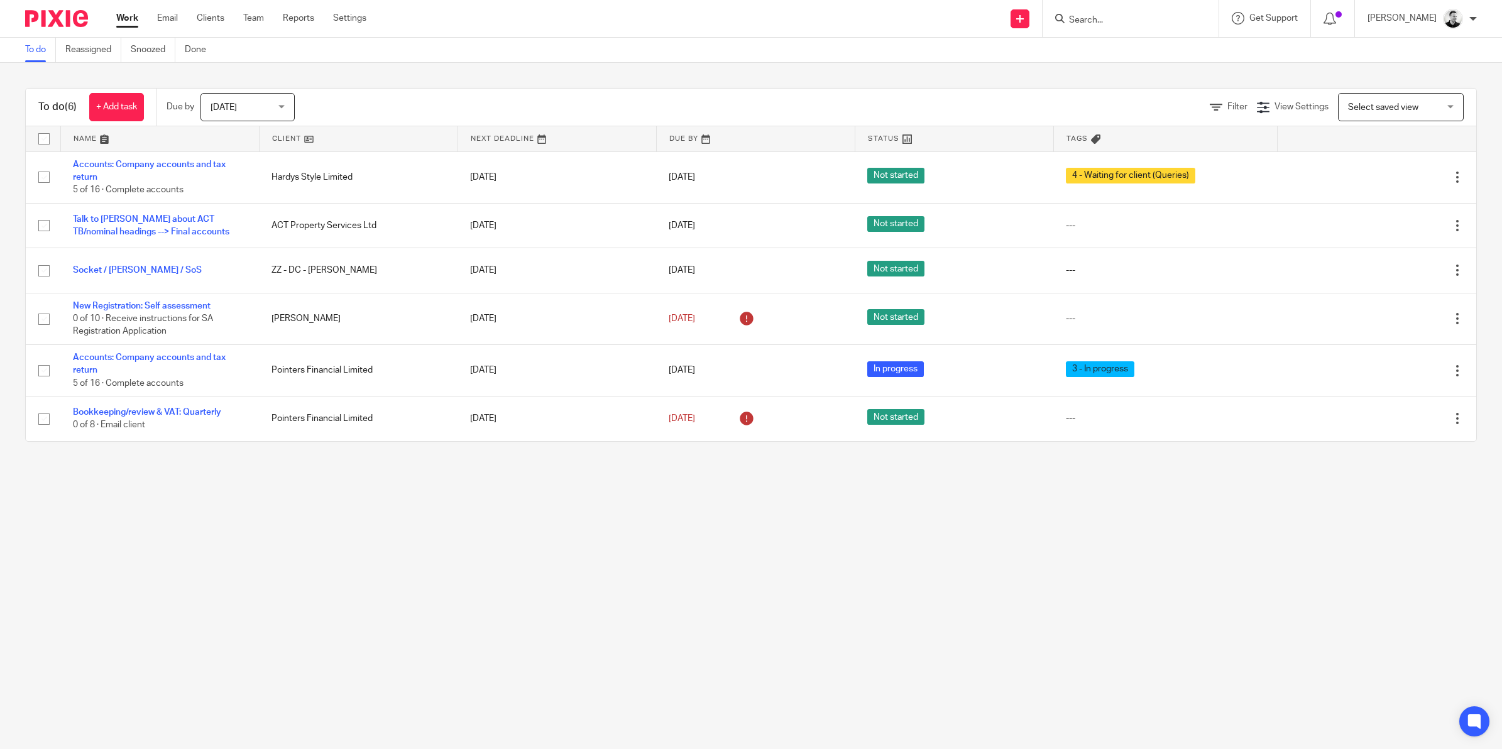
click at [536, 617] on main "To do Reassigned Snoozed Done To do (6) + Add task Due by [DATE] [DATE] [DATE] …" at bounding box center [751, 374] width 1502 height 749
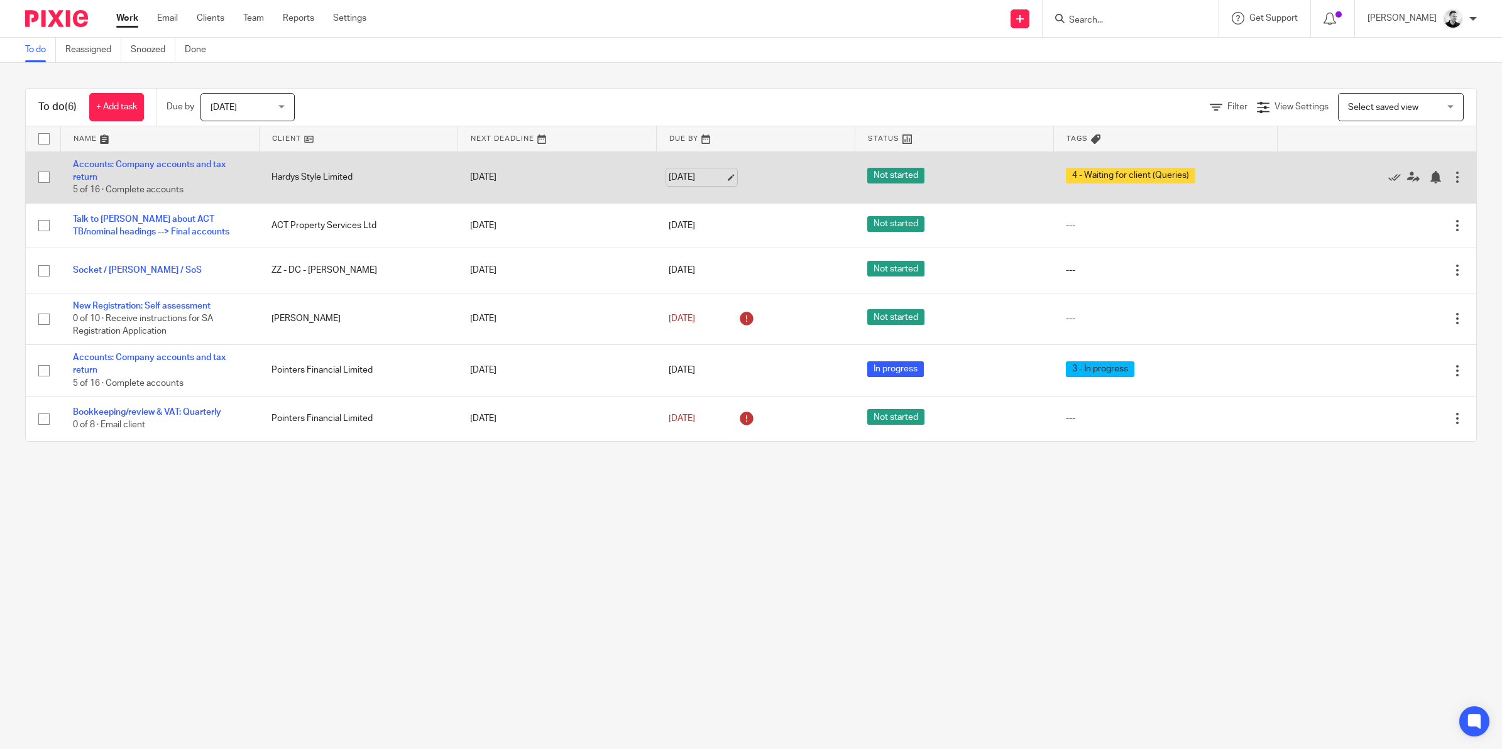
click at [668, 178] on link "[DATE]" at bounding box center [696, 177] width 57 height 13
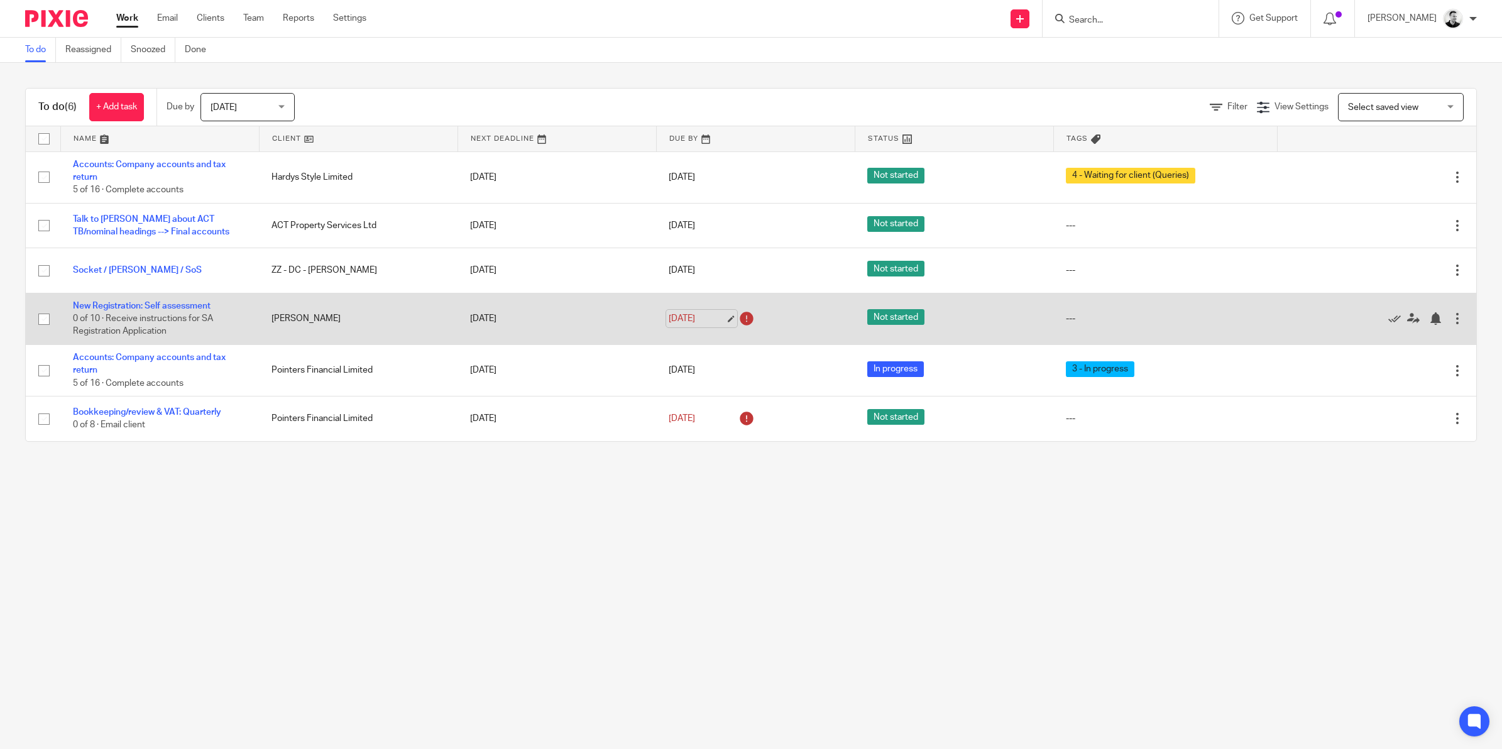
click at [697, 320] on link "[DATE]" at bounding box center [696, 318] width 57 height 13
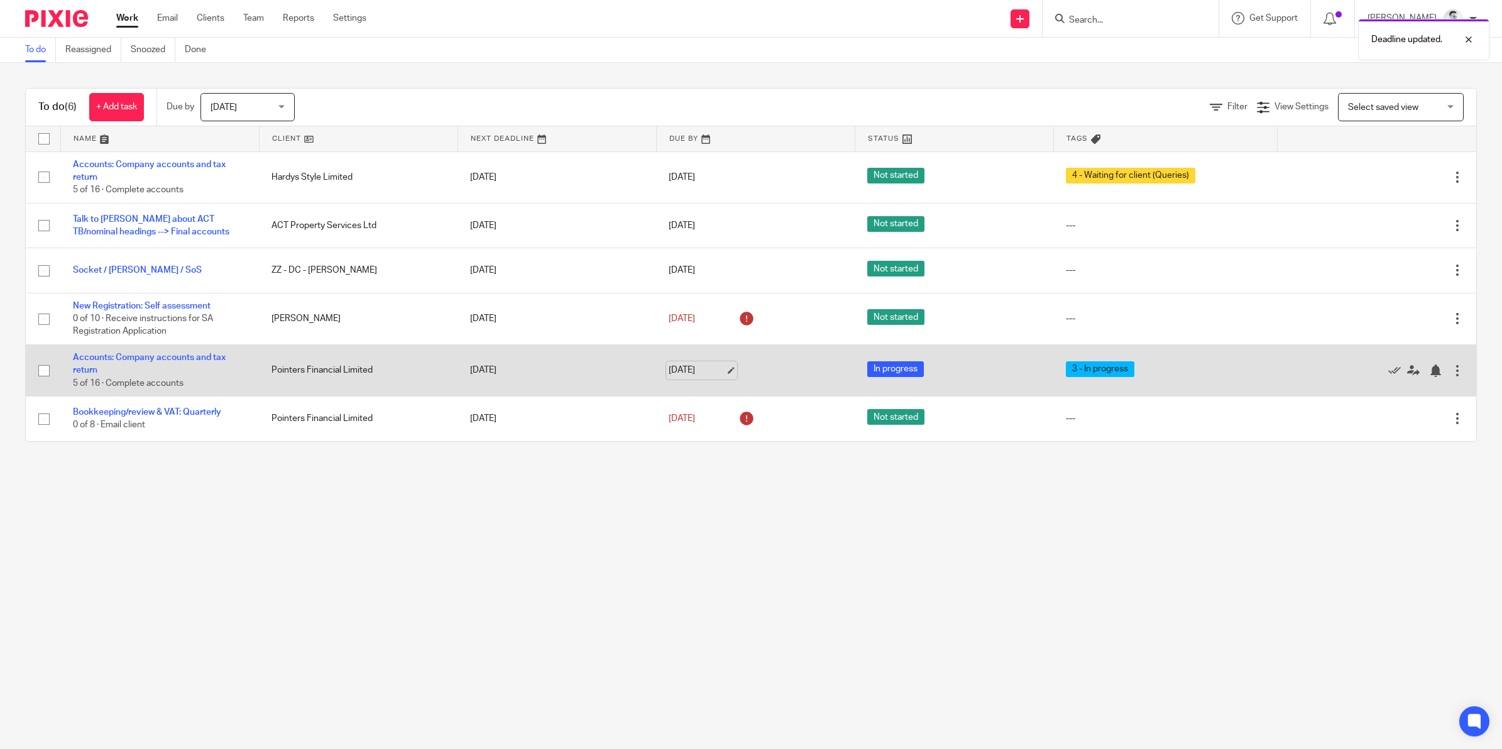
click at [701, 369] on link "[DATE]" at bounding box center [696, 370] width 57 height 13
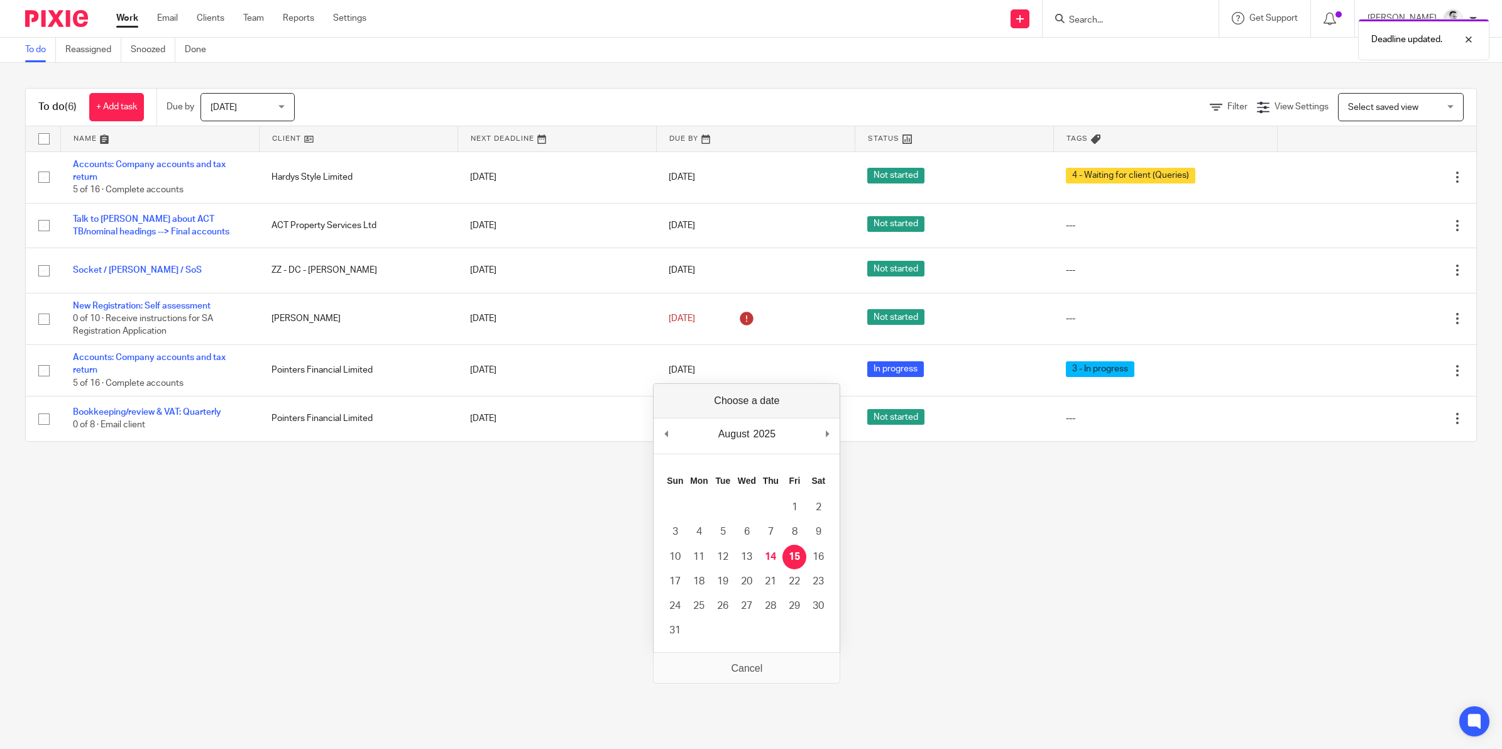
drag, startPoint x: 799, startPoint y: 554, endPoint x: 751, endPoint y: 469, distance: 97.6
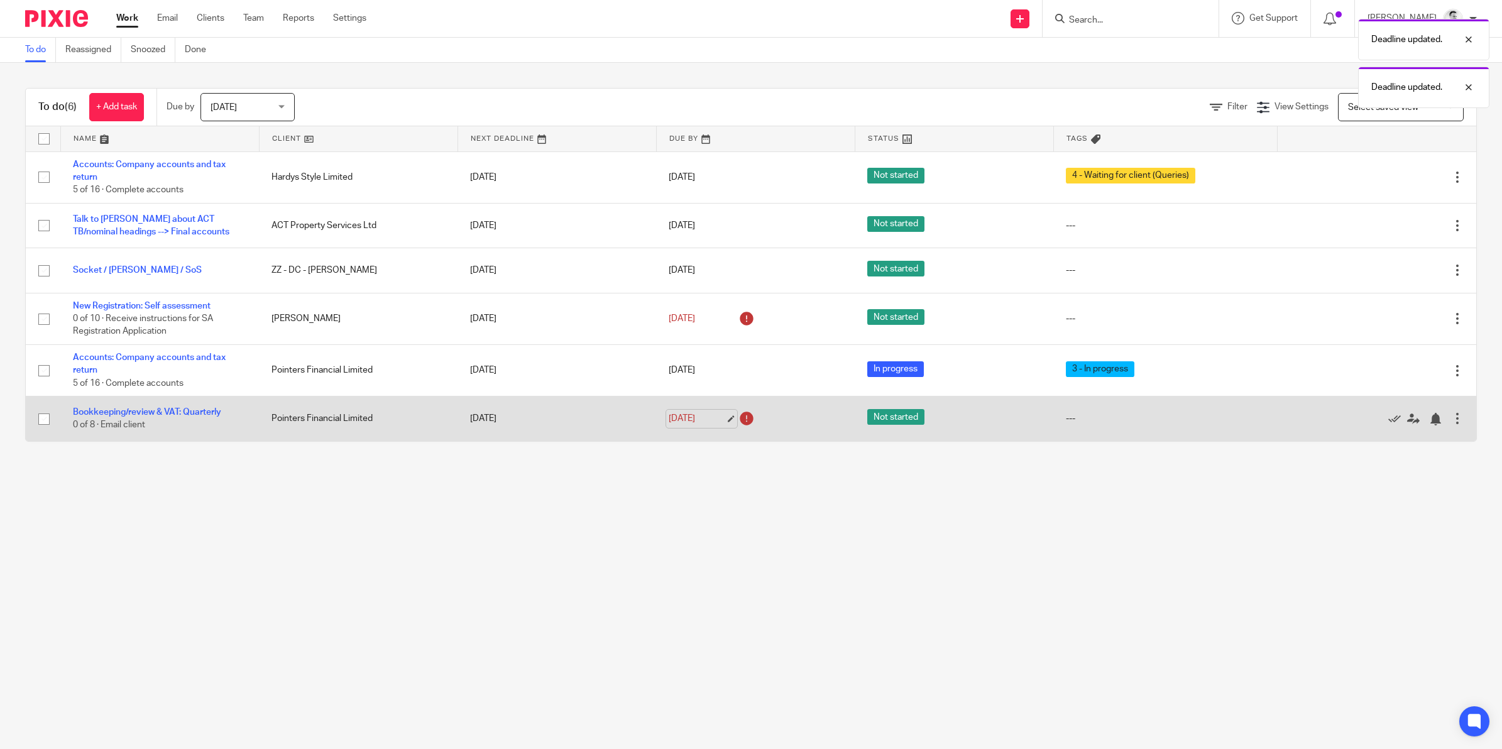
click at [702, 416] on link "[DATE]" at bounding box center [696, 418] width 57 height 13
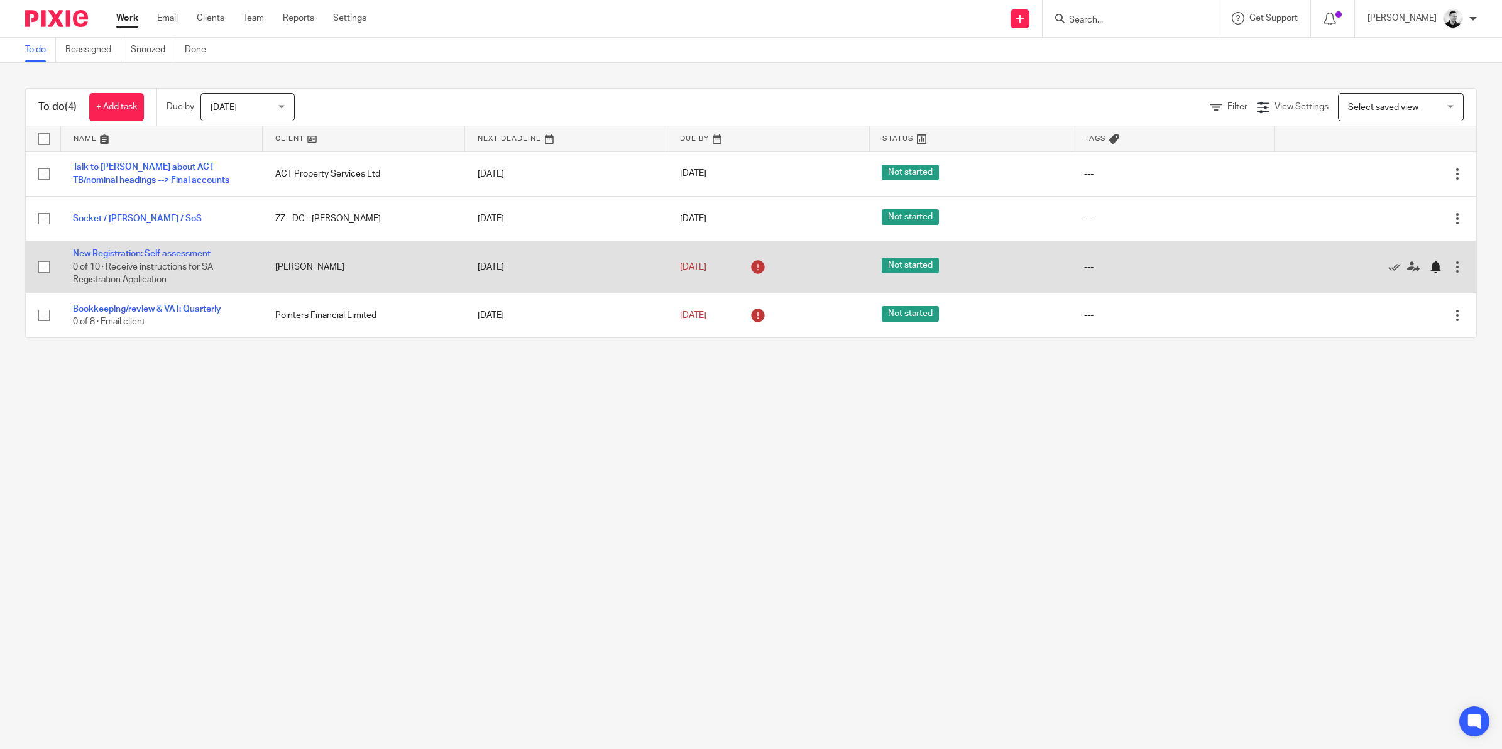
click at [1429, 267] on div at bounding box center [1435, 267] width 13 height 13
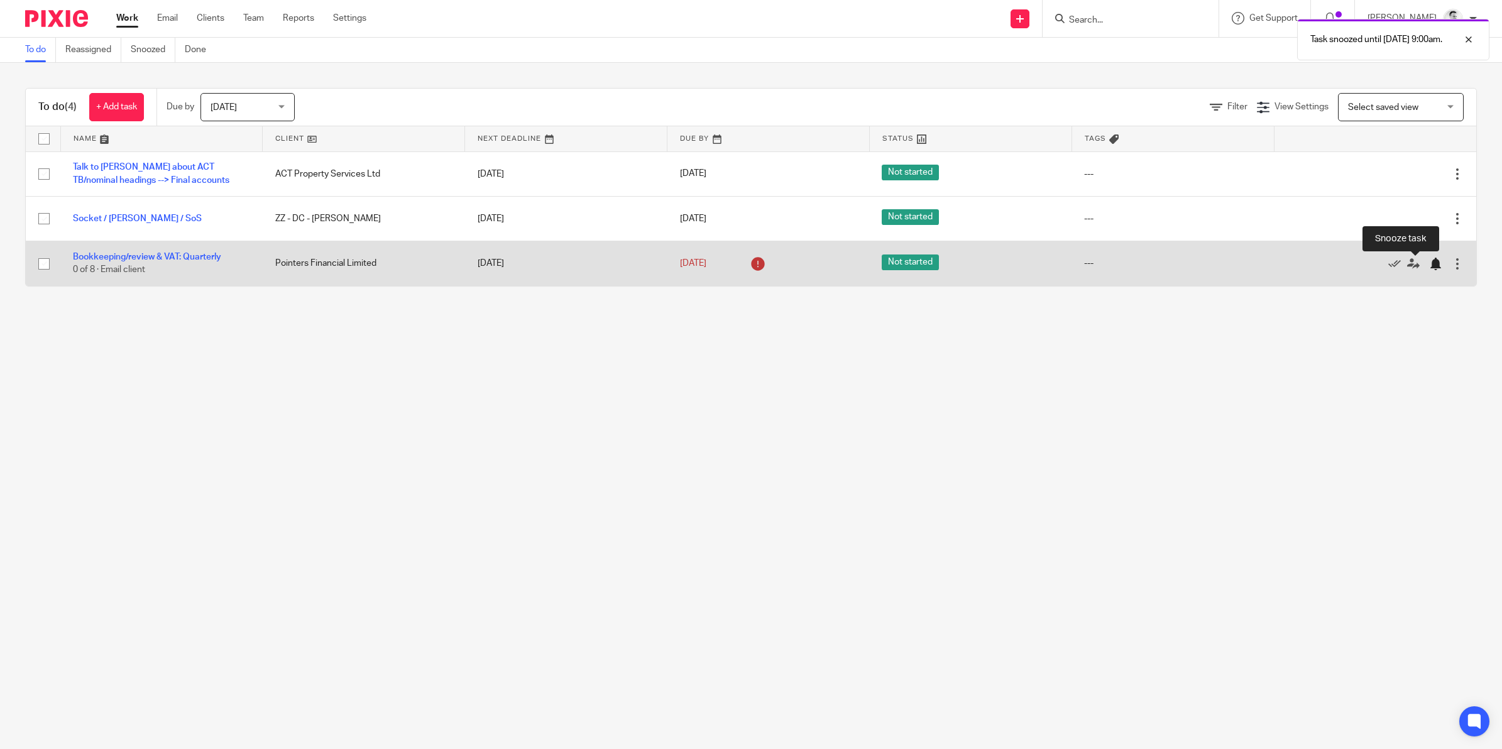
click at [1429, 263] on div at bounding box center [1435, 264] width 13 height 13
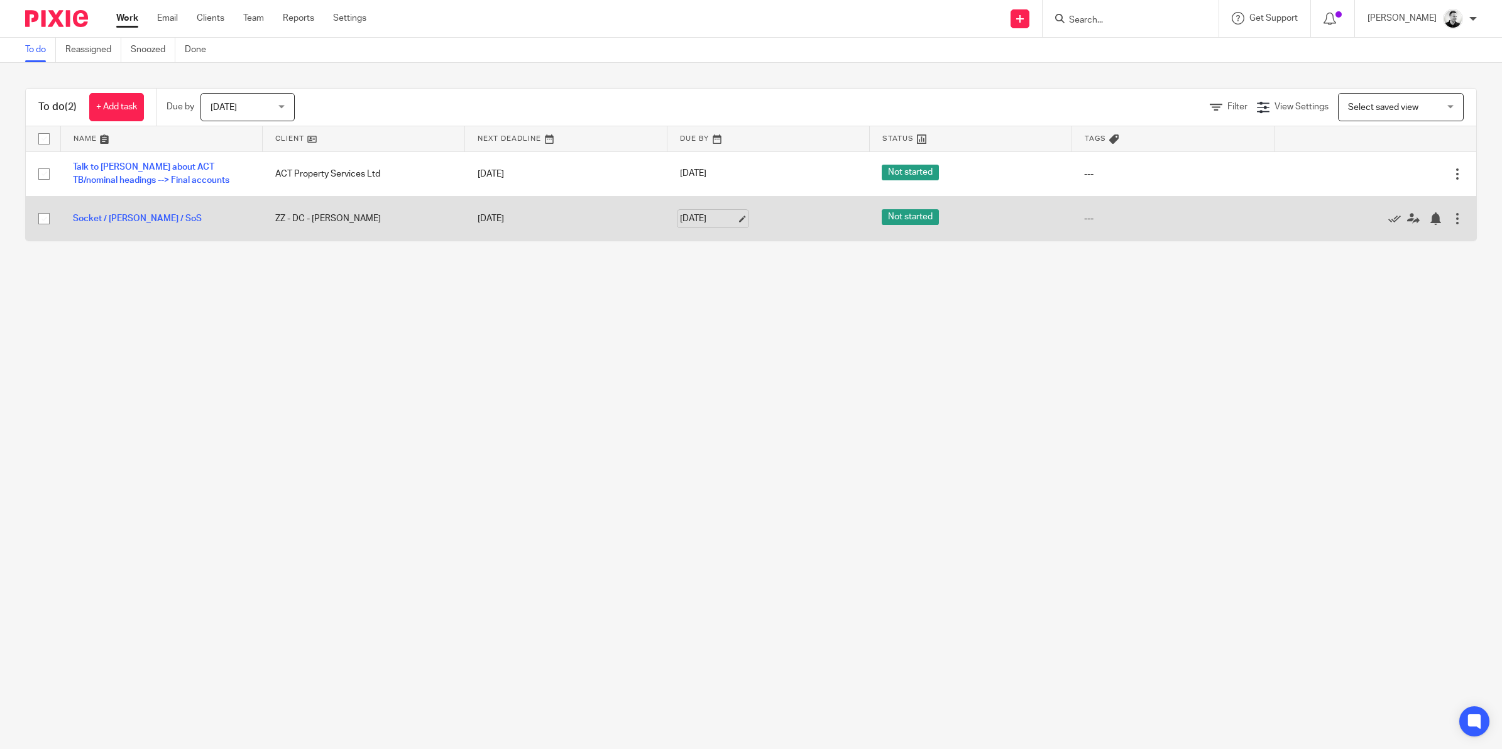
click at [693, 214] on link "[DATE]" at bounding box center [708, 218] width 57 height 13
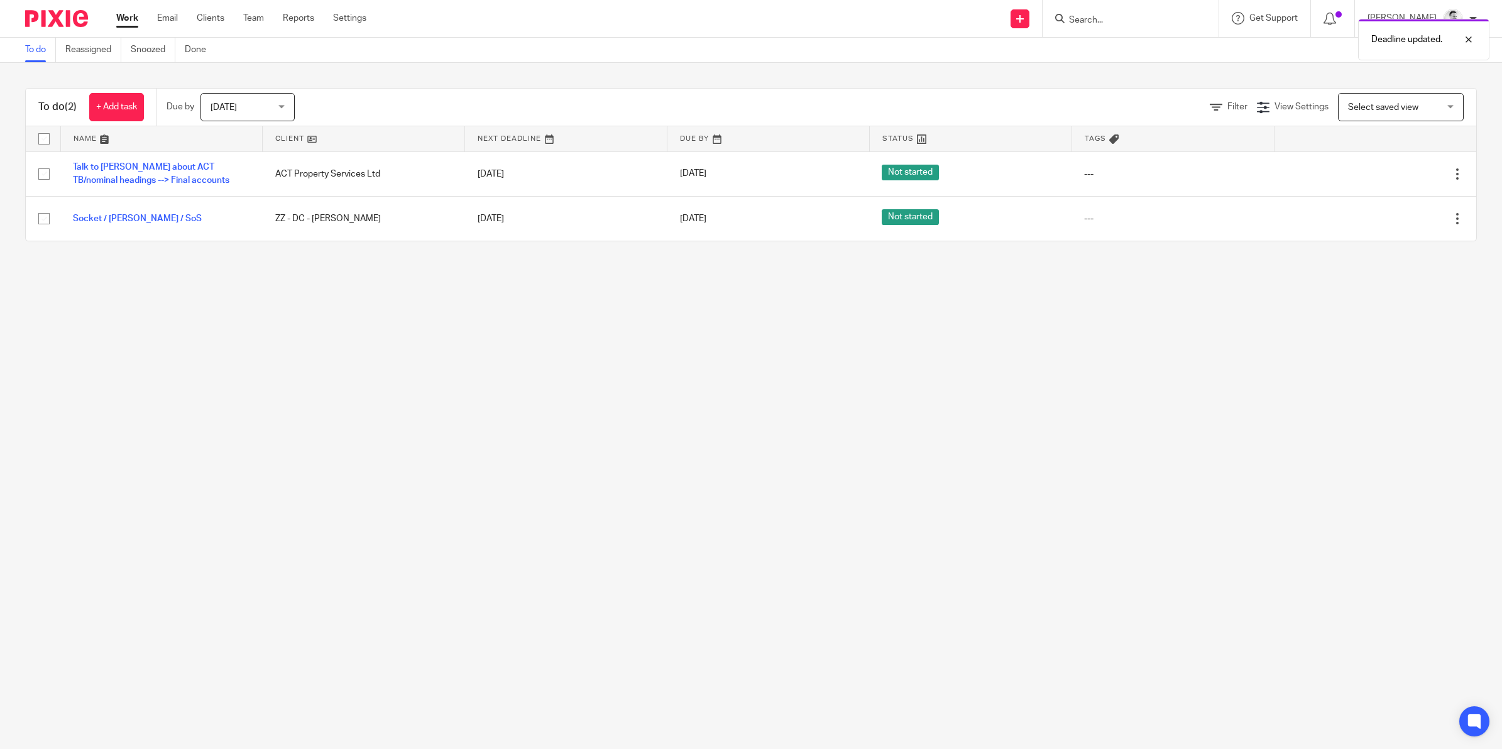
click at [261, 113] on span "[DATE]" at bounding box center [243, 107] width 67 height 26
click at [265, 176] on li "This week" at bounding box center [250, 185] width 93 height 26
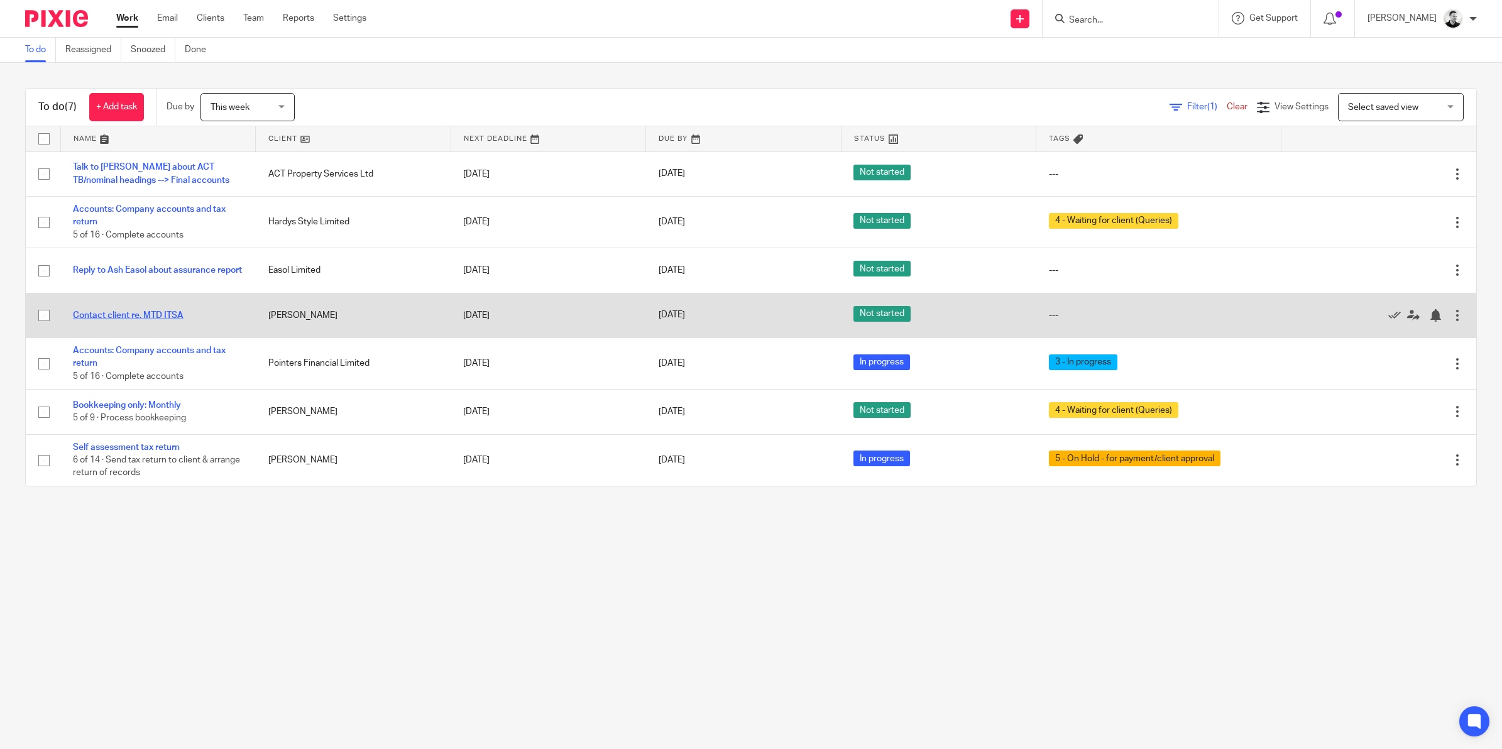
click at [126, 314] on link "Contact client re. MTD ITSA" at bounding box center [128, 315] width 111 height 9
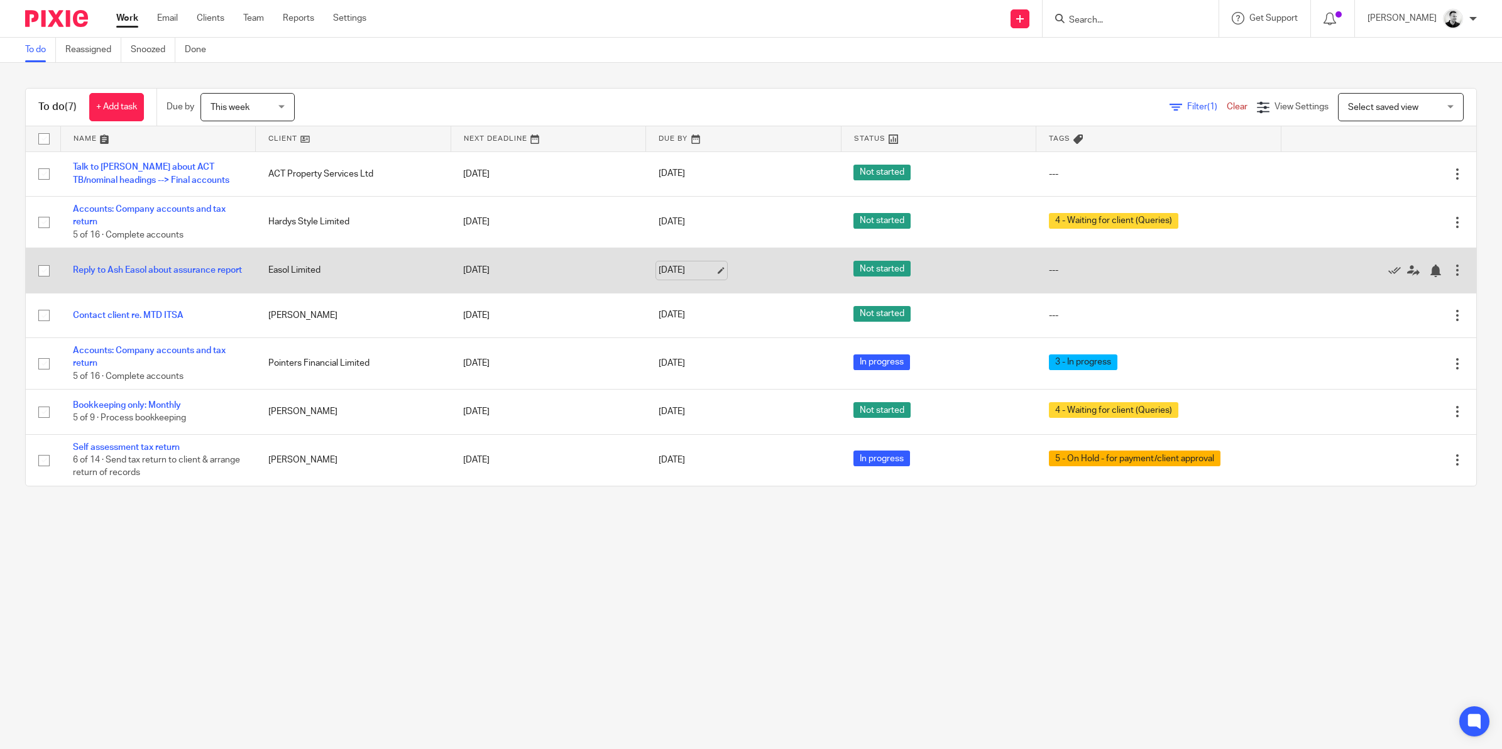
click at [679, 266] on link "[DATE]" at bounding box center [686, 270] width 57 height 13
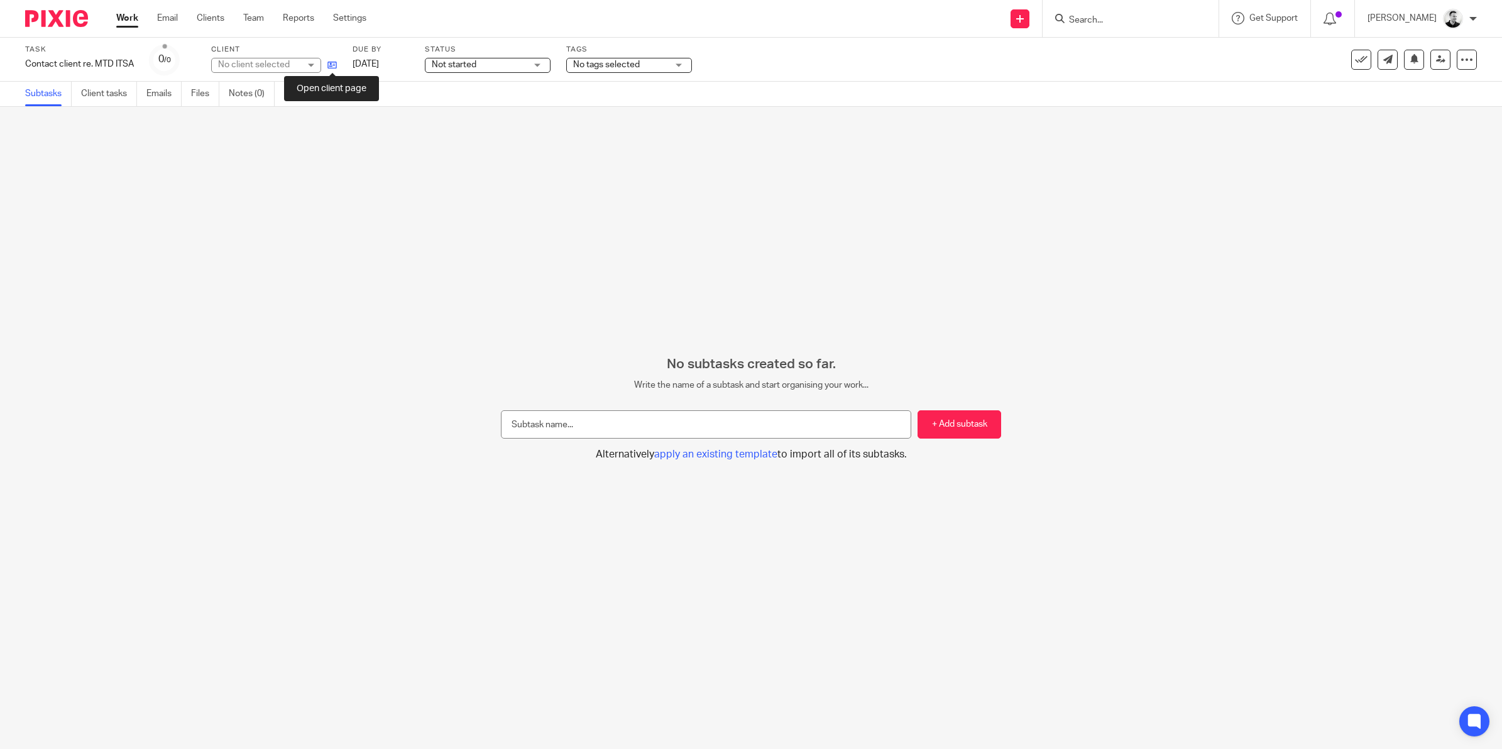
click at [330, 64] on icon at bounding box center [331, 64] width 9 height 9
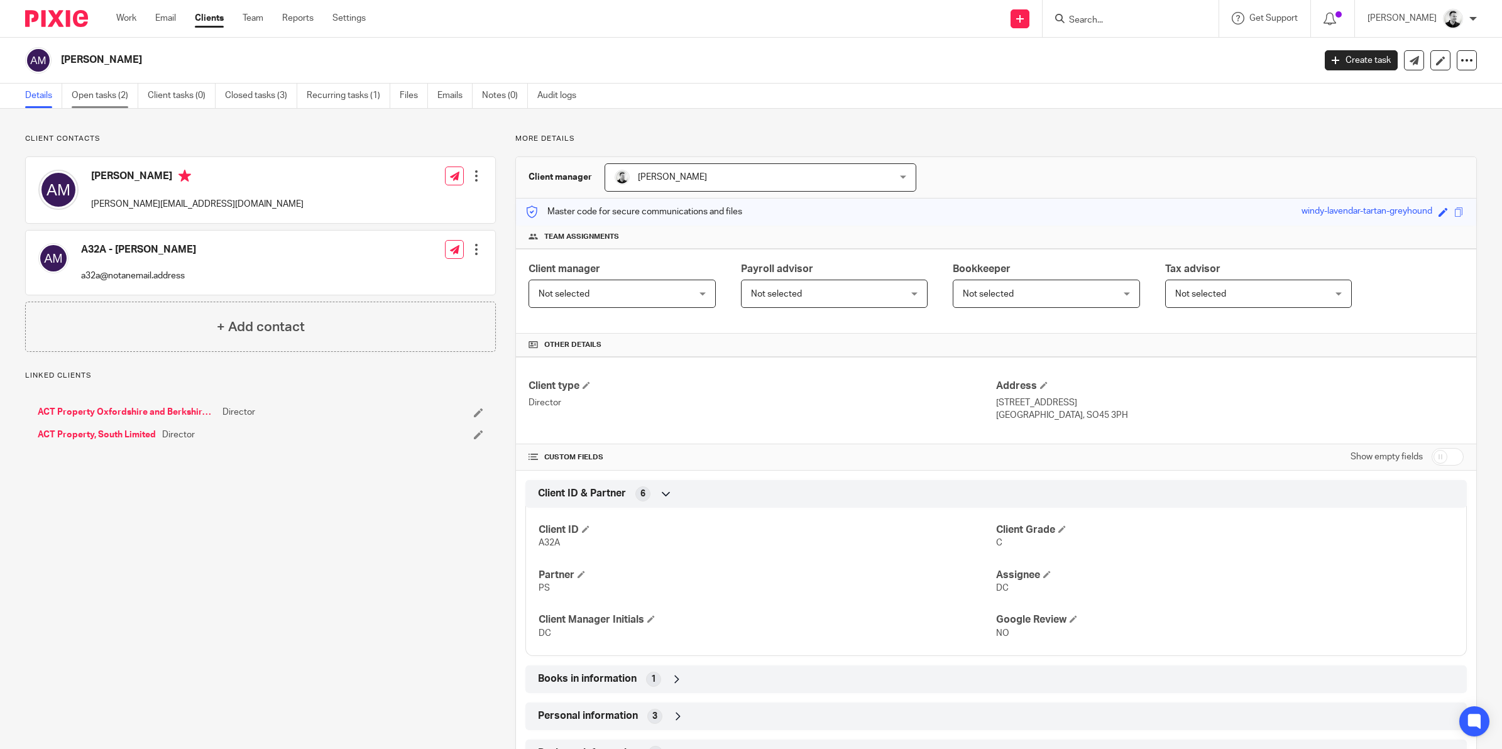
click at [93, 95] on link "Open tasks (2)" at bounding box center [105, 96] width 67 height 25
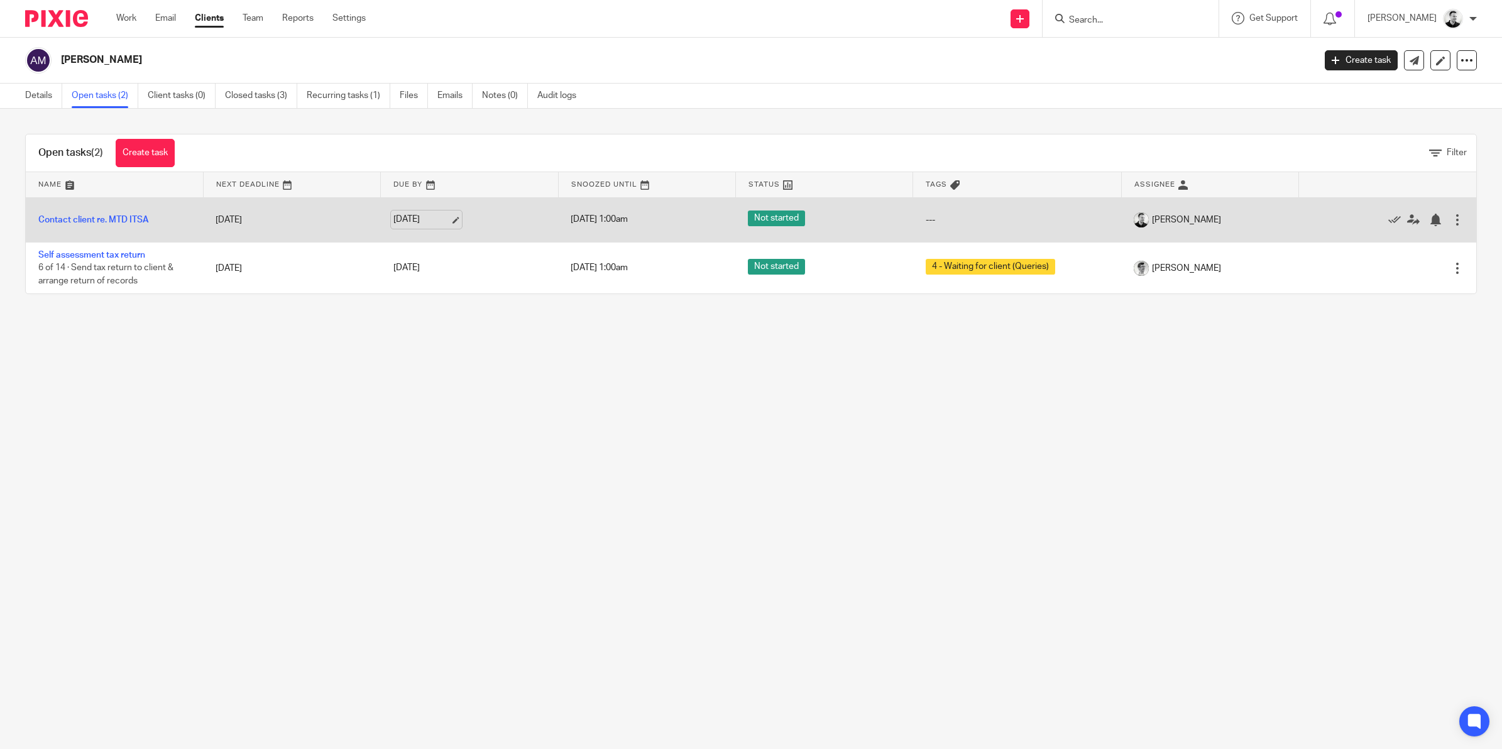
click at [413, 219] on link "[DATE]" at bounding box center [421, 219] width 57 height 13
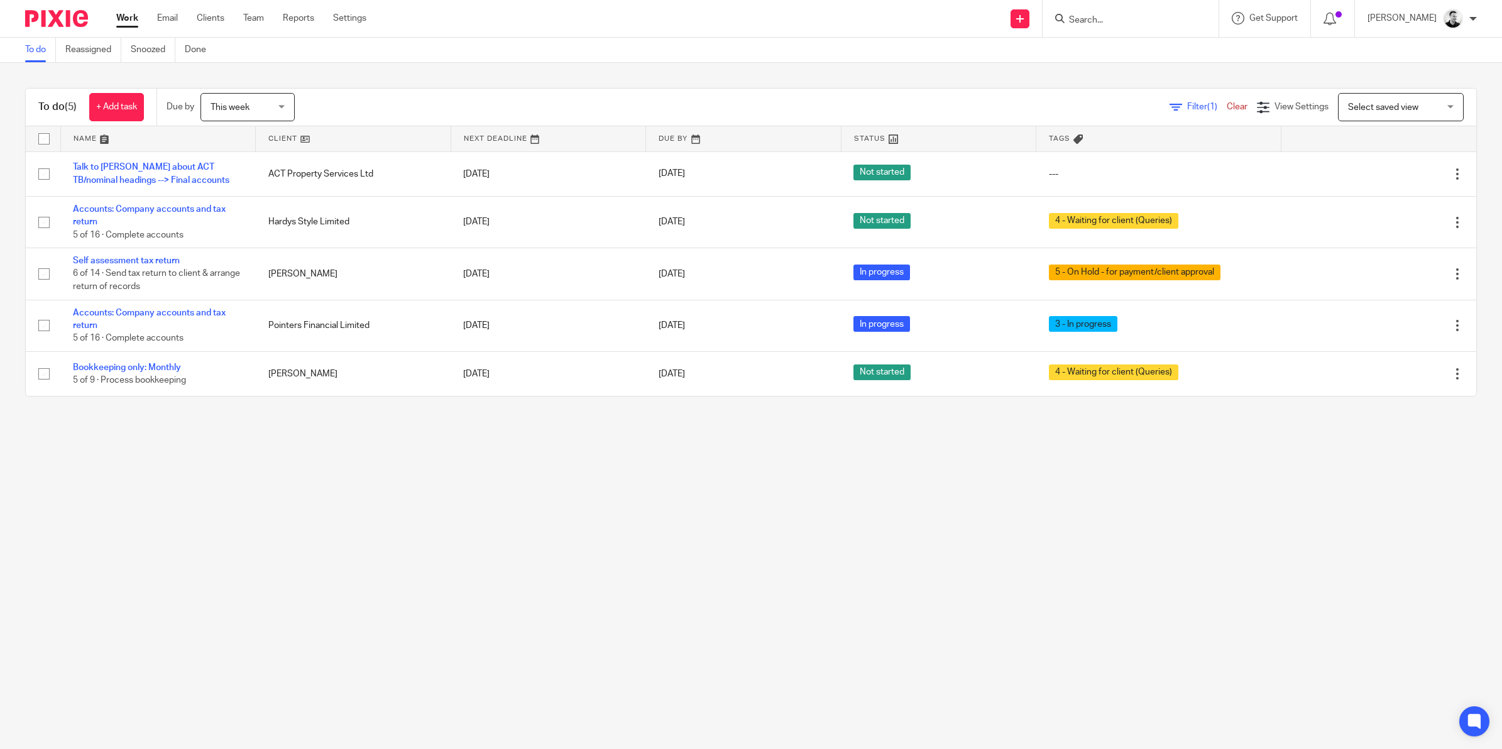
click at [1142, 16] on input "Search" at bounding box center [1123, 20] width 113 height 11
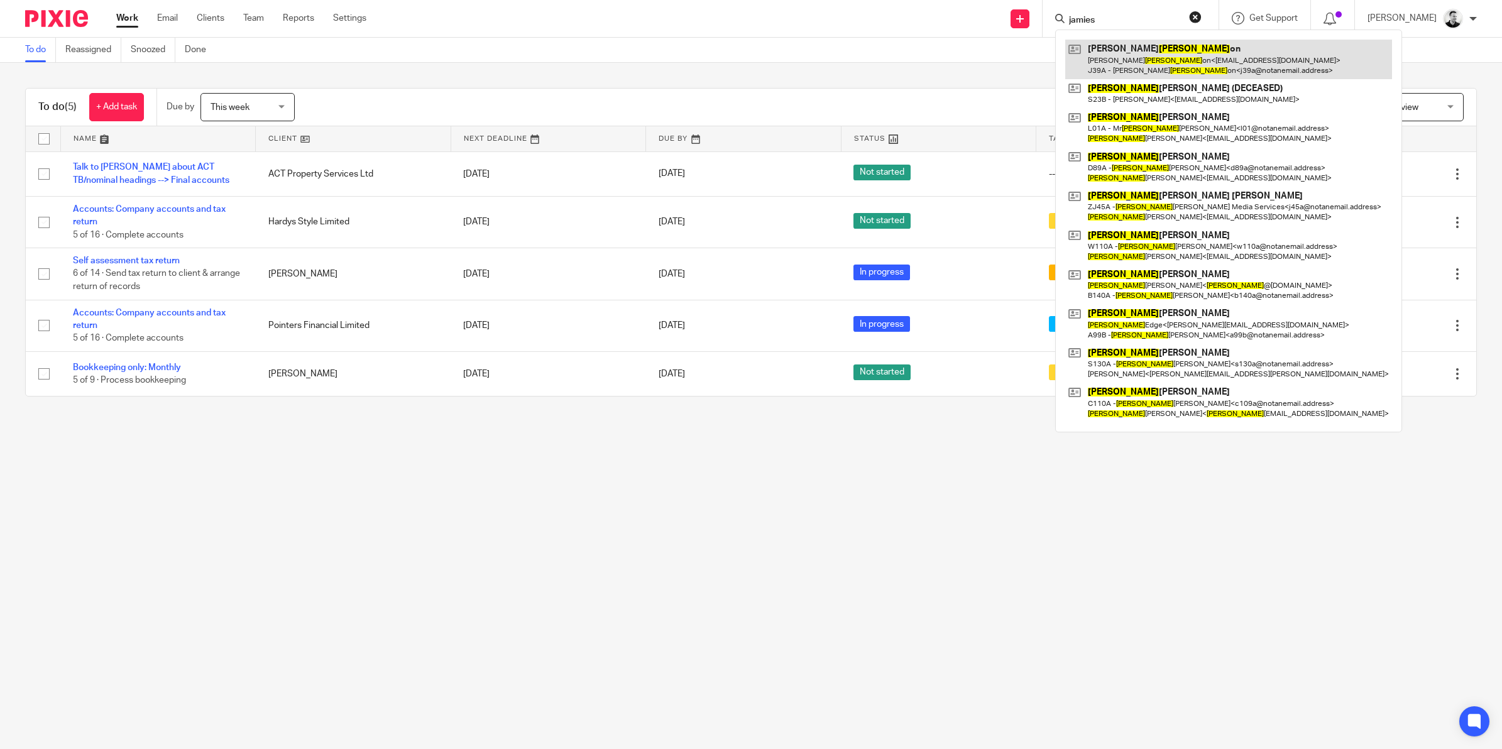
type input "jamies"
click at [1170, 66] on link at bounding box center [1228, 59] width 327 height 39
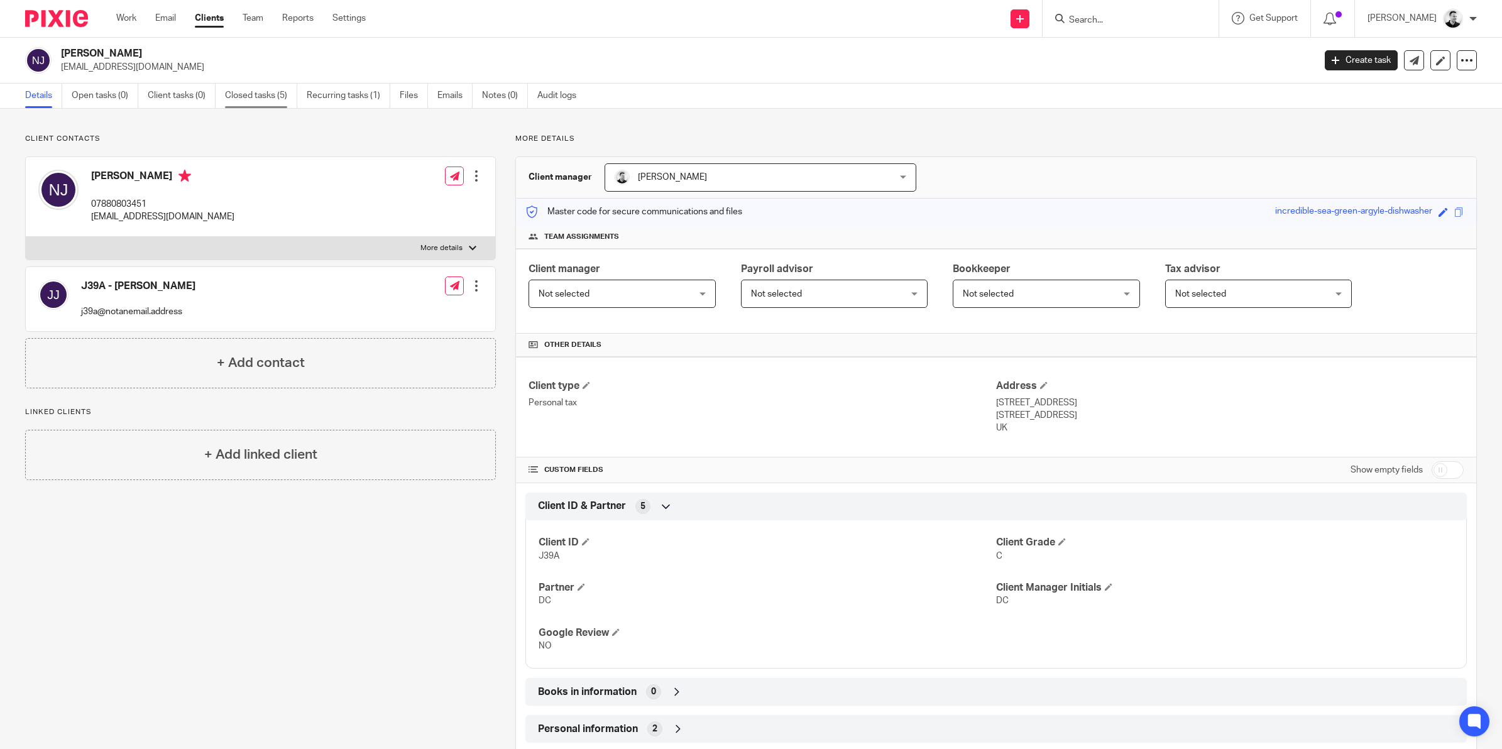
click at [241, 95] on link "Closed tasks (5)" at bounding box center [261, 96] width 72 height 25
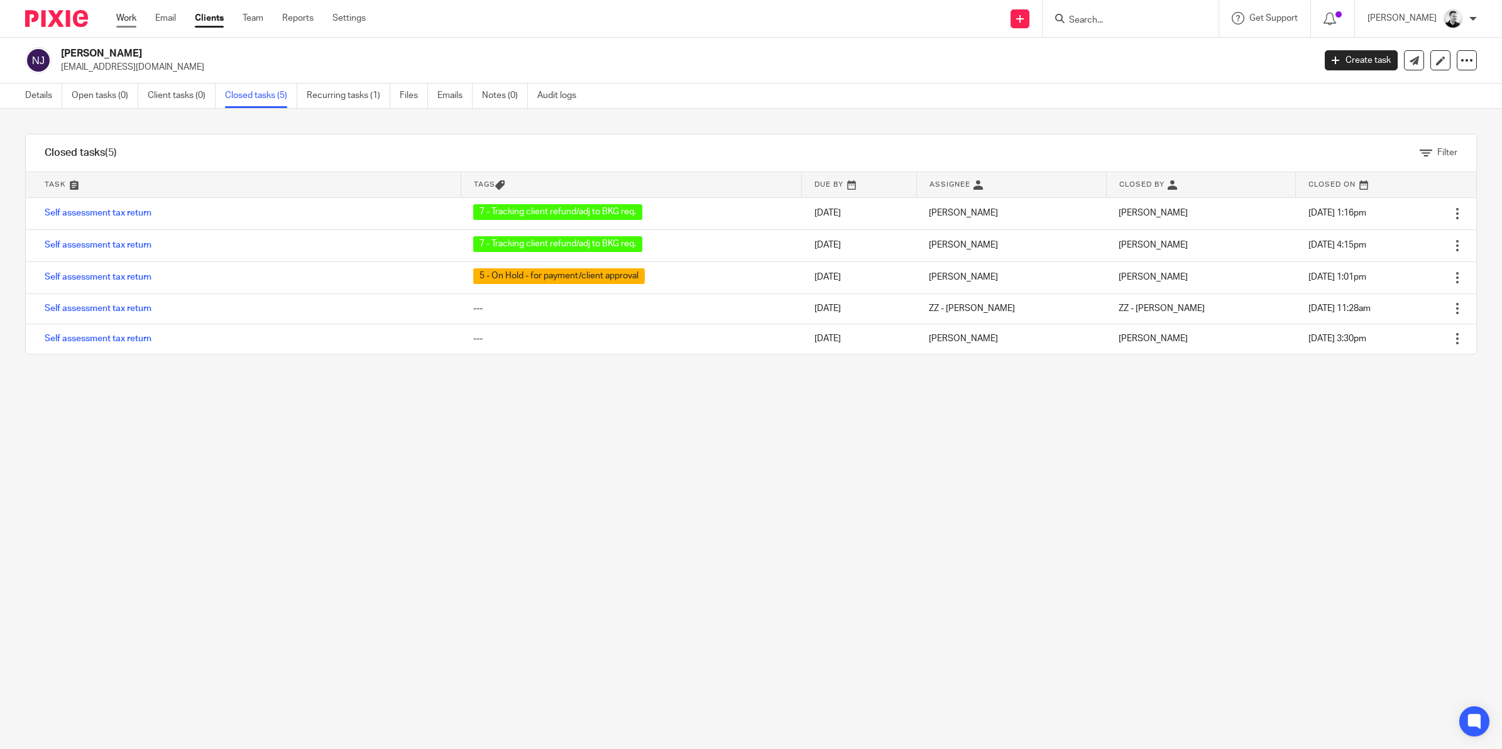
click at [132, 22] on link "Work" at bounding box center [126, 18] width 20 height 13
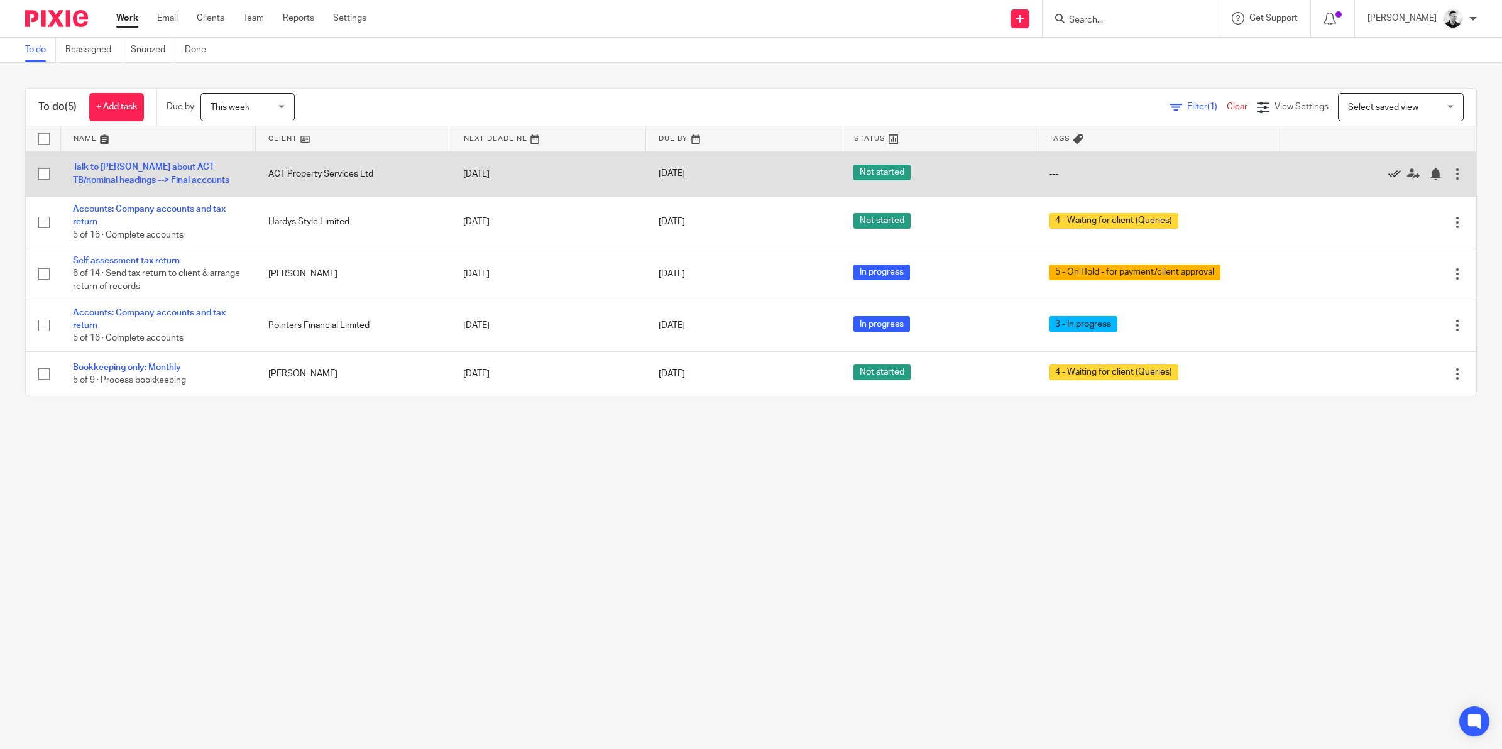
click at [1388, 173] on icon at bounding box center [1394, 174] width 13 height 13
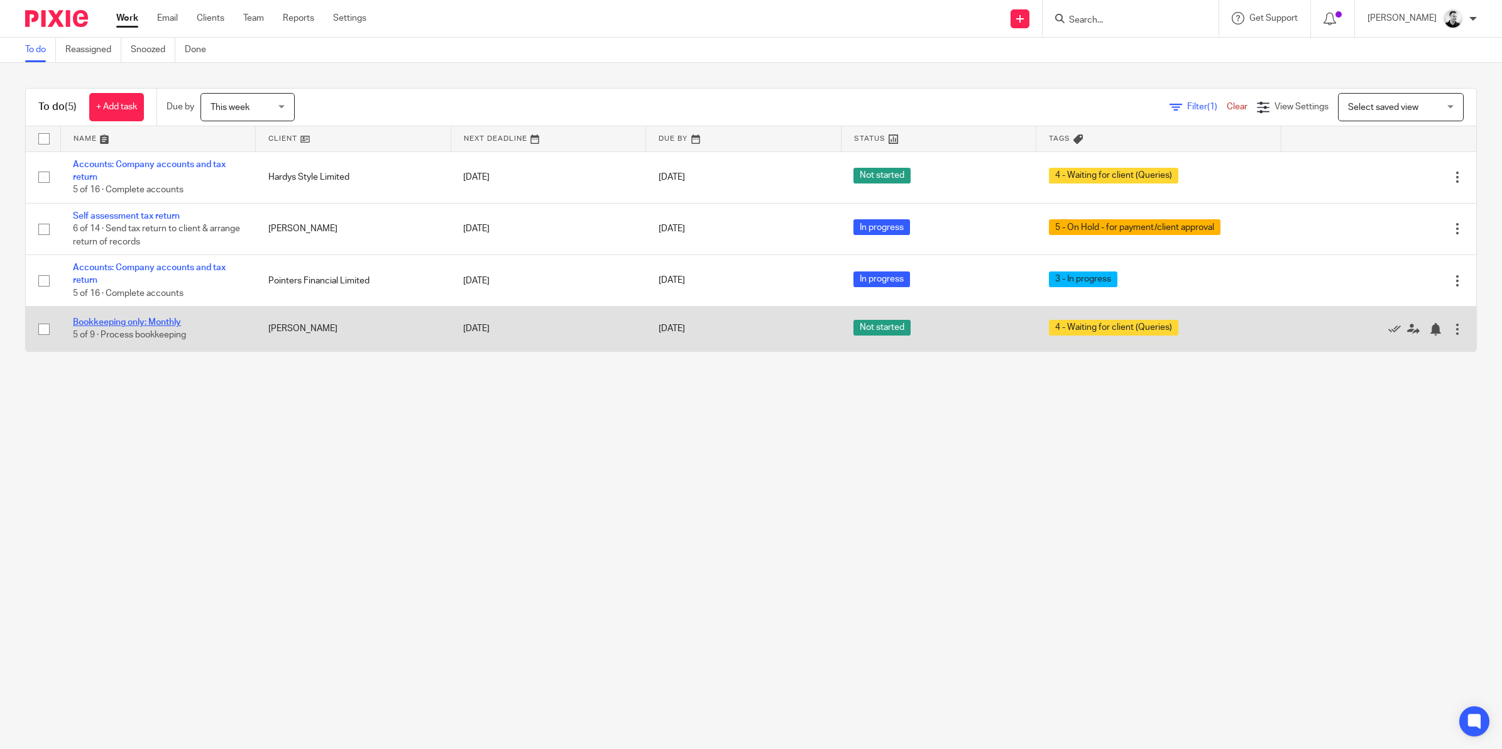
click at [151, 320] on link "Bookkeeping only: Monthly" at bounding box center [127, 322] width 108 height 9
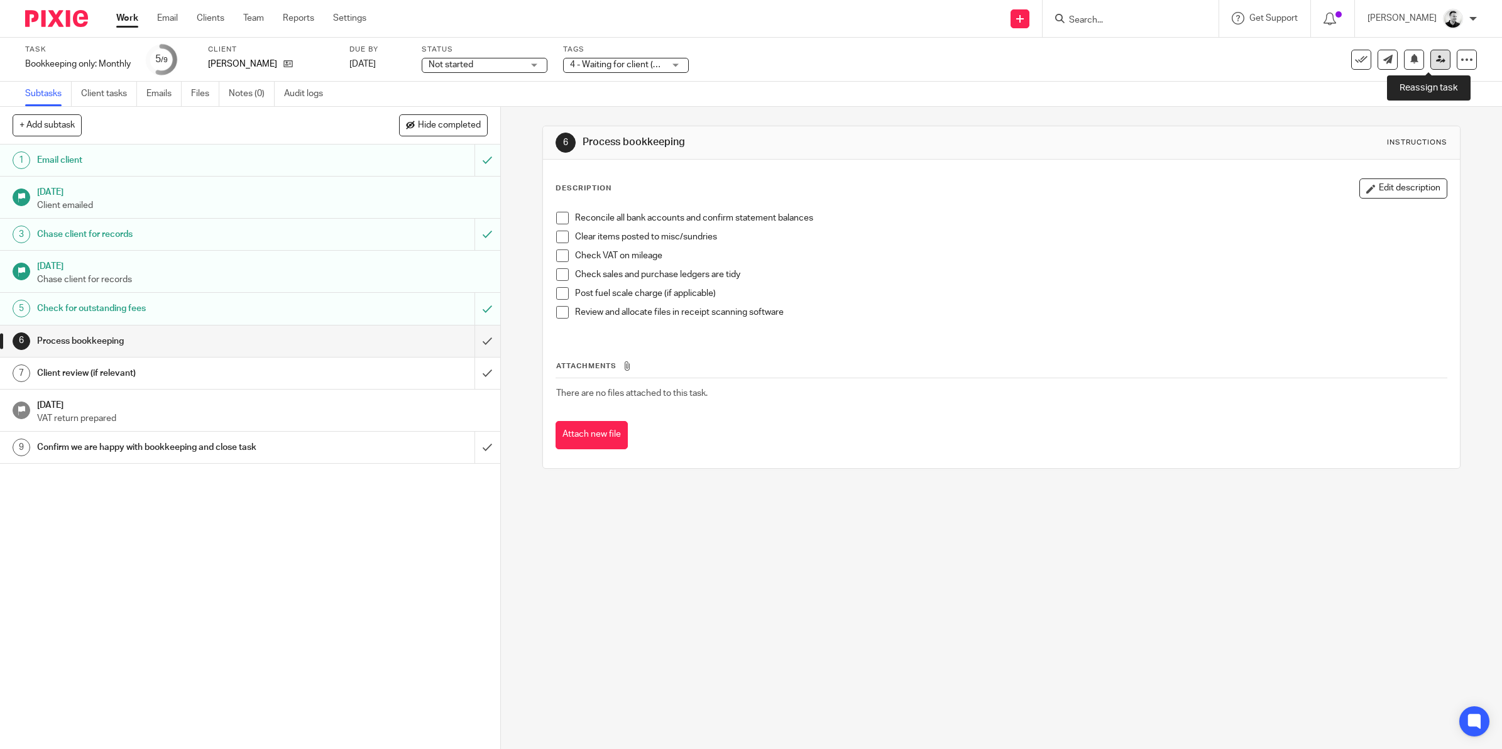
click at [1436, 60] on icon at bounding box center [1440, 59] width 9 height 9
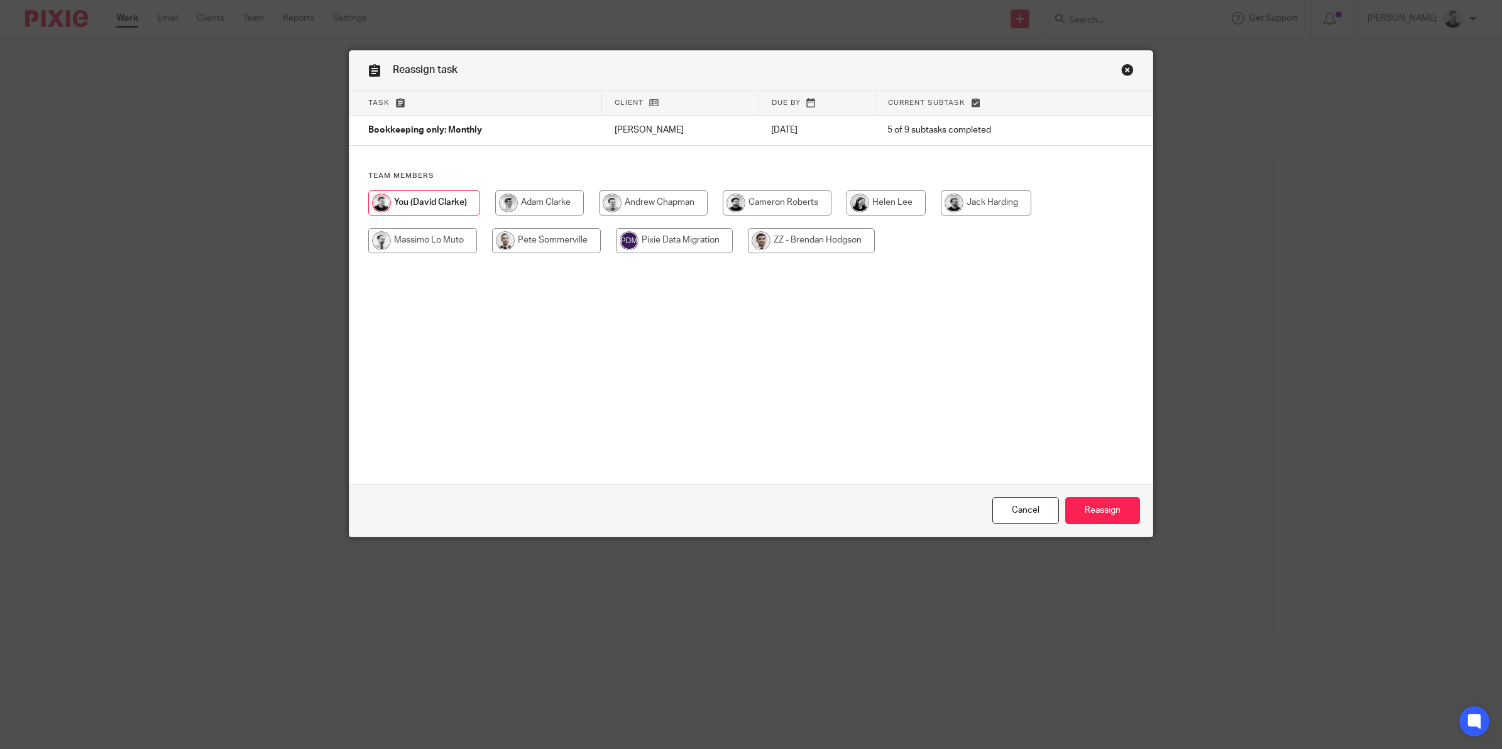
click at [539, 200] on input "radio" at bounding box center [539, 202] width 89 height 25
radio input "true"
click at [1088, 504] on input "Reassign" at bounding box center [1102, 510] width 75 height 27
